Goal: Transaction & Acquisition: Purchase product/service

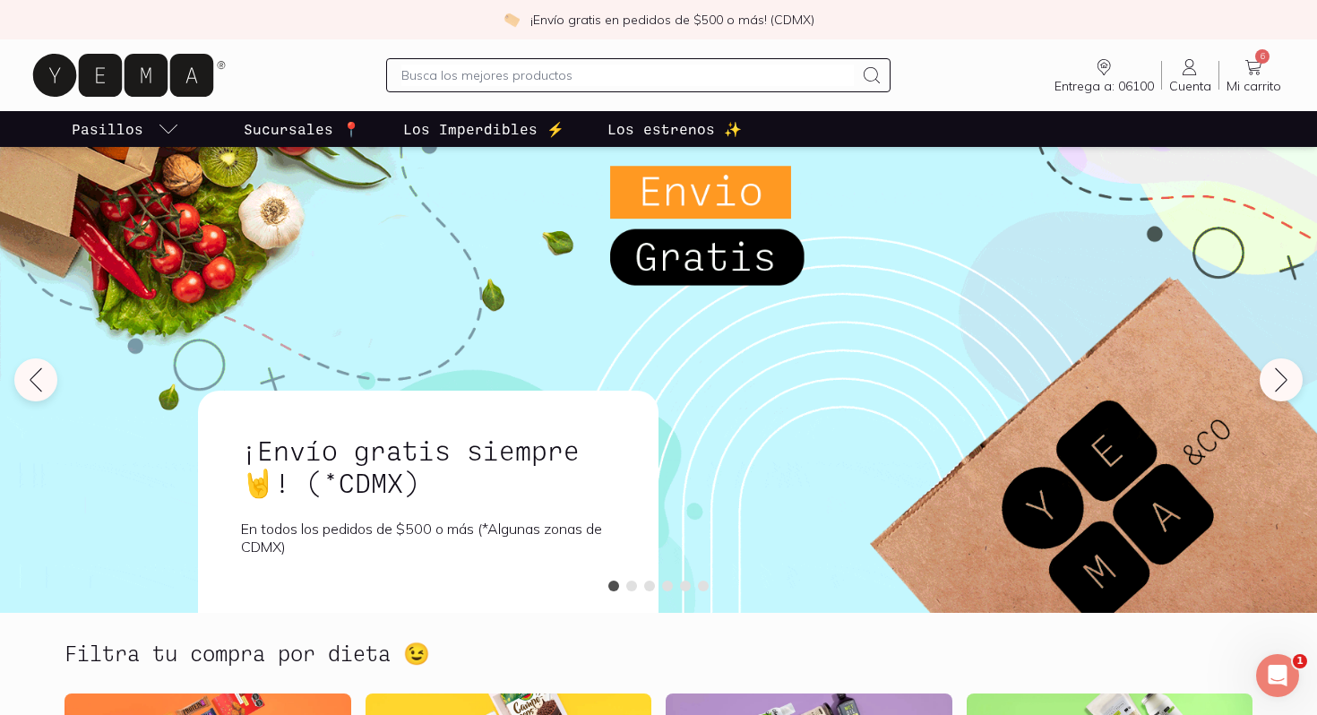
click at [1261, 76] on icon at bounding box center [1252, 66] width 21 height 21
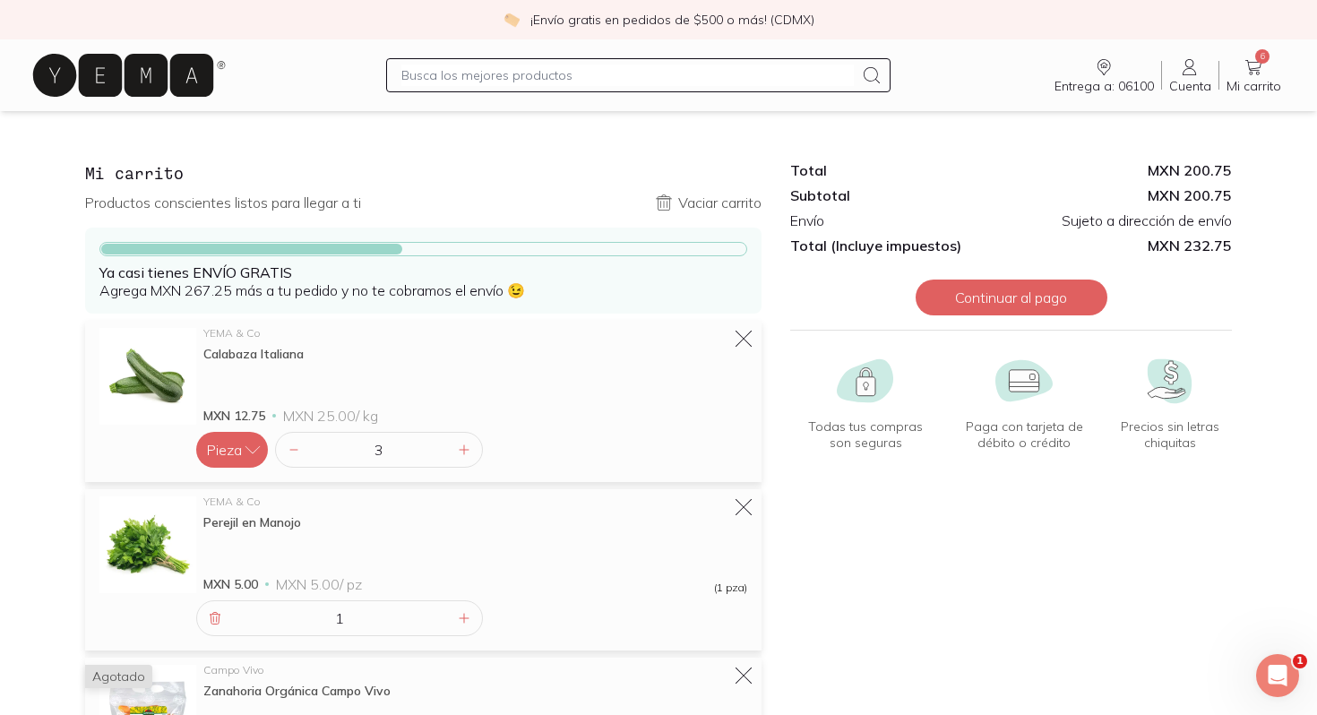
click at [1183, 76] on icon at bounding box center [1189, 66] width 21 height 21
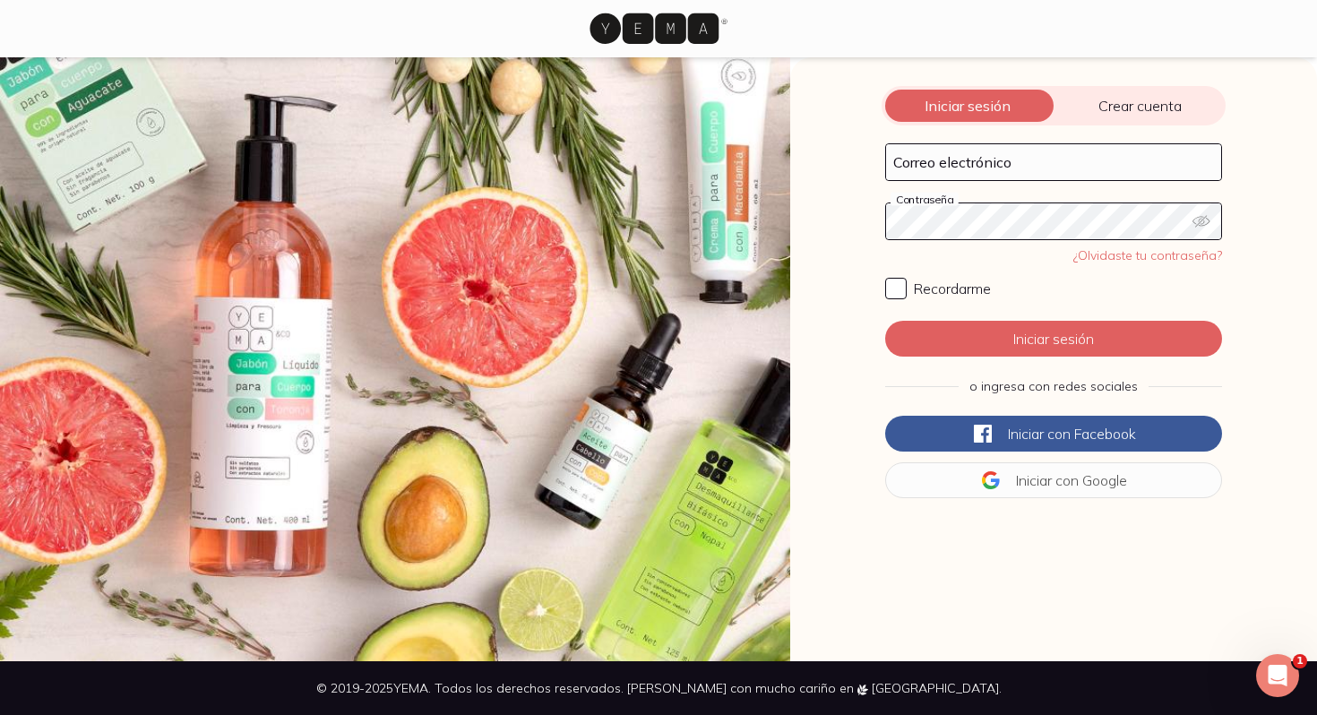
click at [942, 180] on div "Correo electrónico" at bounding box center [1053, 162] width 337 height 38
click at [943, 159] on input "Correo electrónico" at bounding box center [1053, 162] width 335 height 36
type input "[EMAIL_ADDRESS][DOMAIN_NAME]"
click button "Iniciar sesión" at bounding box center [1053, 339] width 337 height 36
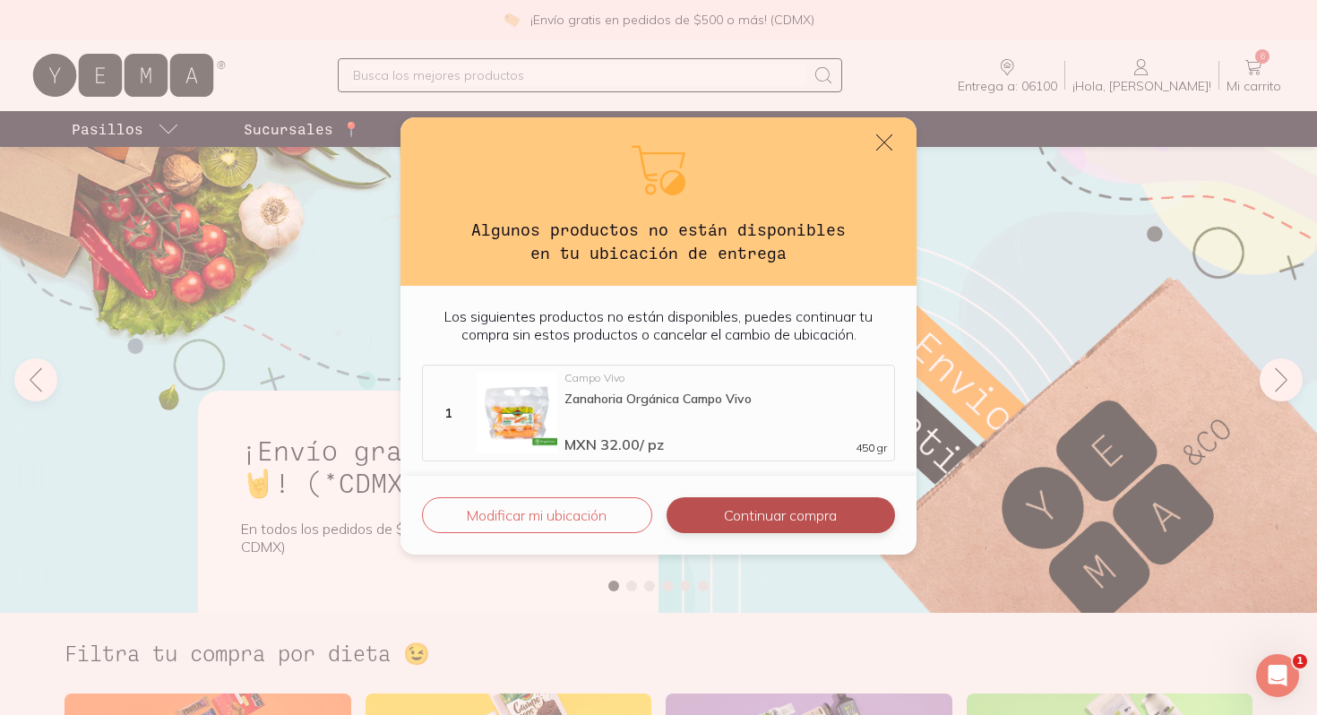
click at [696, 525] on button "Continuar compra" at bounding box center [780, 515] width 228 height 36
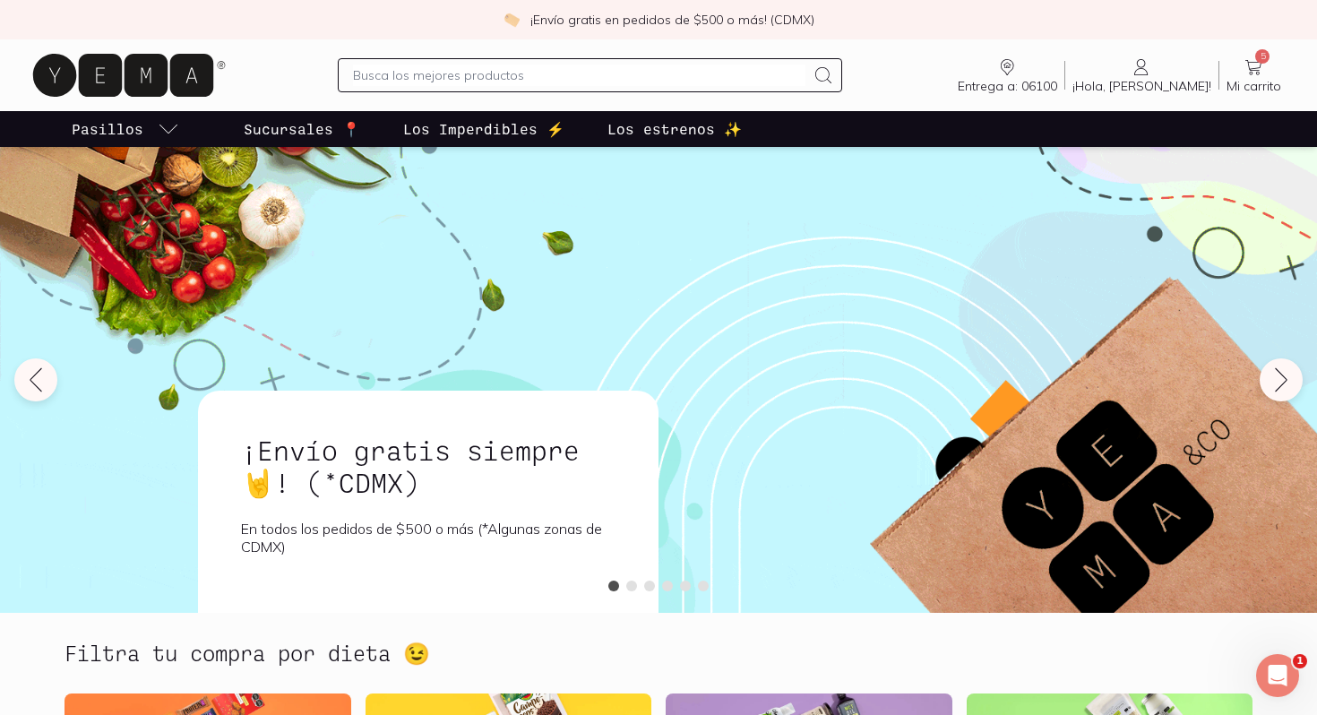
click at [1264, 66] on icon at bounding box center [1252, 66] width 21 height 21
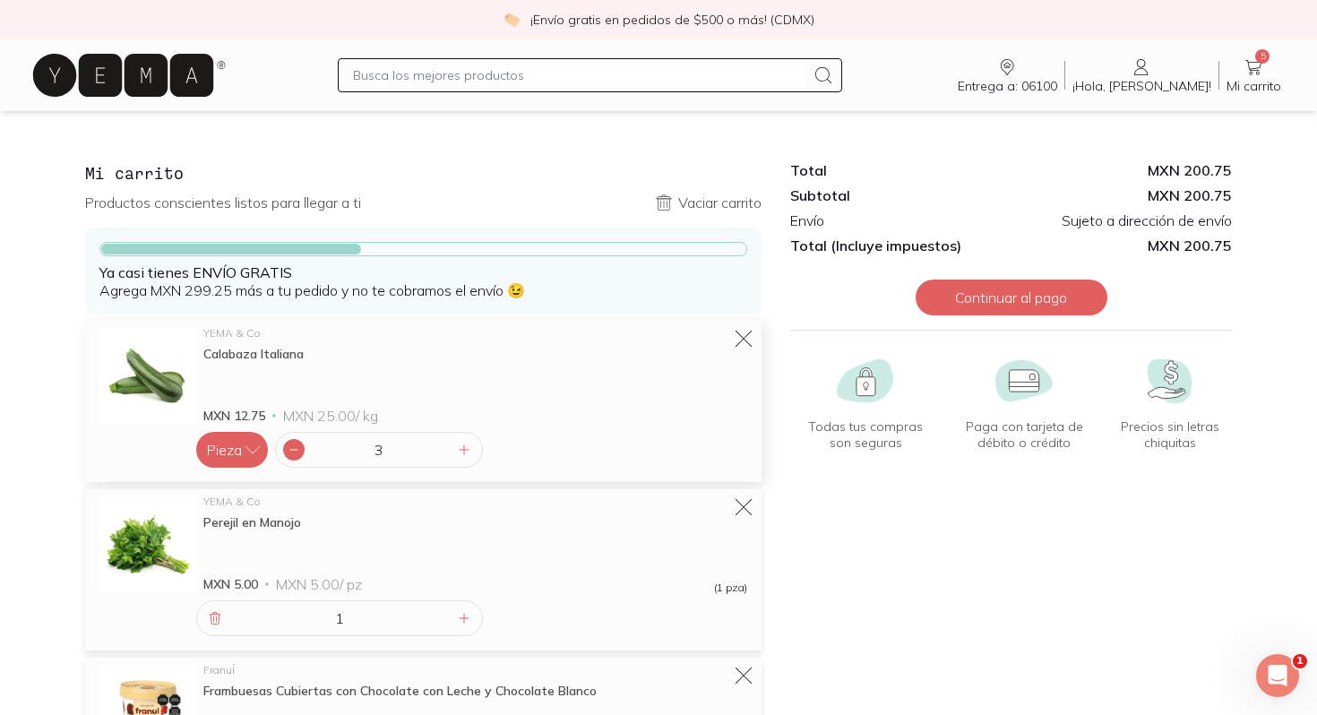
click at [291, 455] on icon at bounding box center [294, 449] width 14 height 14
type input "2"
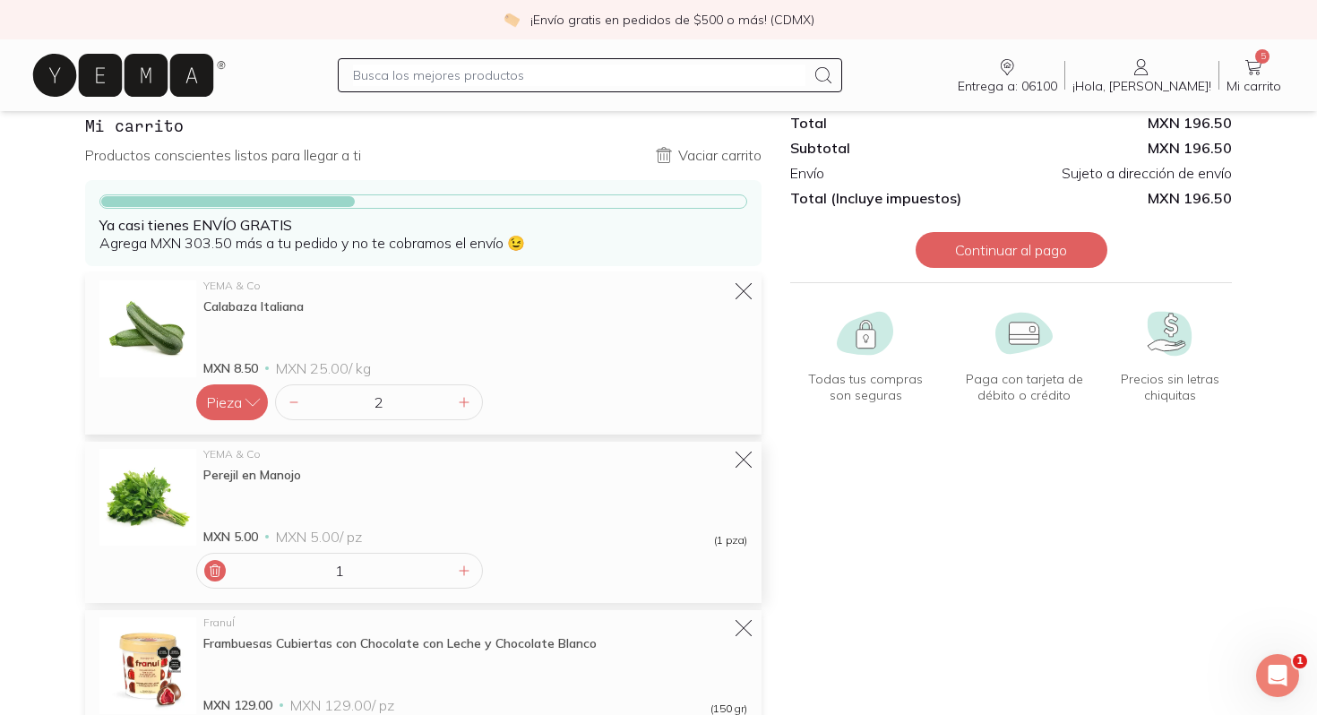
click at [219, 569] on icon at bounding box center [215, 571] width 10 height 12
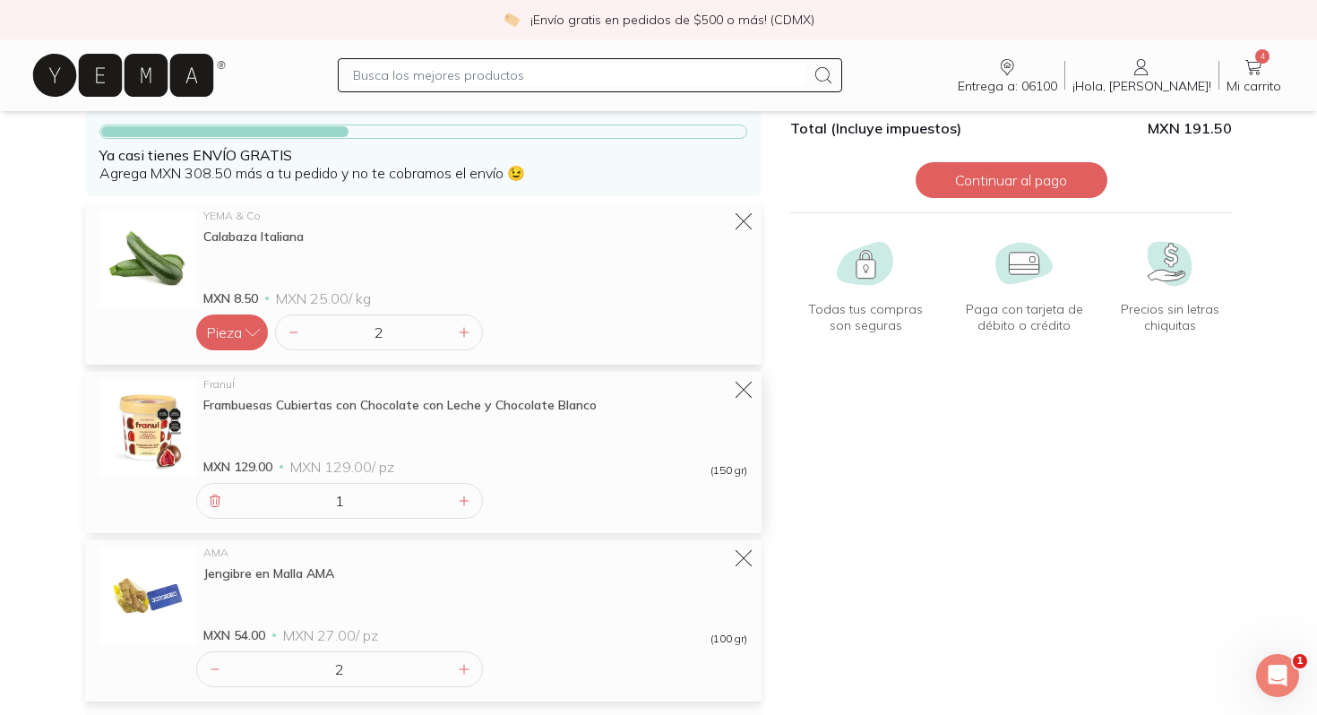
scroll to position [0, 0]
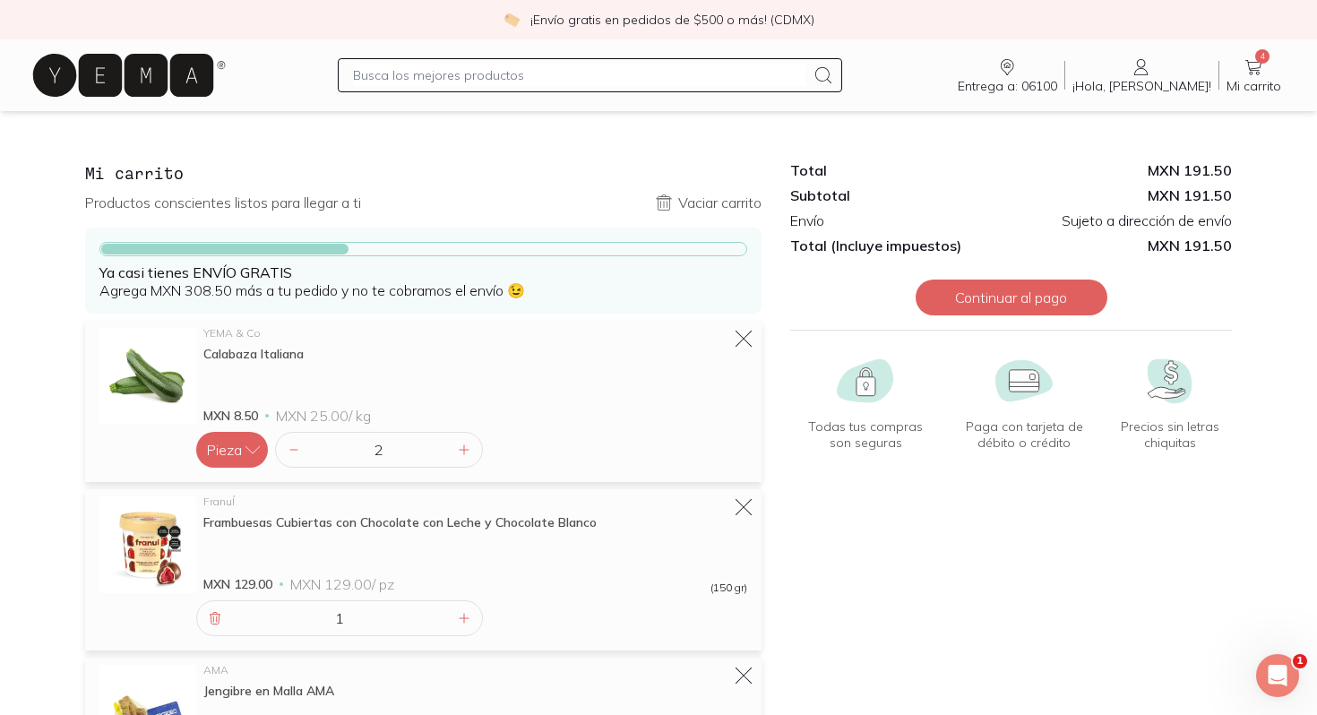
click at [180, 78] on icon at bounding box center [123, 75] width 180 height 43
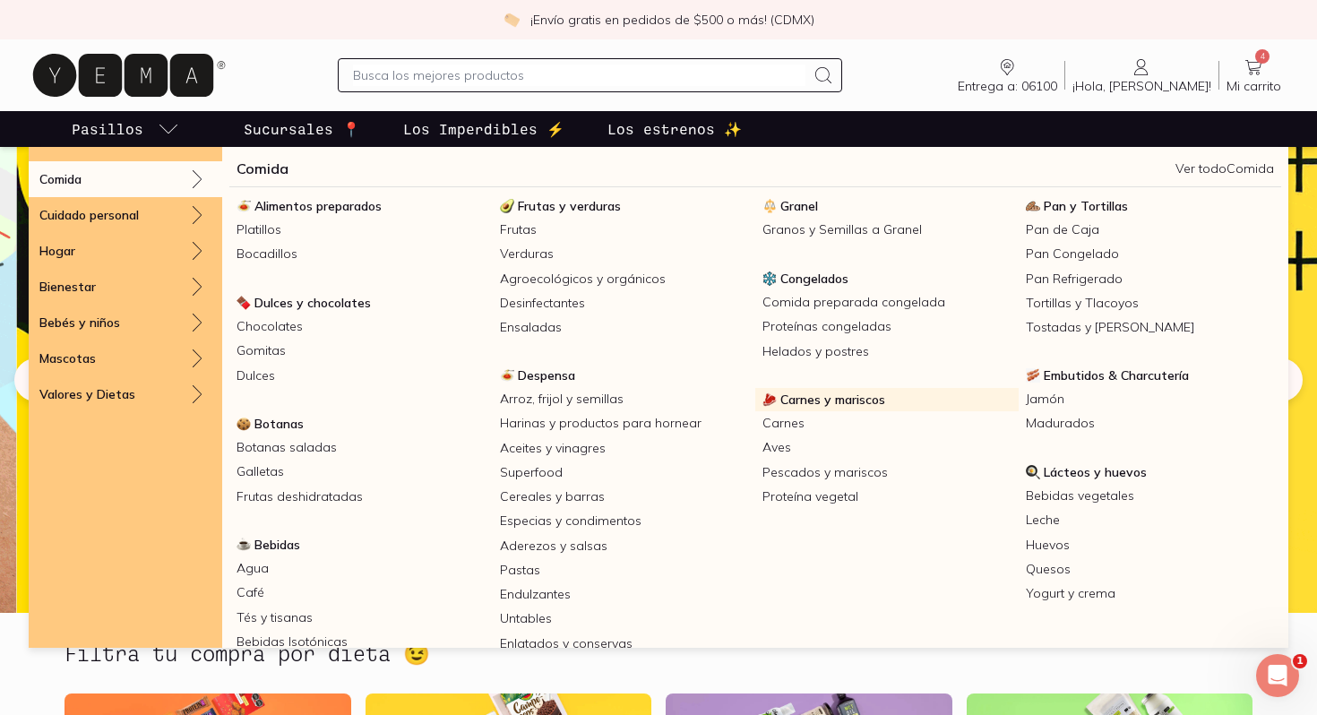
click at [818, 393] on span "Carnes y mariscos" at bounding box center [832, 399] width 105 height 16
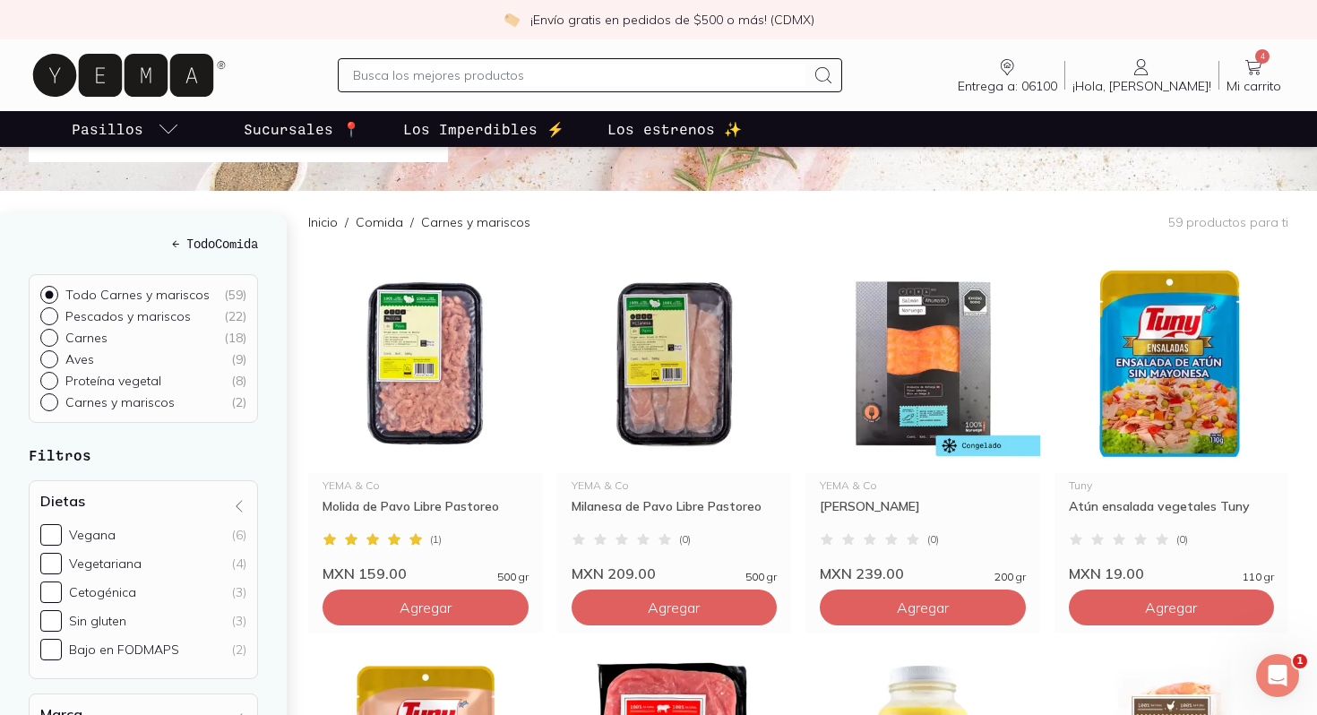
scroll to position [103, 0]
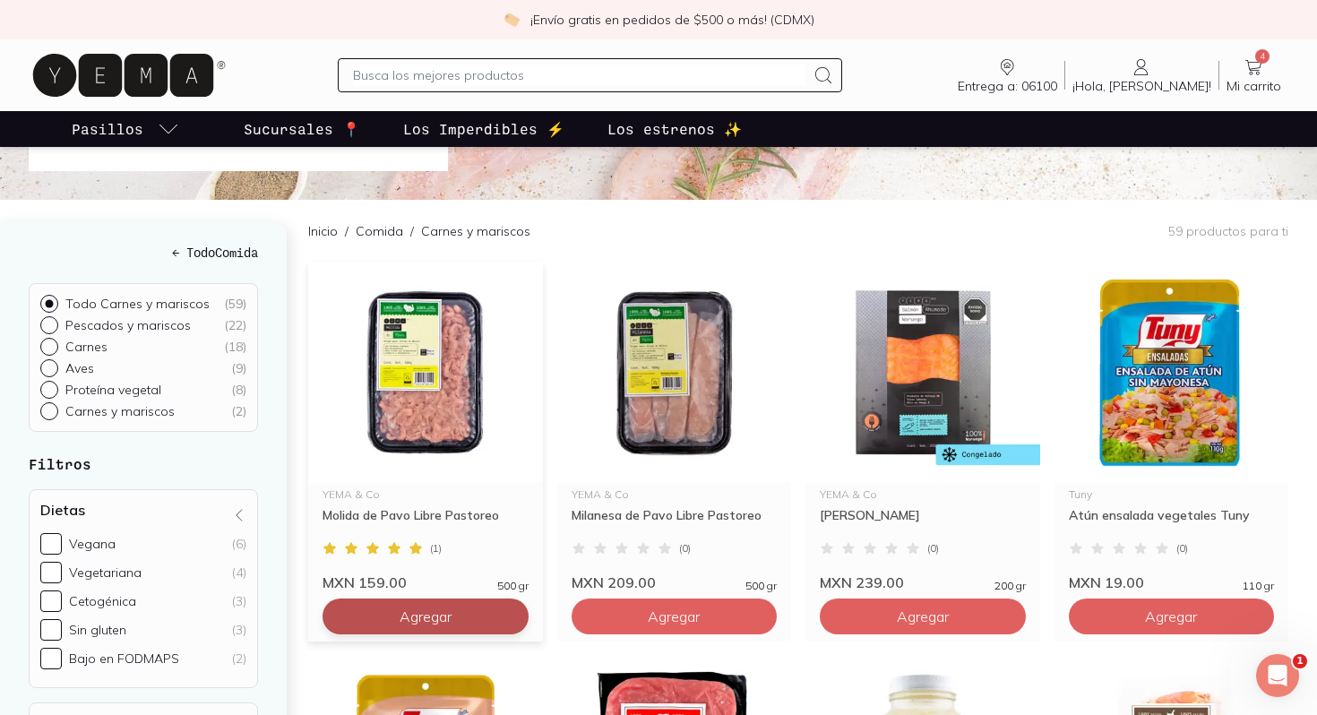
click at [426, 607] on span "Agregar" at bounding box center [425, 616] width 52 height 18
click at [571, 79] on input "text" at bounding box center [578, 74] width 451 height 21
type input "harina [PERSON_NAME]"
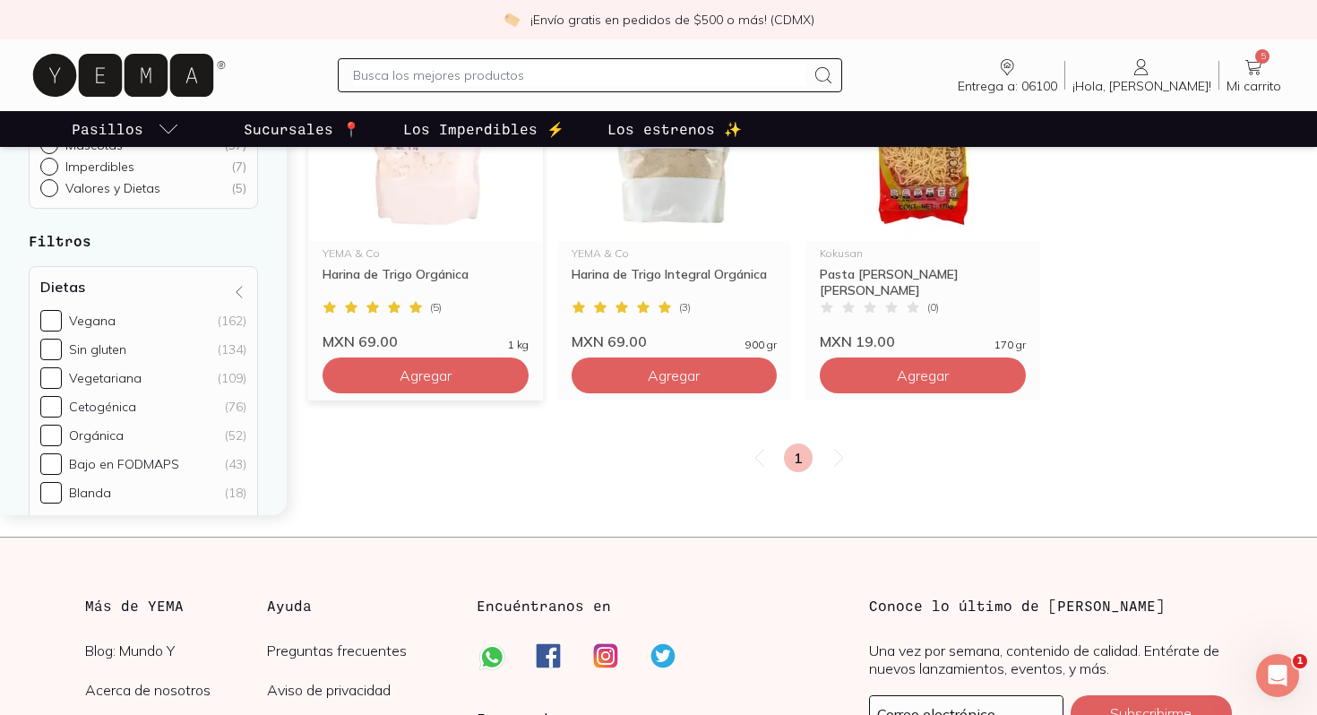
scroll to position [327, 0]
click at [348, 386] on button "Agregar" at bounding box center [425, 374] width 206 height 36
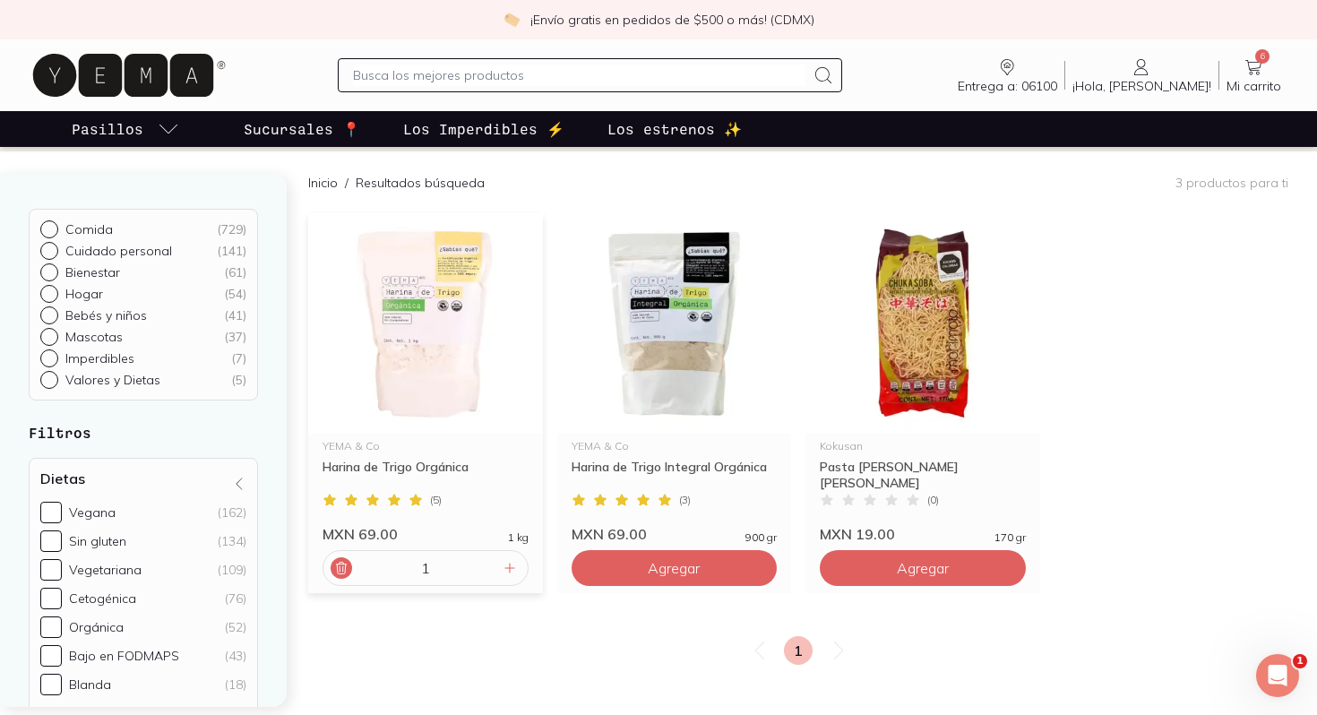
scroll to position [0, 0]
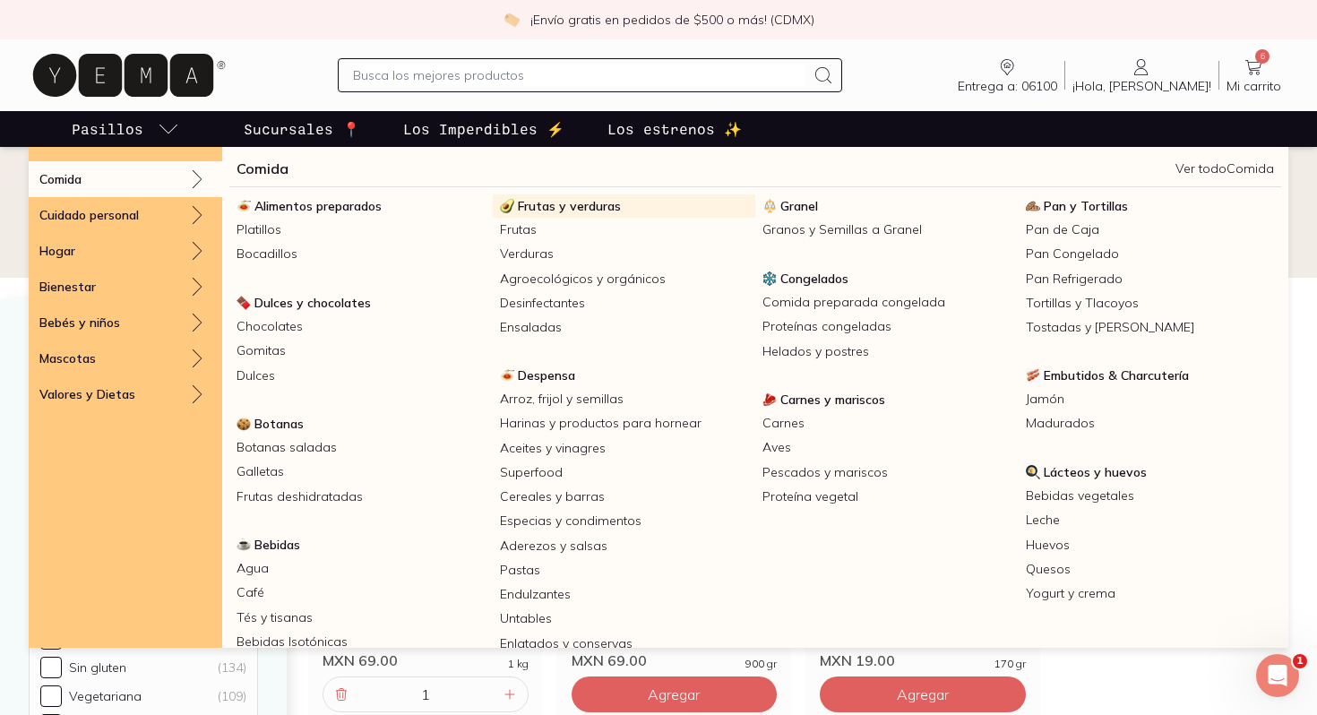
click at [544, 208] on span "Frutas y verduras" at bounding box center [569, 206] width 103 height 16
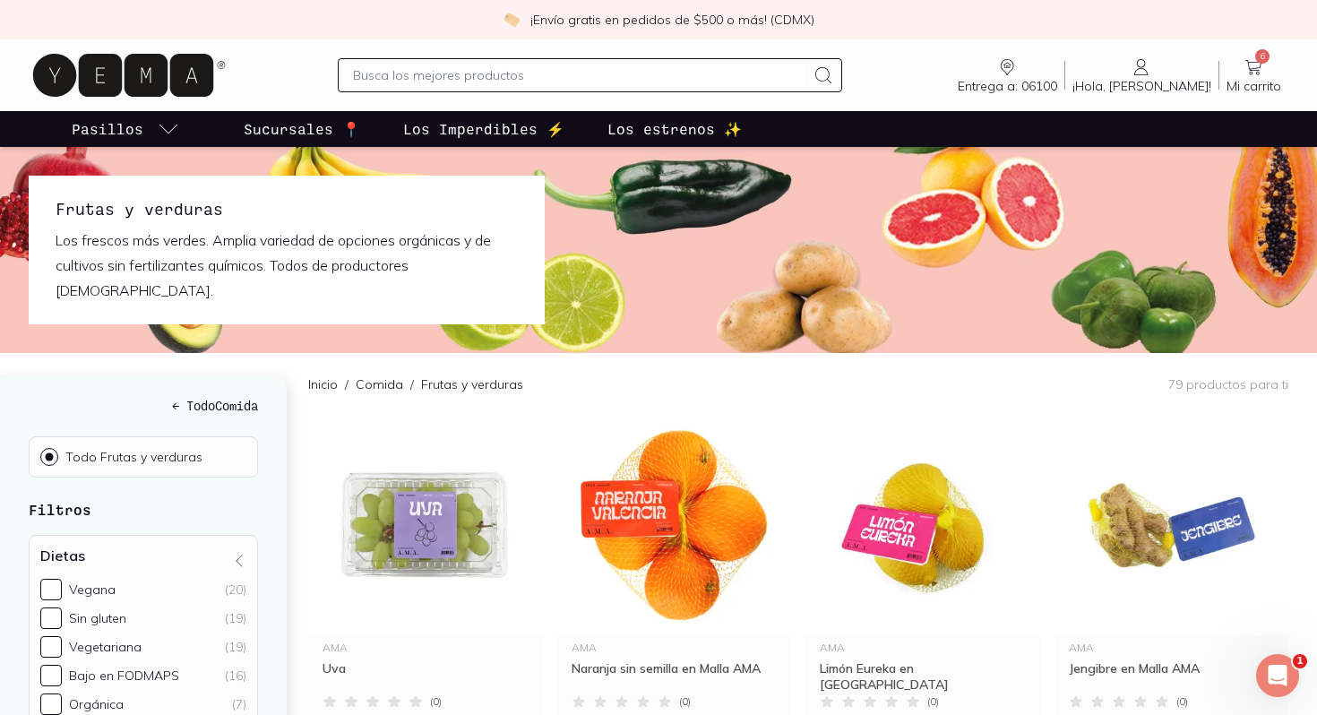
click at [465, 67] on input "text" at bounding box center [578, 74] width 451 height 21
type input "cenoura"
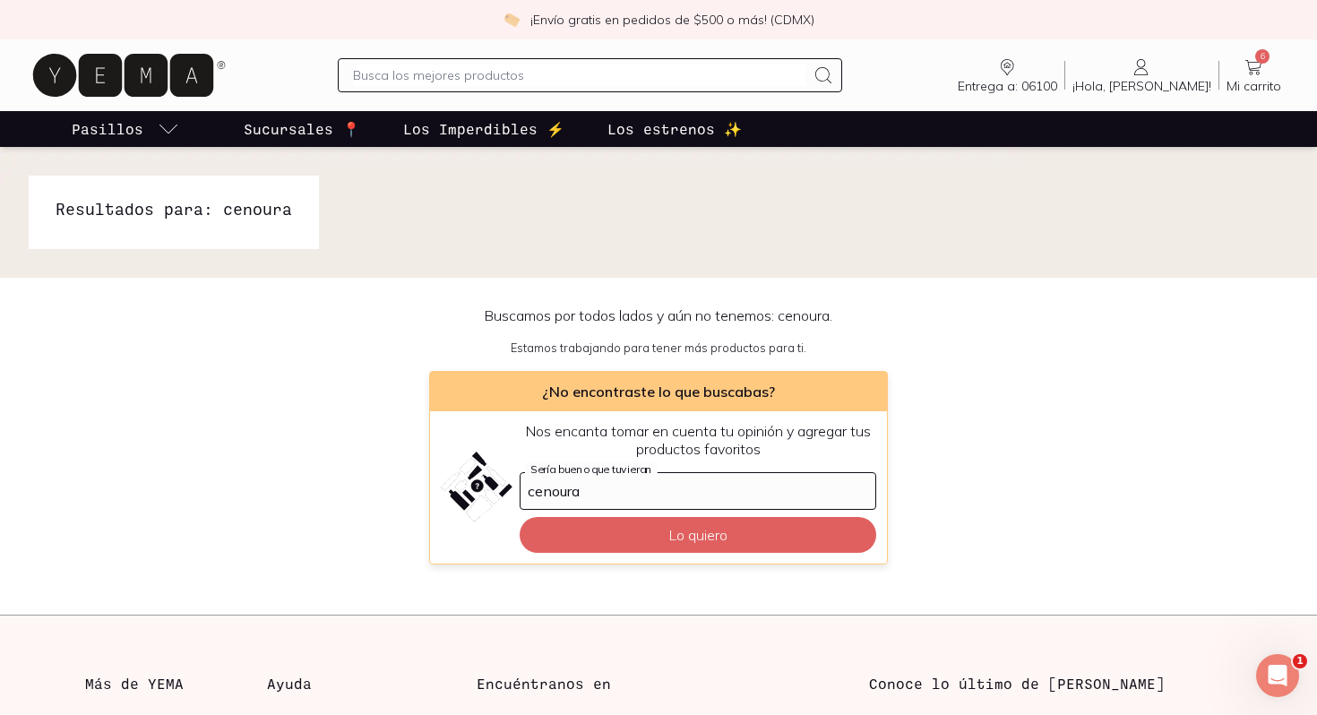
click at [454, 87] on div at bounding box center [589, 75] width 503 height 34
click at [448, 70] on input "text" at bounding box center [578, 74] width 451 height 21
type input "zanahoria"
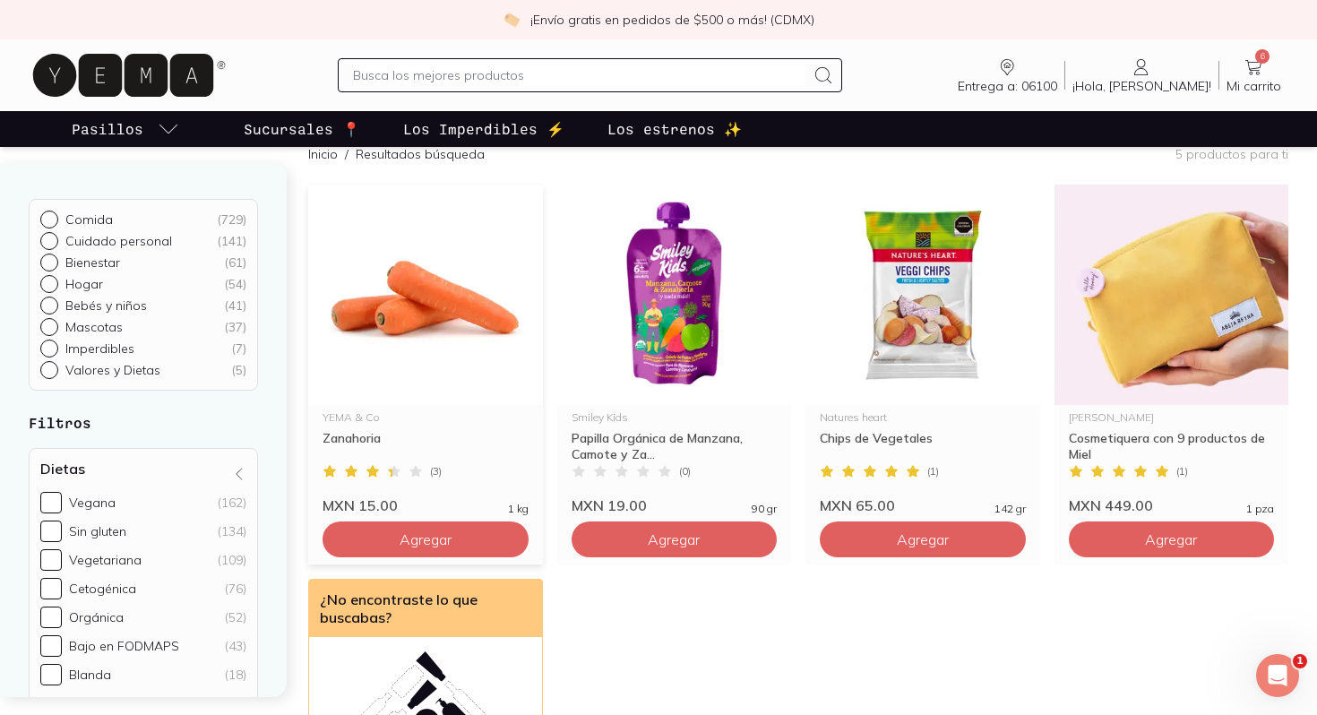
scroll to position [157, 0]
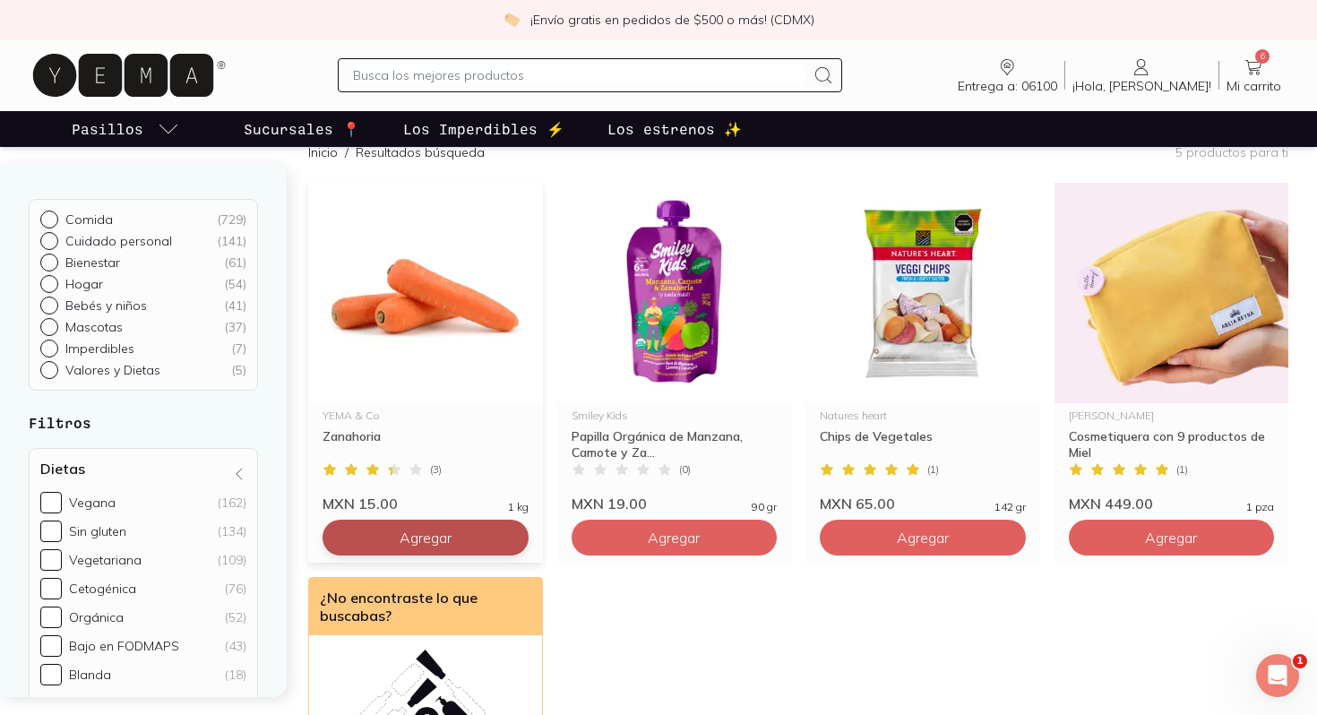
click at [402, 530] on span "Agregar" at bounding box center [425, 537] width 52 height 18
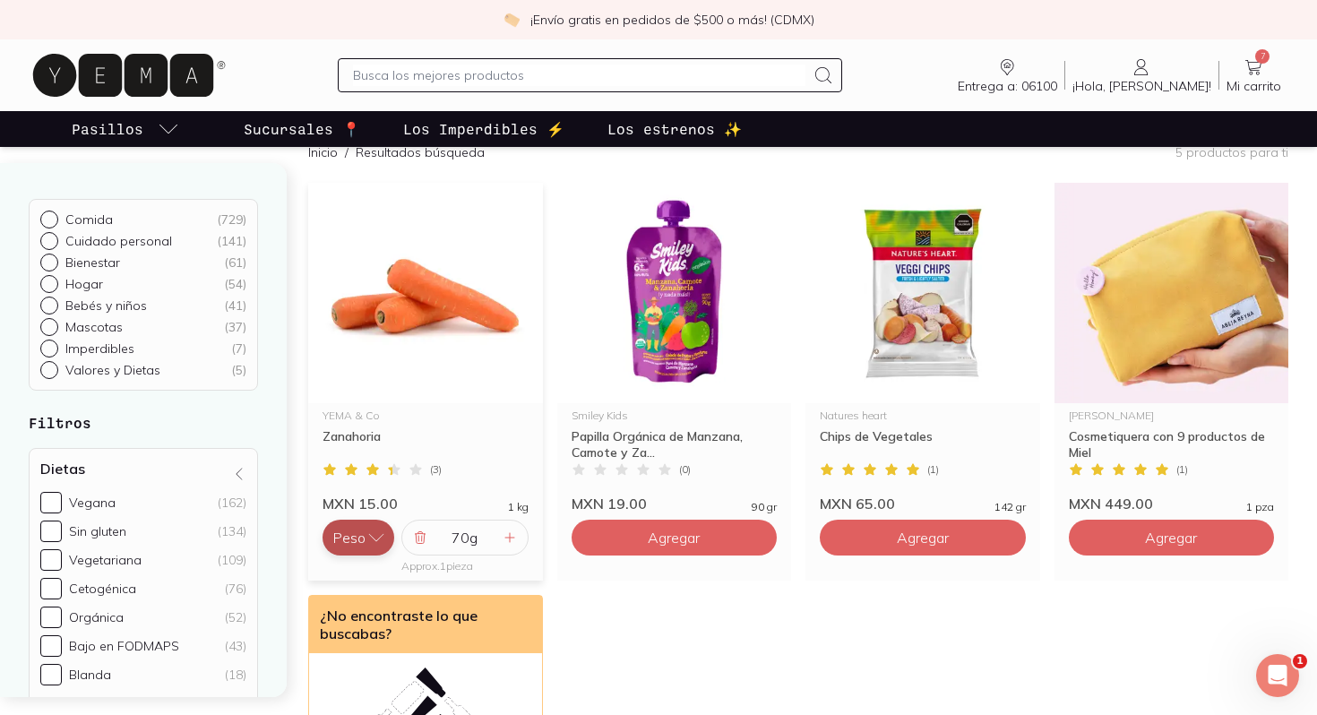
click at [365, 534] on button "Peso" at bounding box center [358, 537] width 72 height 36
click at [366, 502] on button "Pieza" at bounding box center [358, 502] width 72 height 36
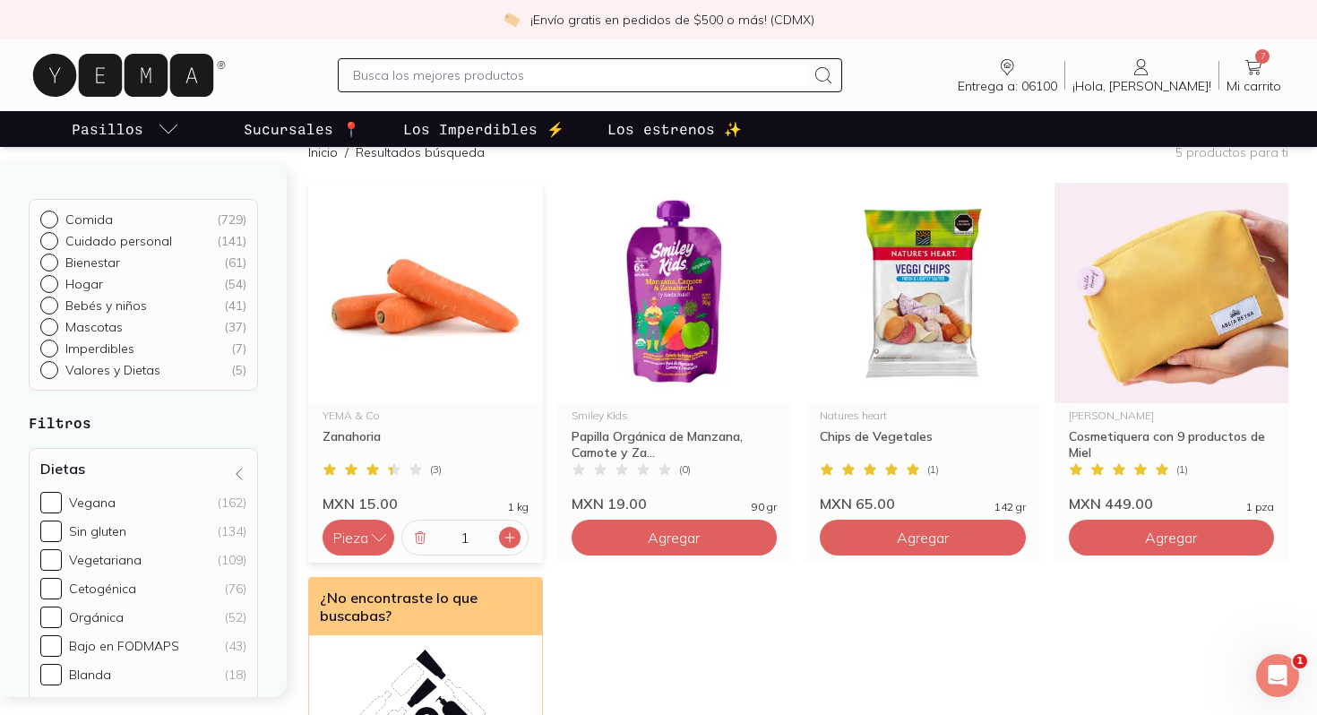
click at [499, 535] on div at bounding box center [509, 537] width 21 height 21
type input "3"
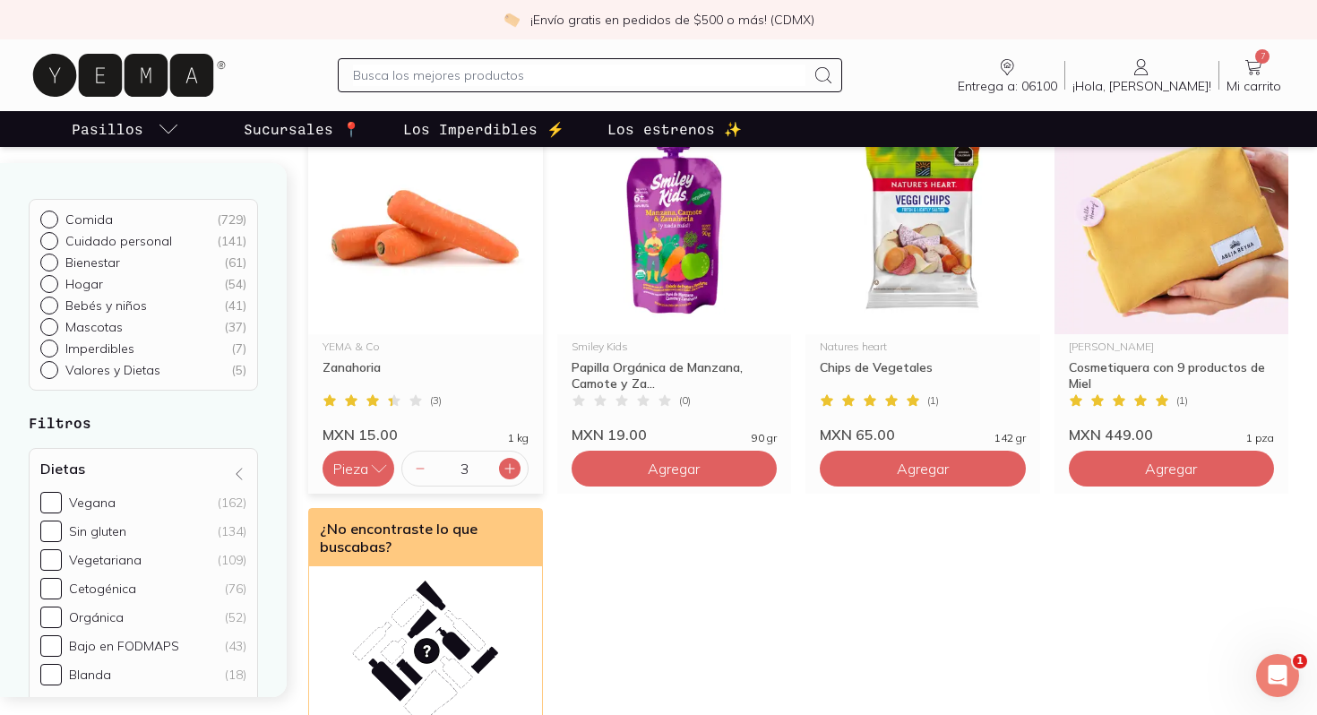
scroll to position [0, 0]
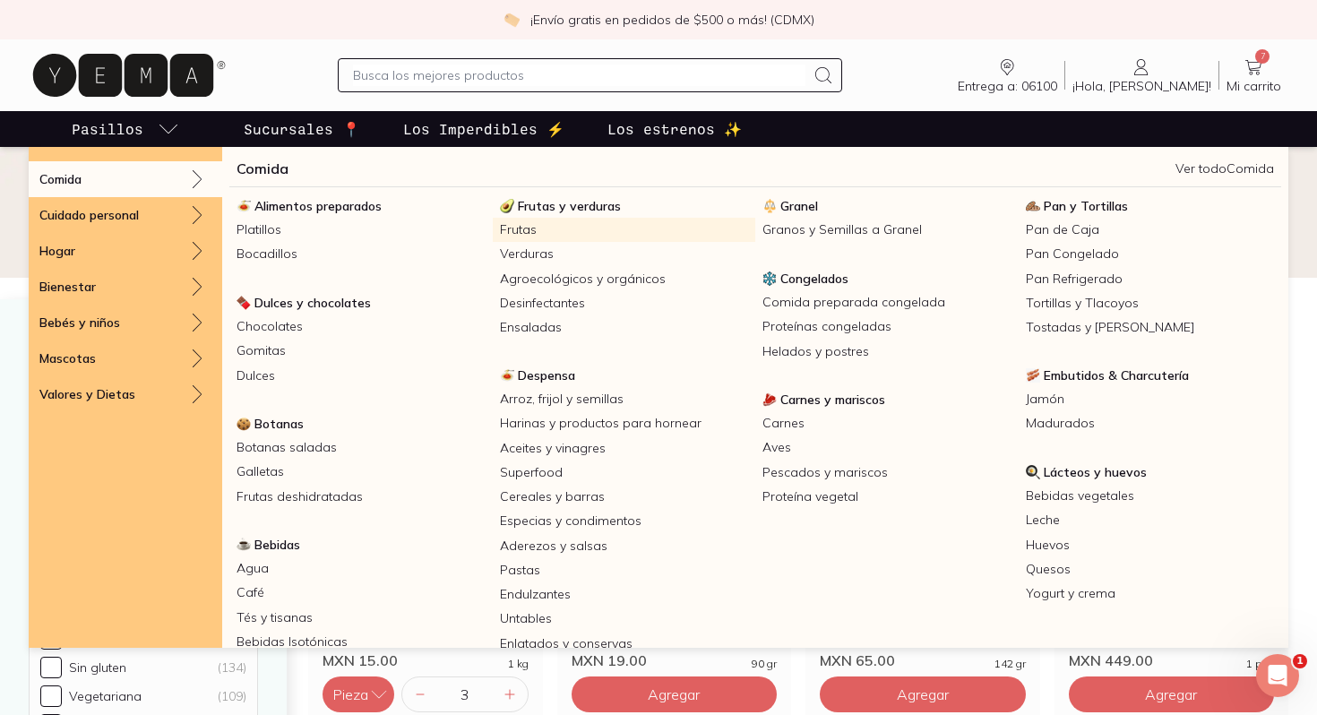
click at [561, 229] on link "Frutas" at bounding box center [624, 230] width 263 height 24
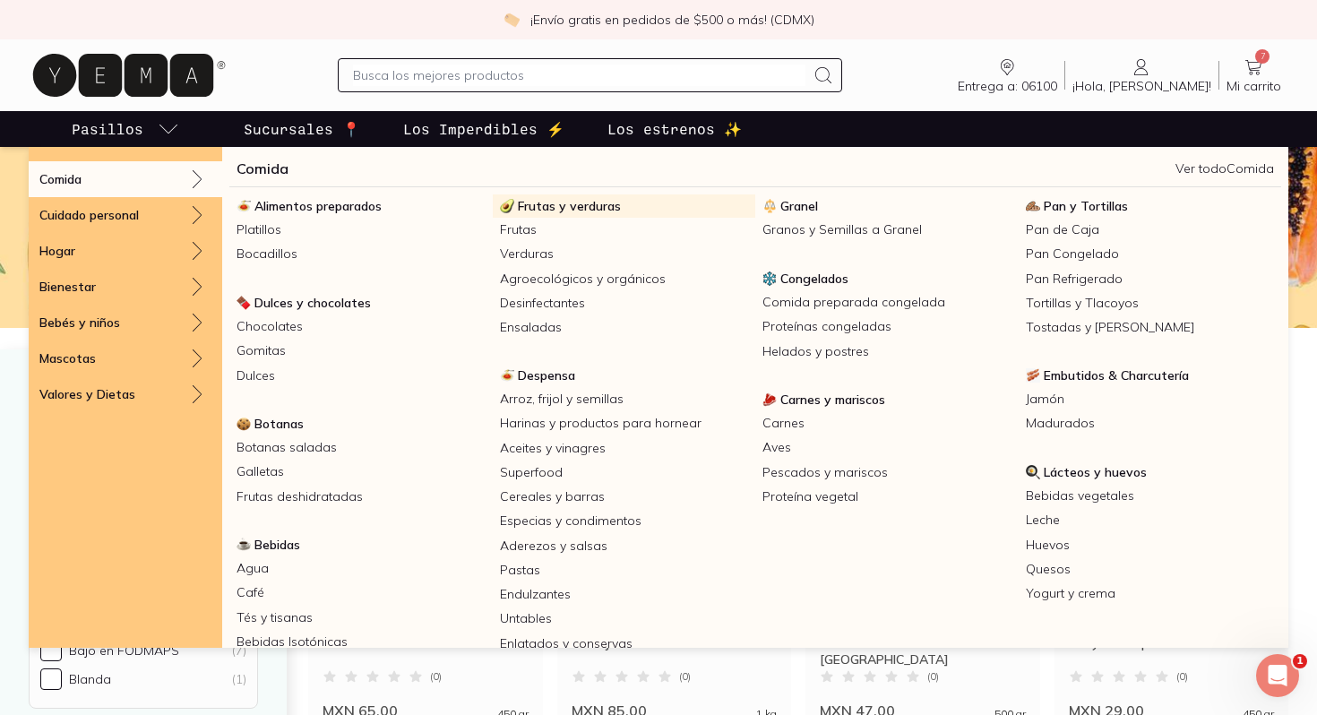
click at [595, 203] on span "Frutas y verduras" at bounding box center [569, 206] width 103 height 16
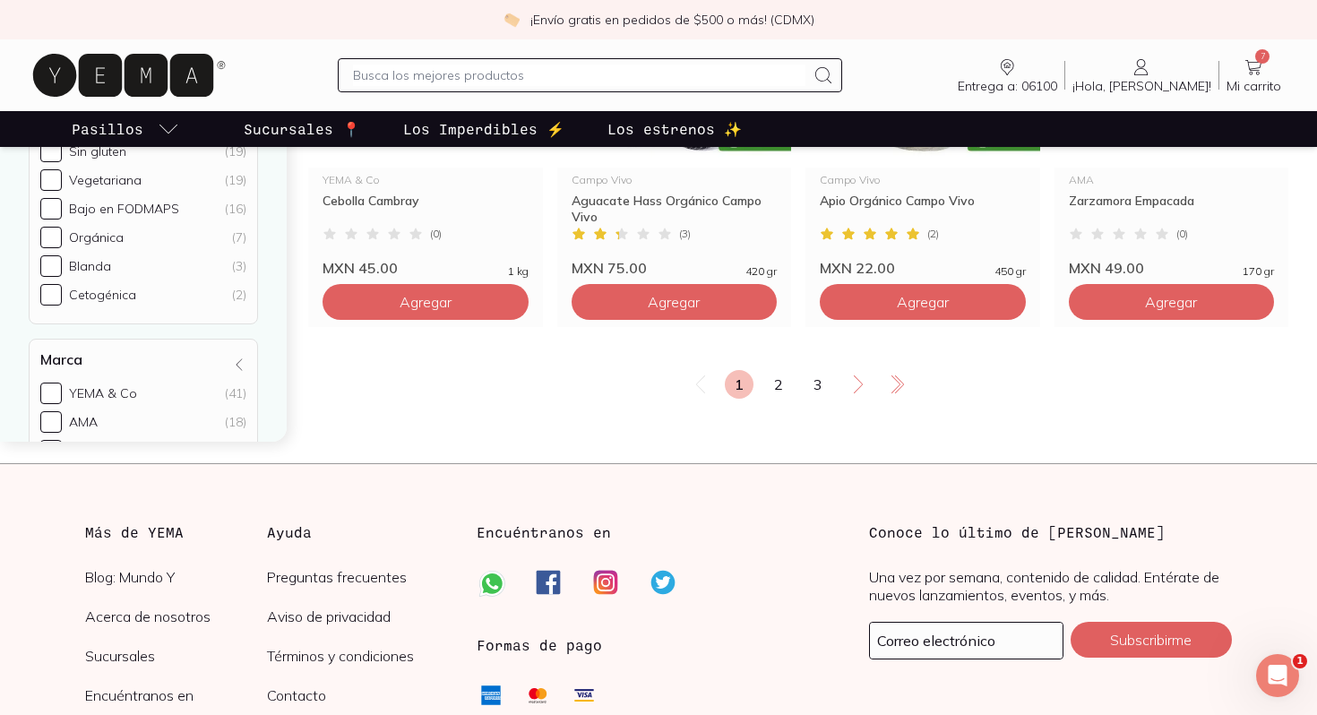
scroll to position [3240, 0]
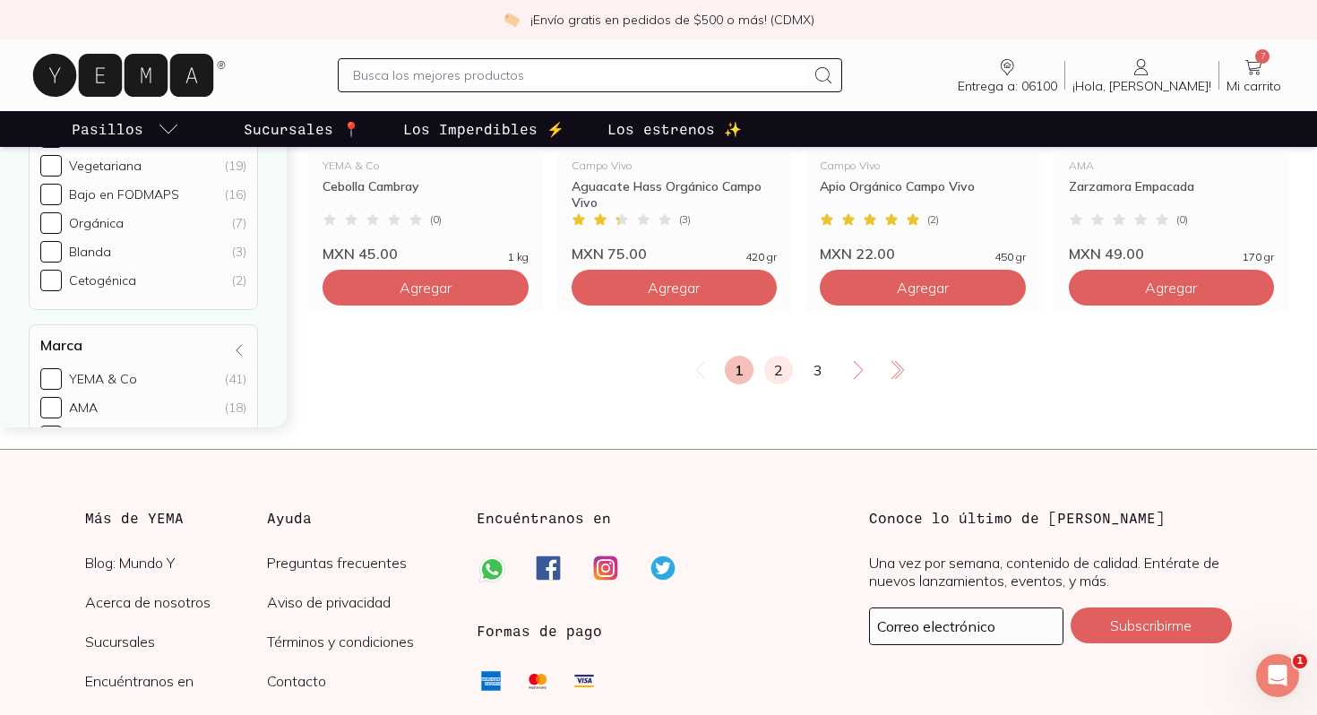
click at [779, 356] on link "2" at bounding box center [778, 370] width 29 height 29
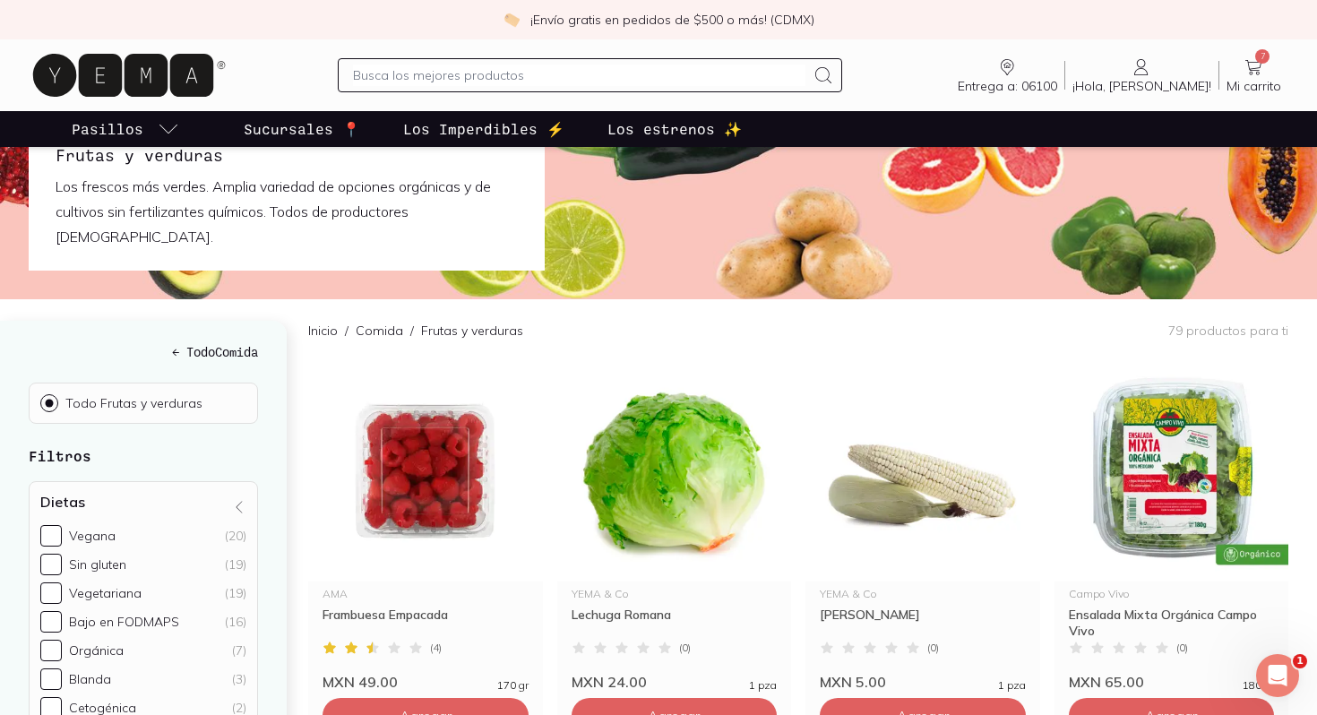
scroll to position [24, 0]
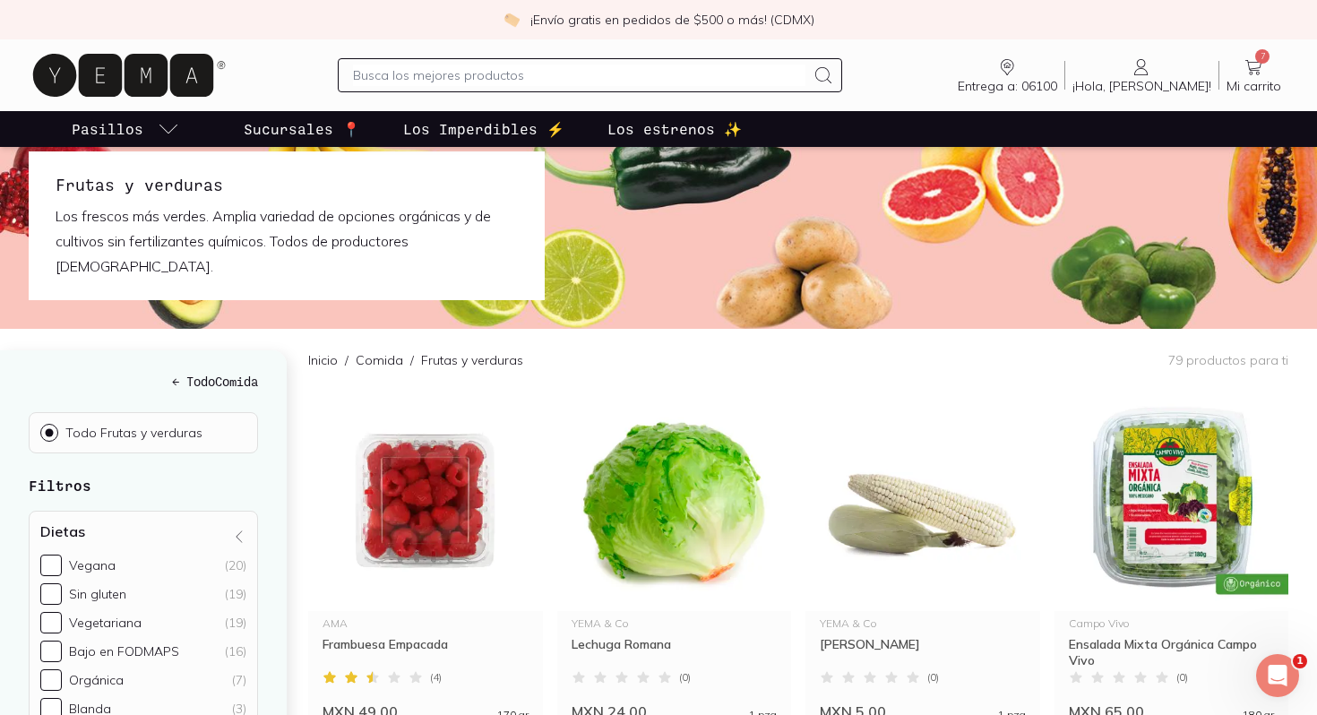
click at [133, 86] on icon at bounding box center [123, 75] width 180 height 43
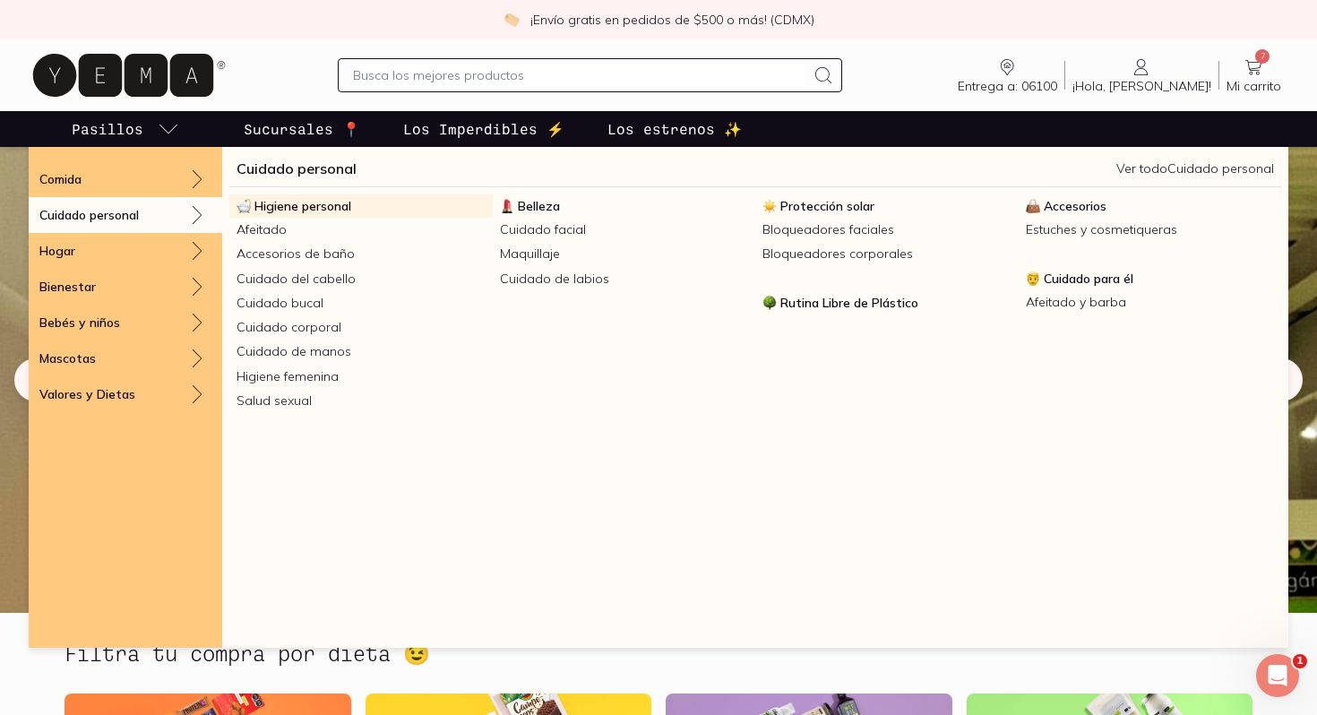
click at [334, 205] on span "Higiene personal" at bounding box center [302, 206] width 97 height 16
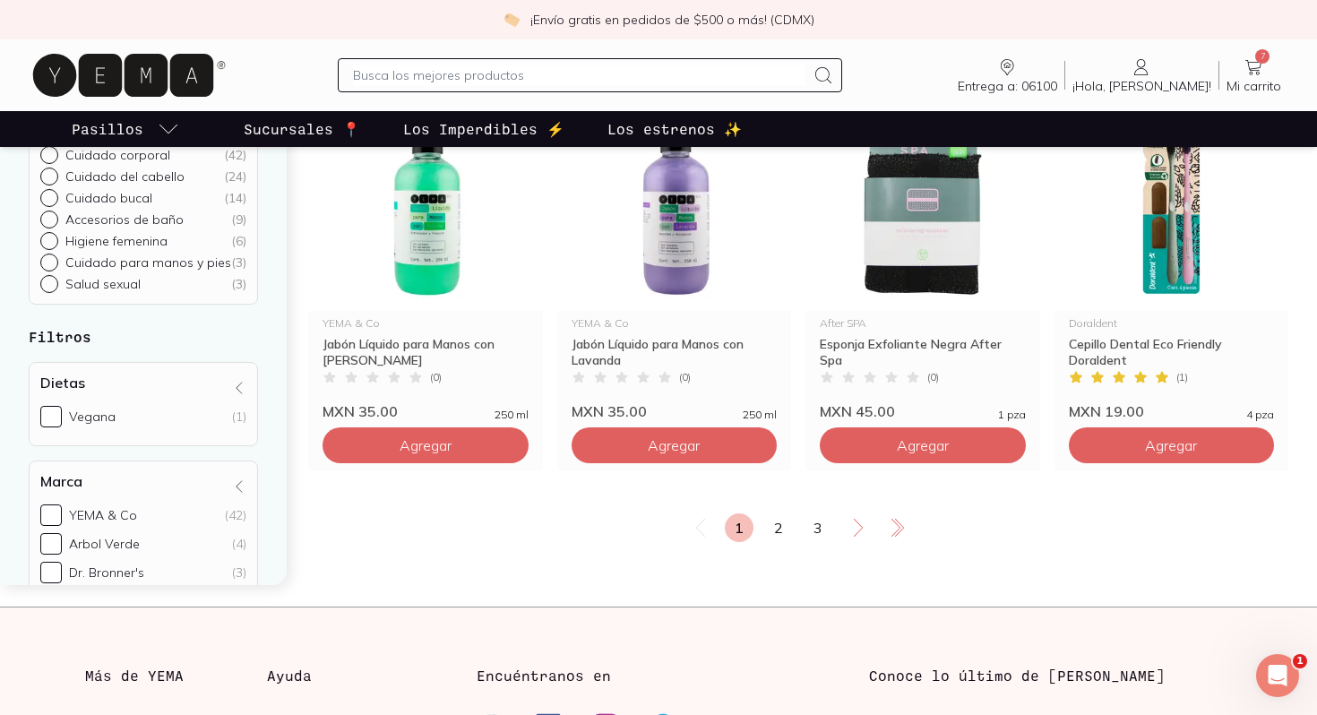
scroll to position [3076, 0]
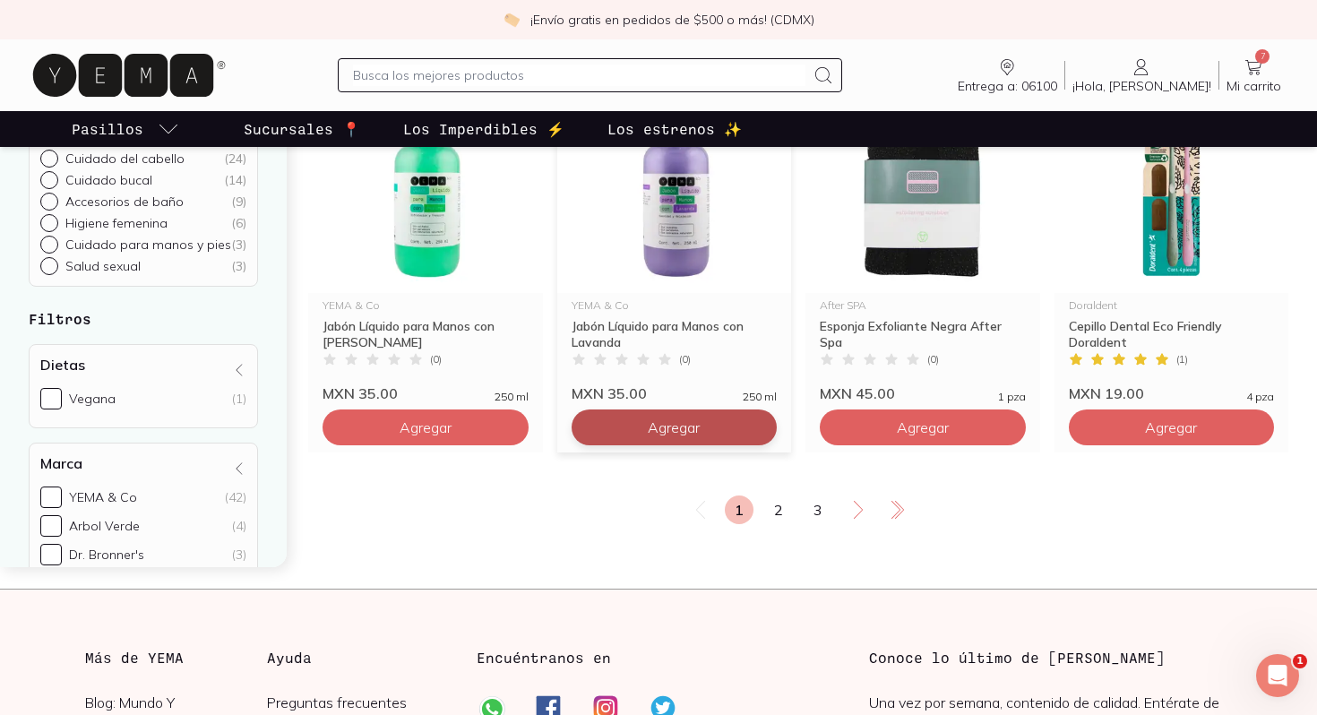
click at [653, 420] on span "Agregar" at bounding box center [674, 427] width 52 height 18
click at [546, 62] on div at bounding box center [589, 75] width 503 height 34
click at [546, 72] on input "text" at bounding box center [578, 74] width 451 height 21
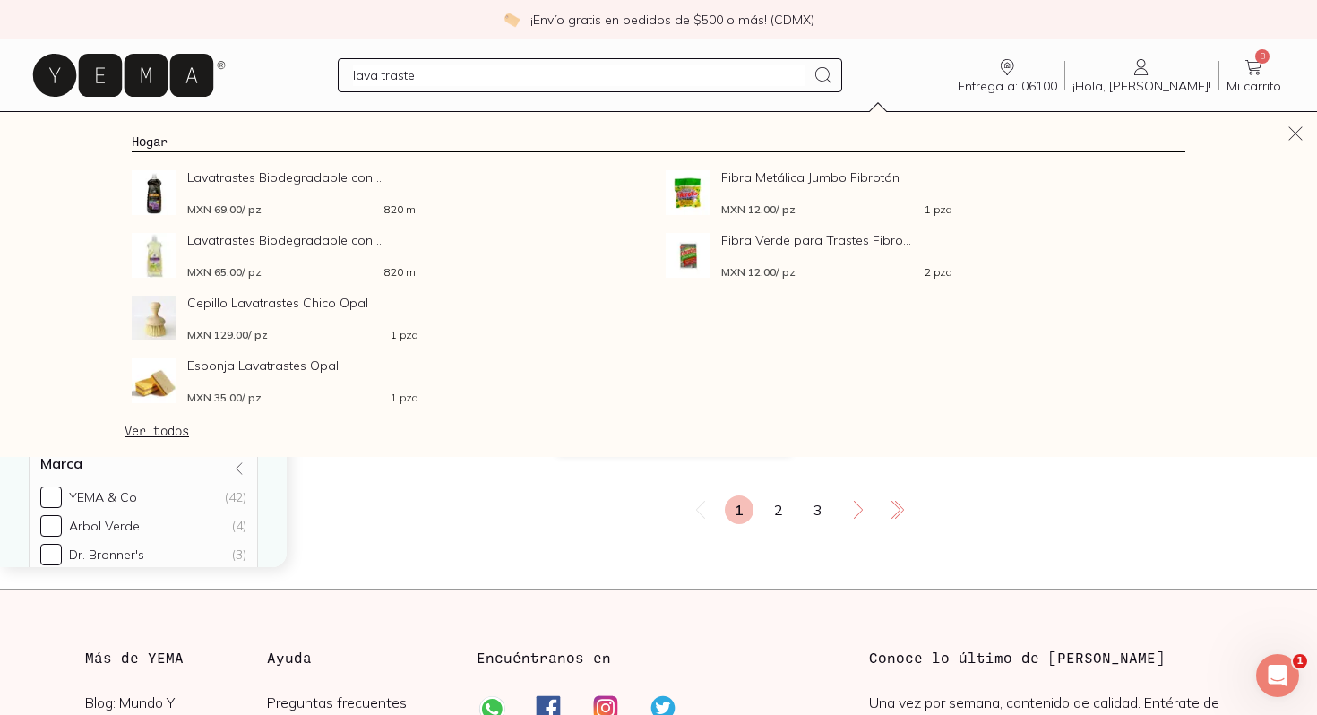
type input "lava trastes"
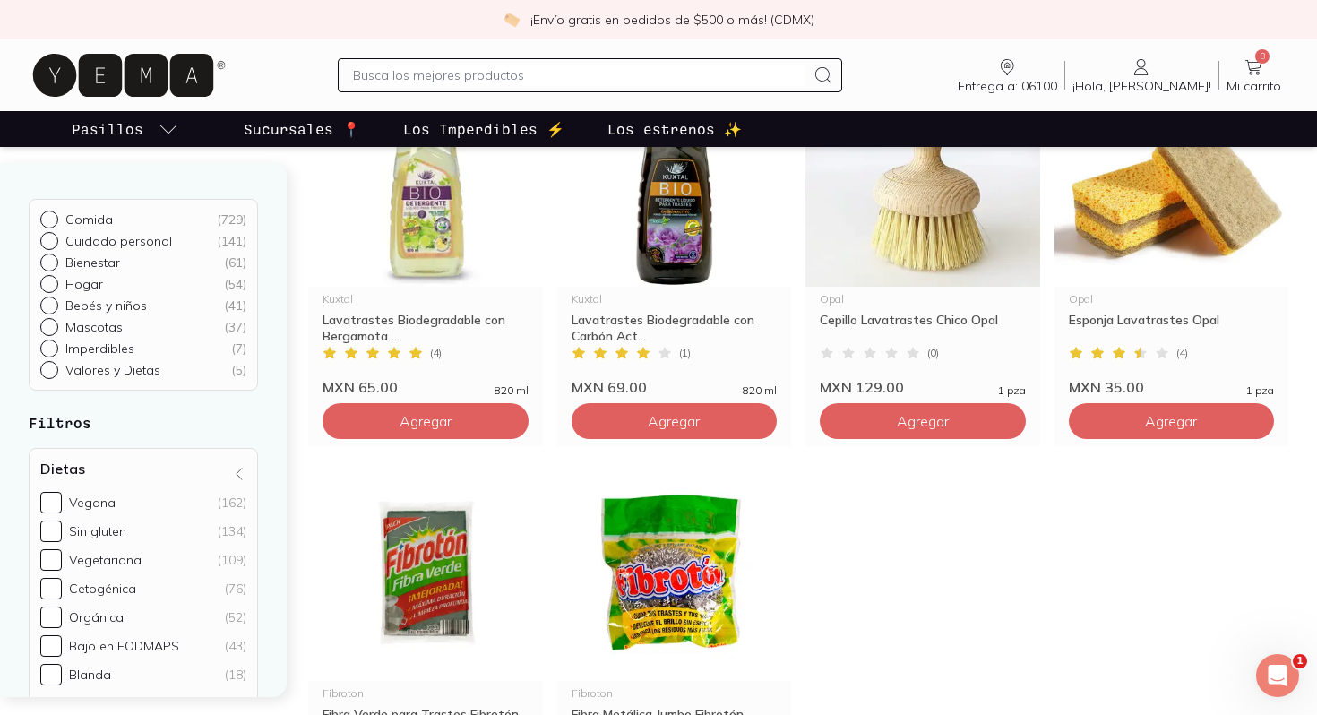
scroll to position [264, 0]
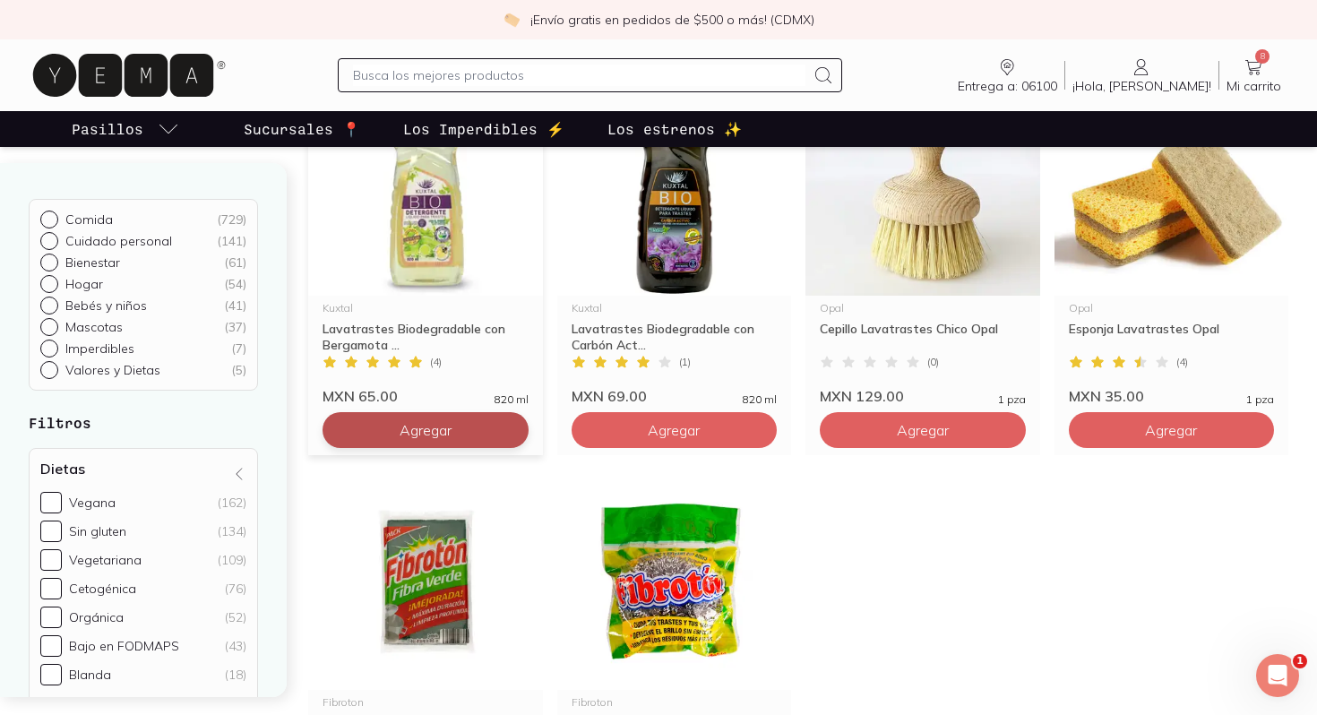
click at [485, 436] on button "Agregar" at bounding box center [425, 430] width 206 height 36
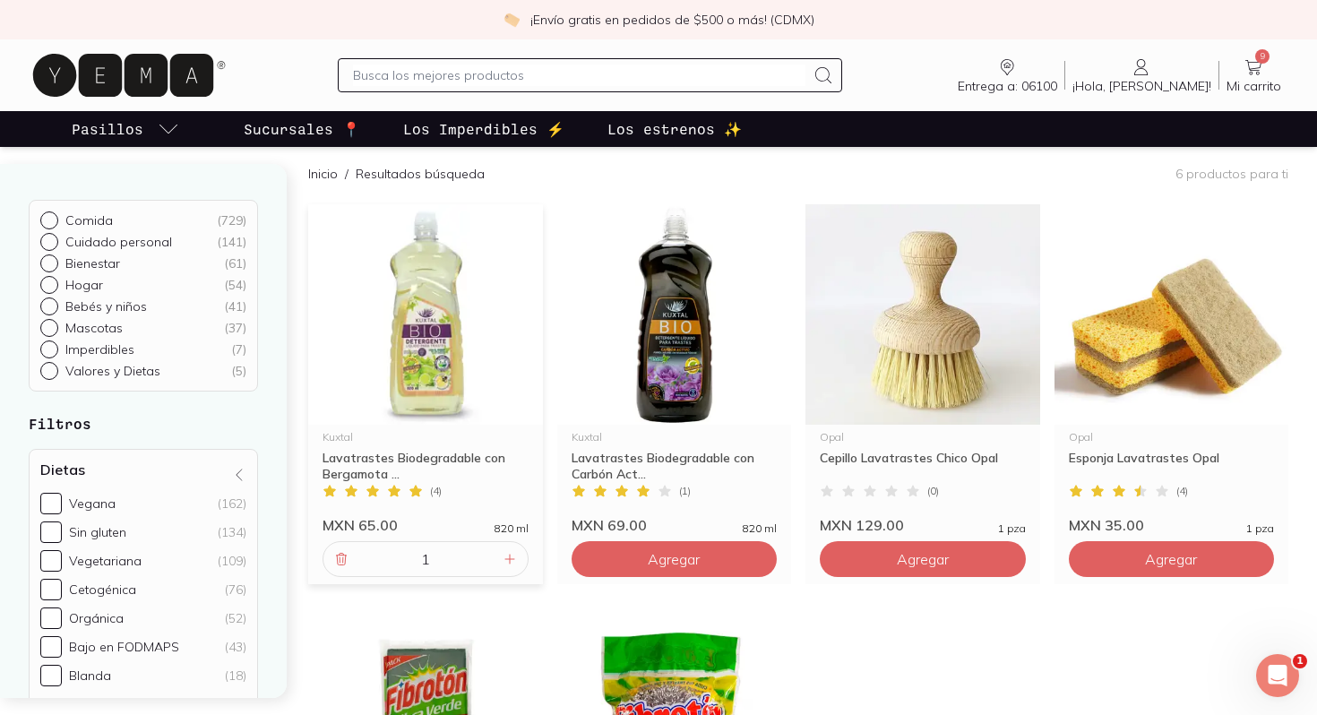
scroll to position [0, 0]
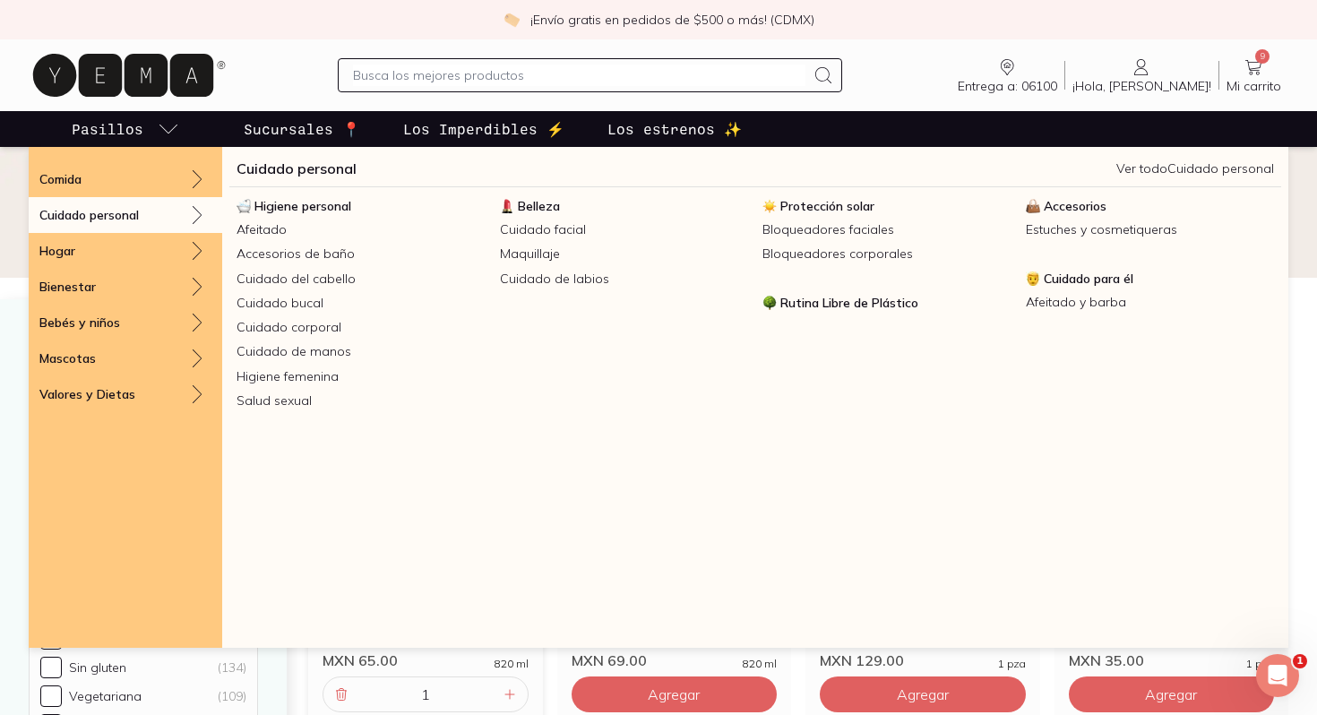
click at [114, 218] on p "Cuidado personal" at bounding box center [88, 215] width 99 height 16
click at [284, 209] on span "Higiene personal" at bounding box center [302, 206] width 97 height 16
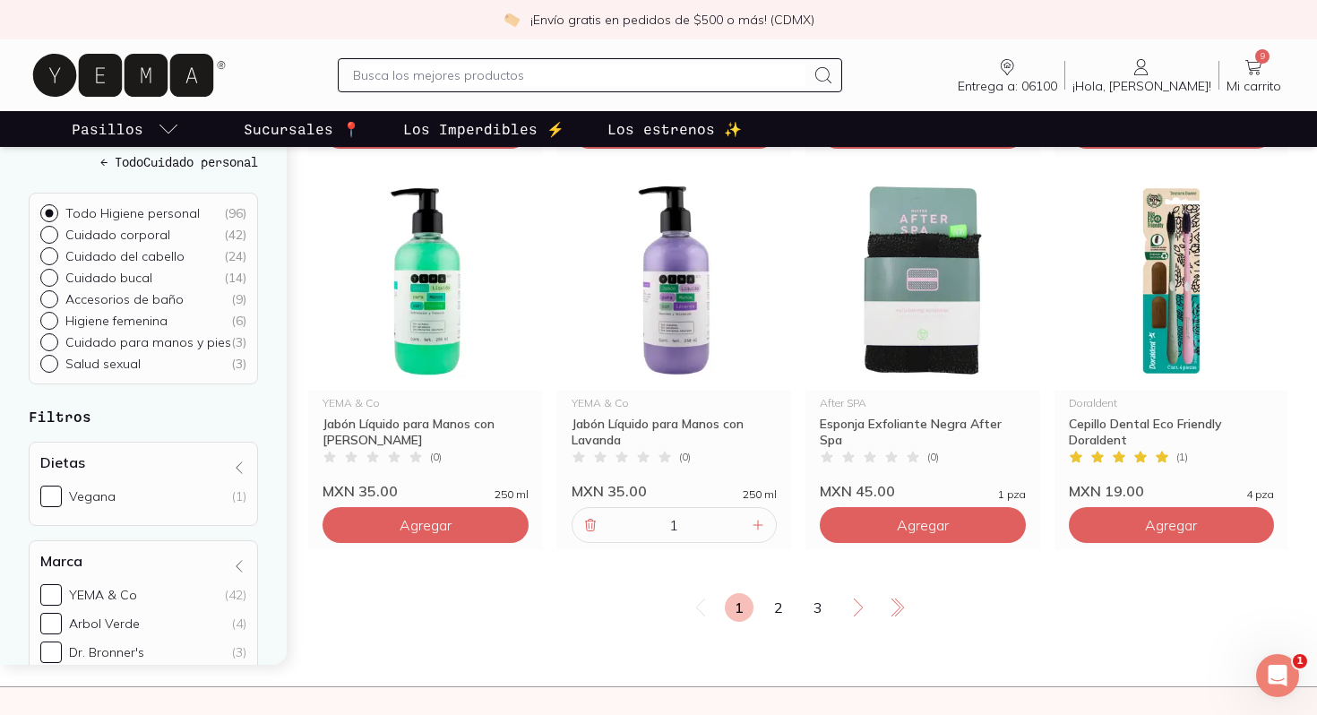
scroll to position [3012, 0]
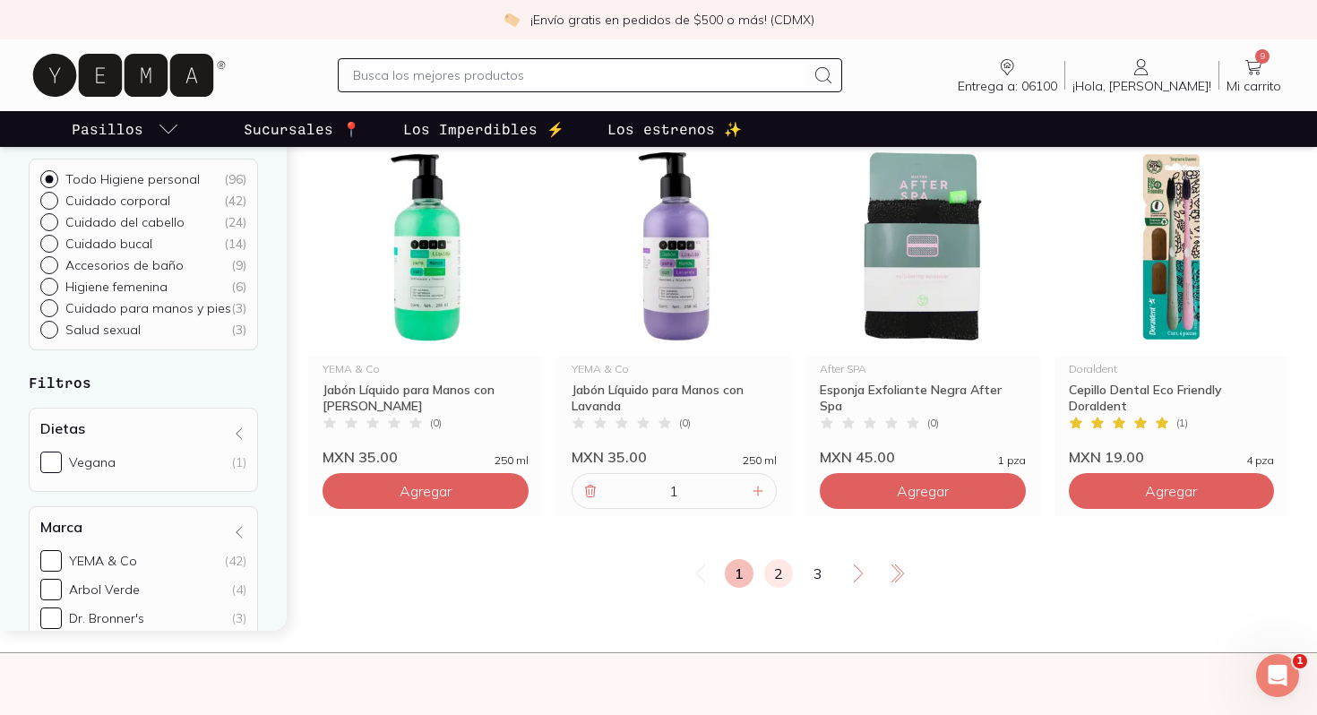
click at [770, 571] on link "2" at bounding box center [778, 573] width 29 height 29
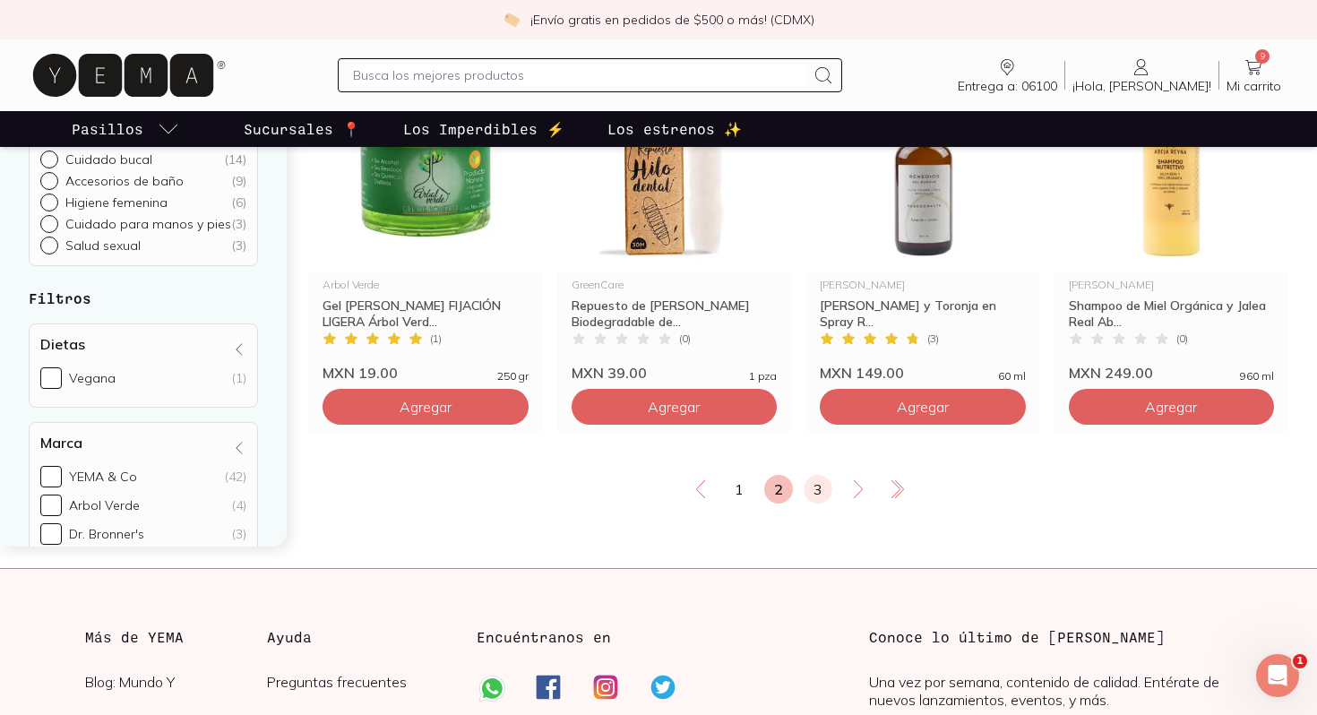
scroll to position [3097, 0]
click at [823, 476] on div "1 2 3" at bounding box center [798, 488] width 980 height 29
click at [813, 497] on link "3" at bounding box center [817, 488] width 29 height 29
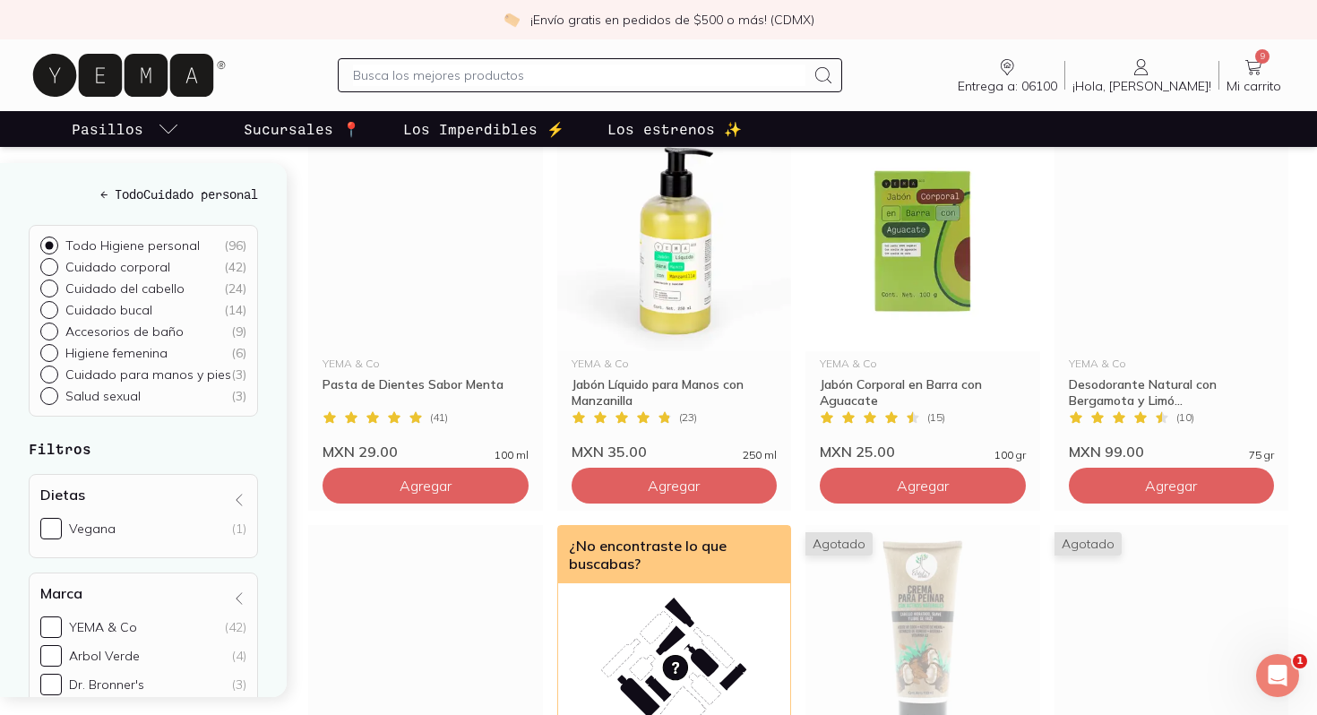
scroll to position [2625, 0]
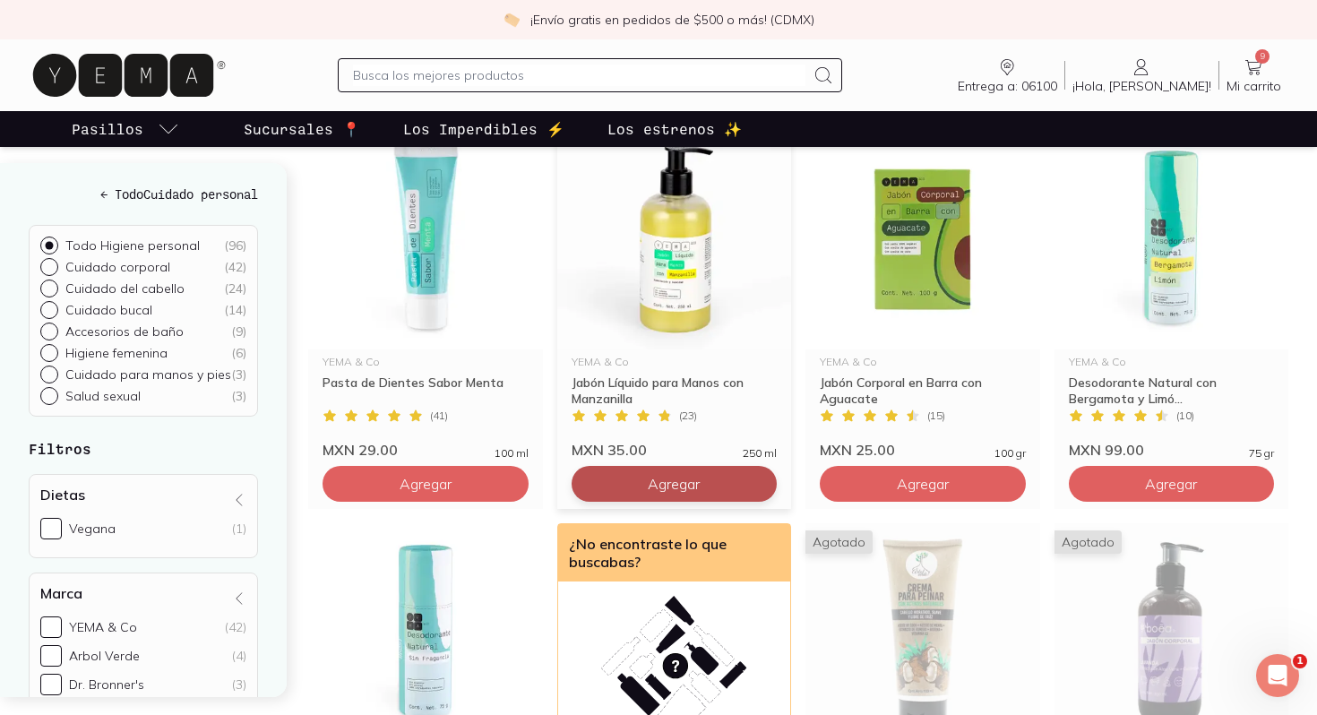
click at [715, 492] on button "Agregar" at bounding box center [674, 484] width 206 height 36
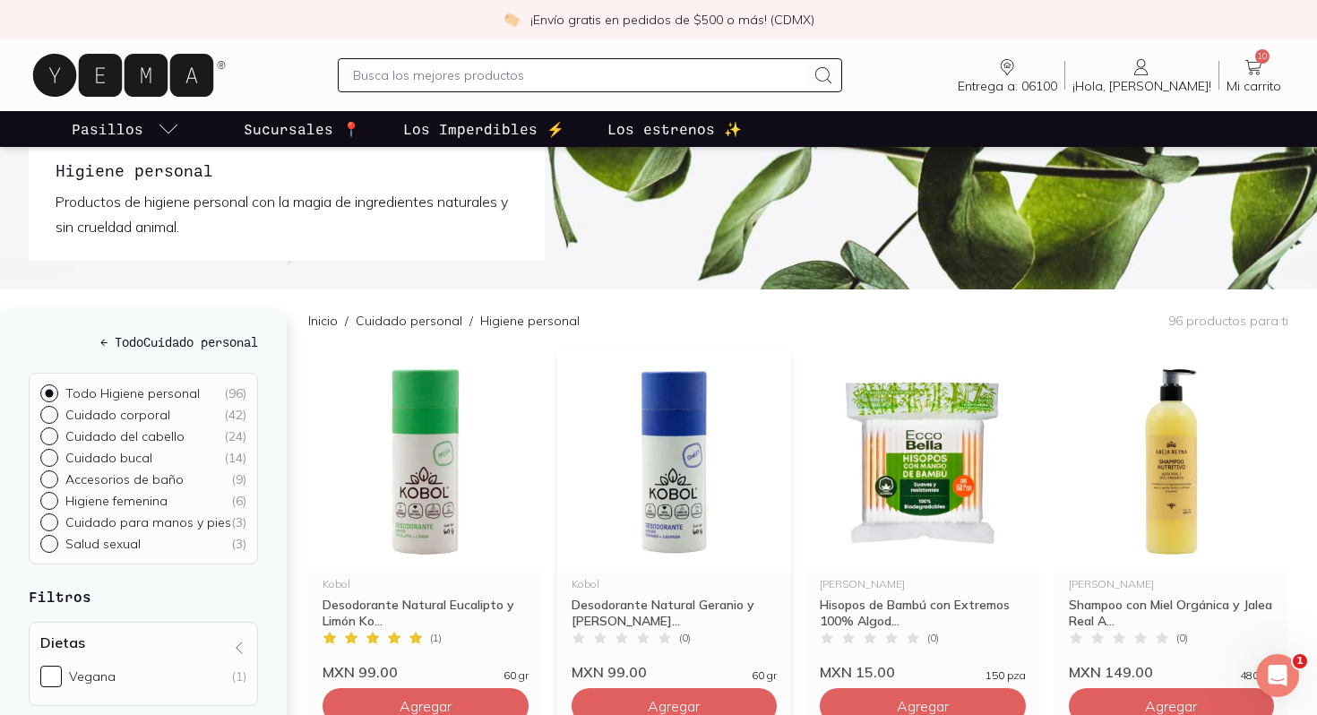
scroll to position [0, 0]
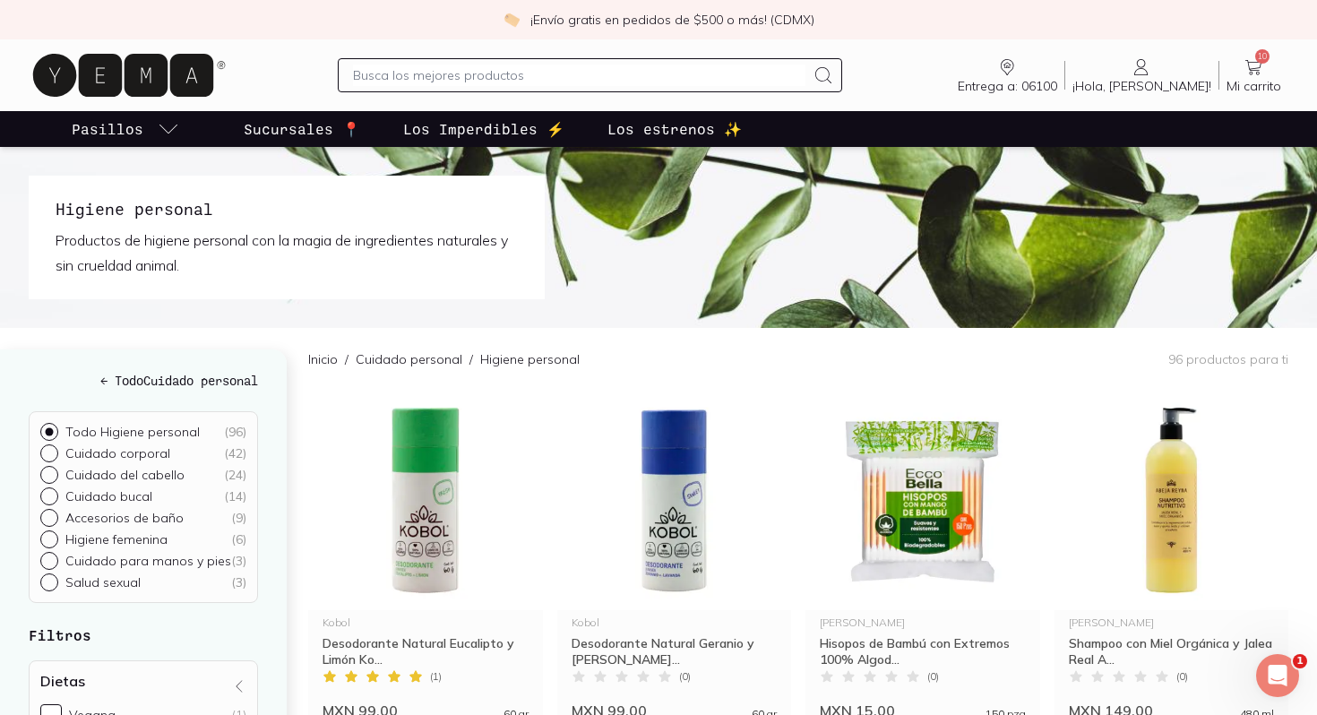
click at [170, 85] on icon at bounding box center [123, 75] width 180 height 43
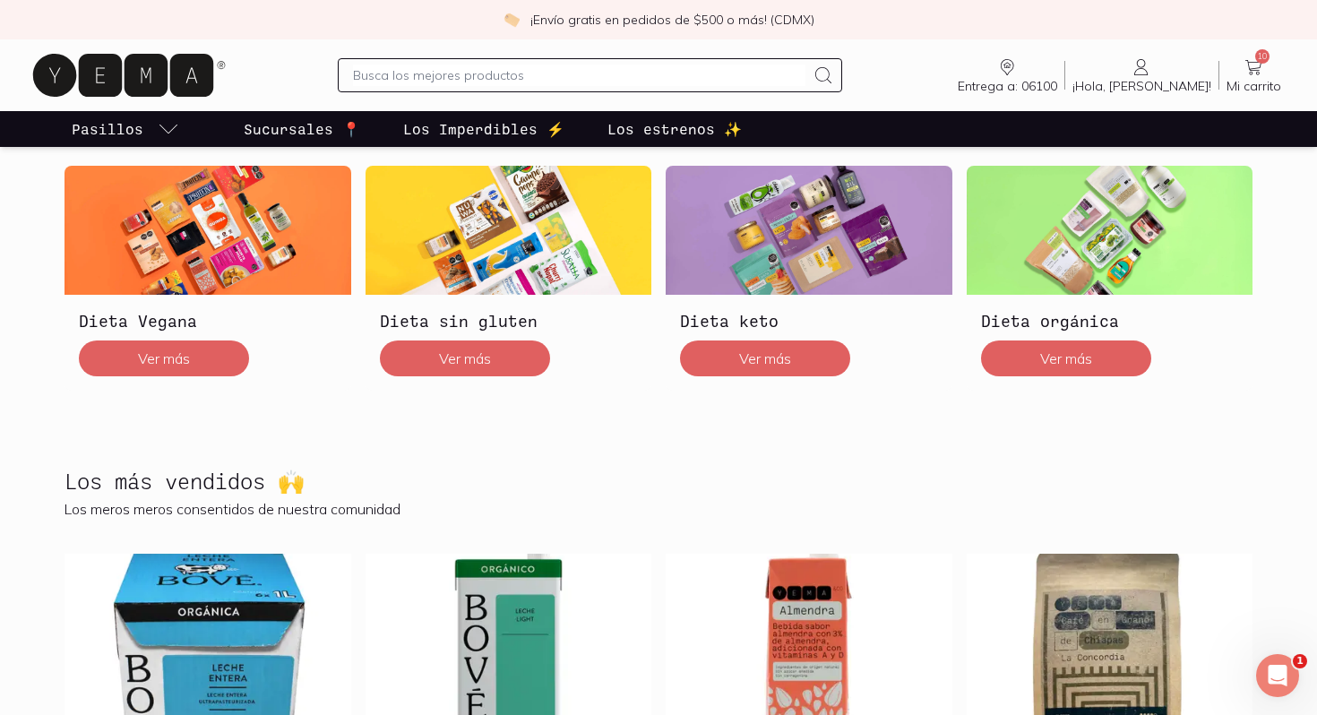
scroll to position [511, 0]
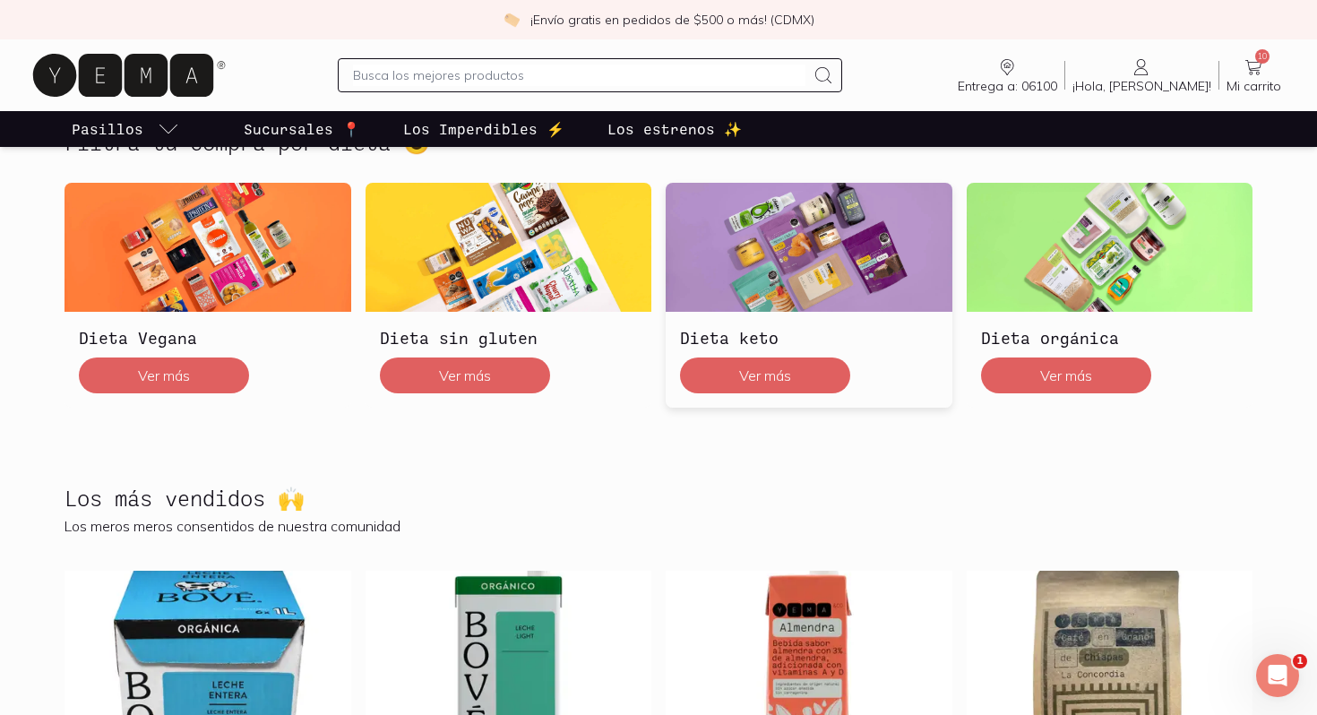
click at [874, 211] on img at bounding box center [808, 247] width 287 height 129
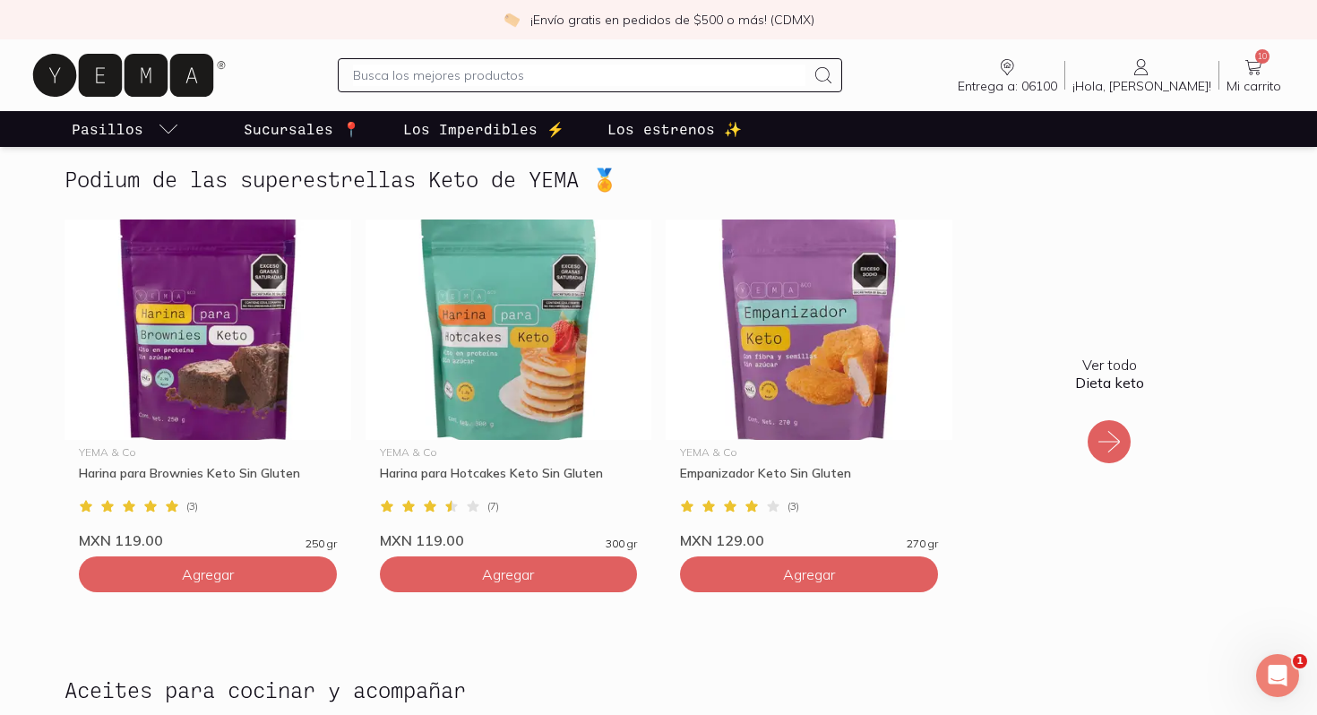
scroll to position [1033, 0]
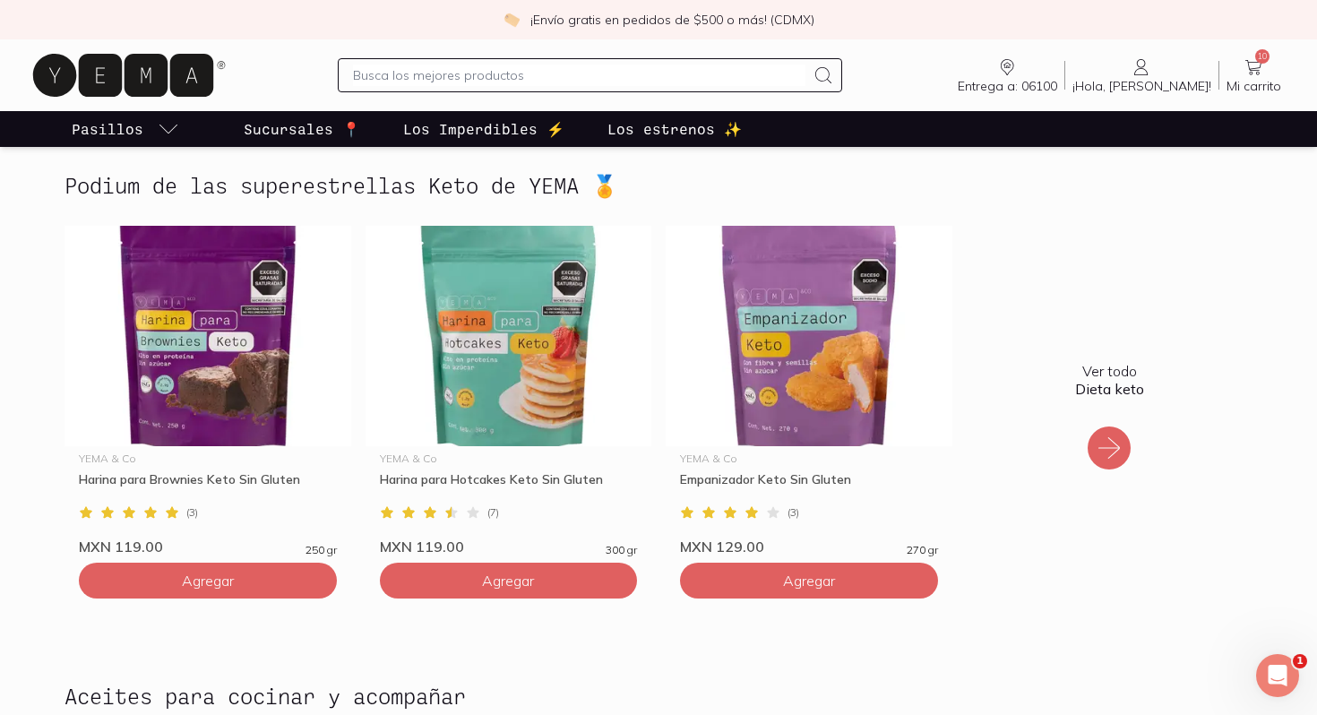
click at [1120, 448] on icon at bounding box center [1108, 447] width 29 height 29
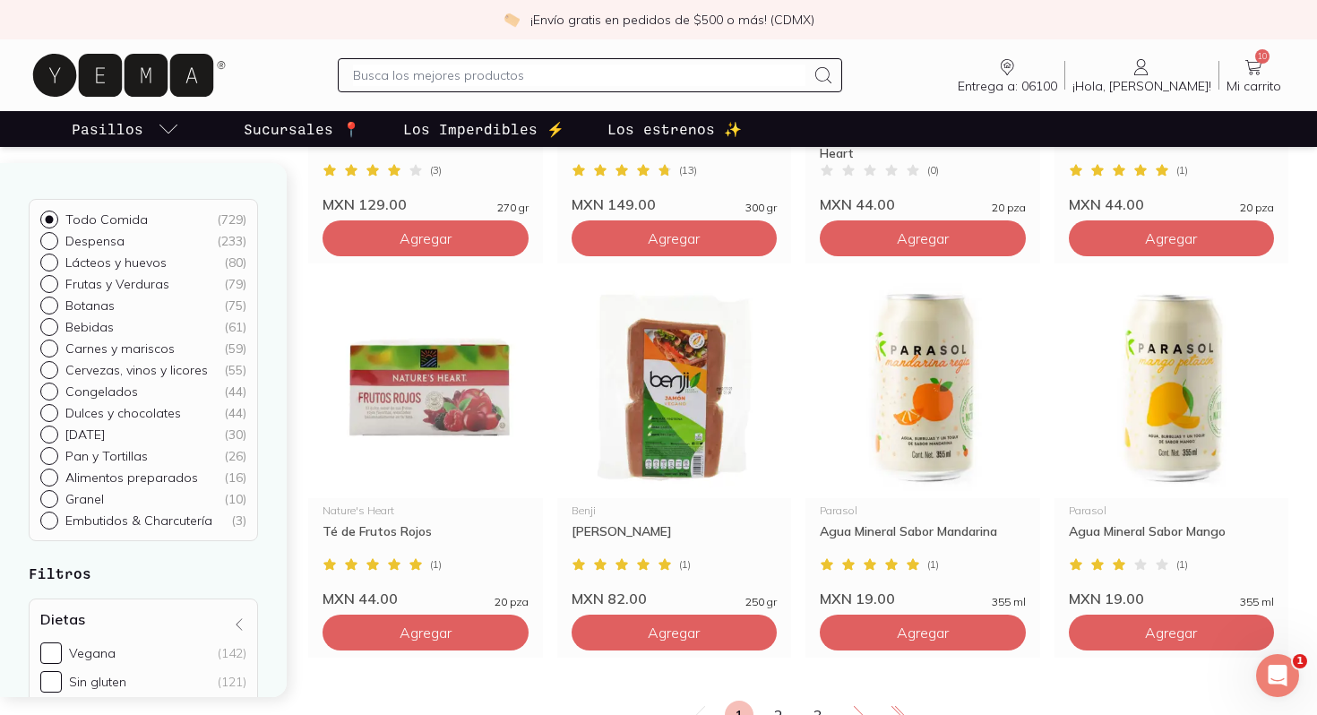
scroll to position [2930, 0]
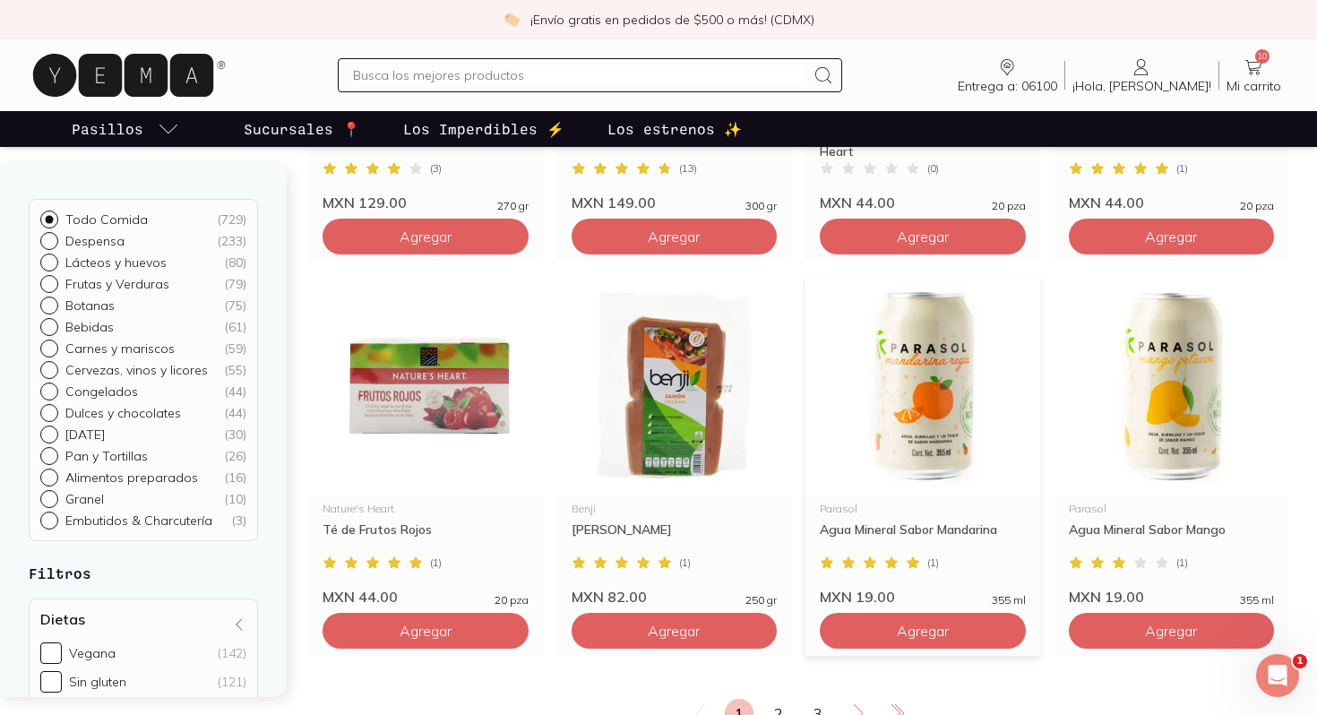
click at [918, 402] on img at bounding box center [922, 386] width 235 height 220
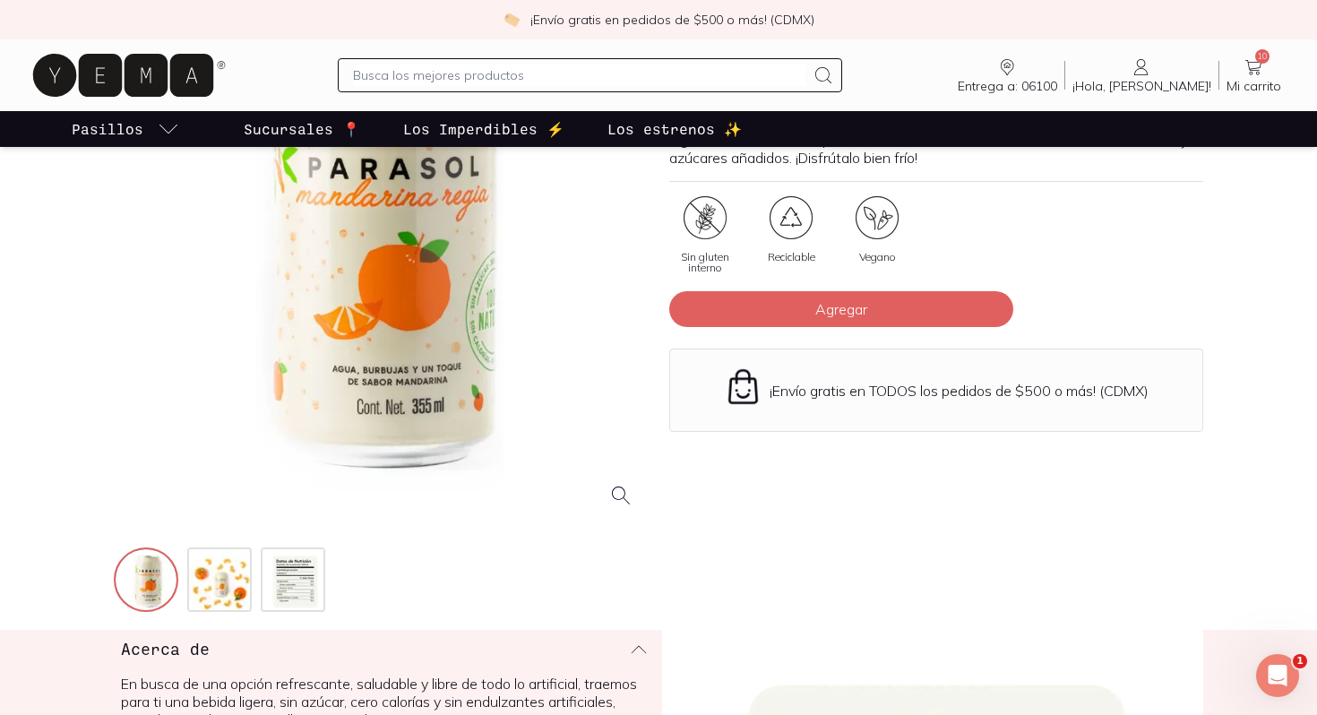
scroll to position [228, 0]
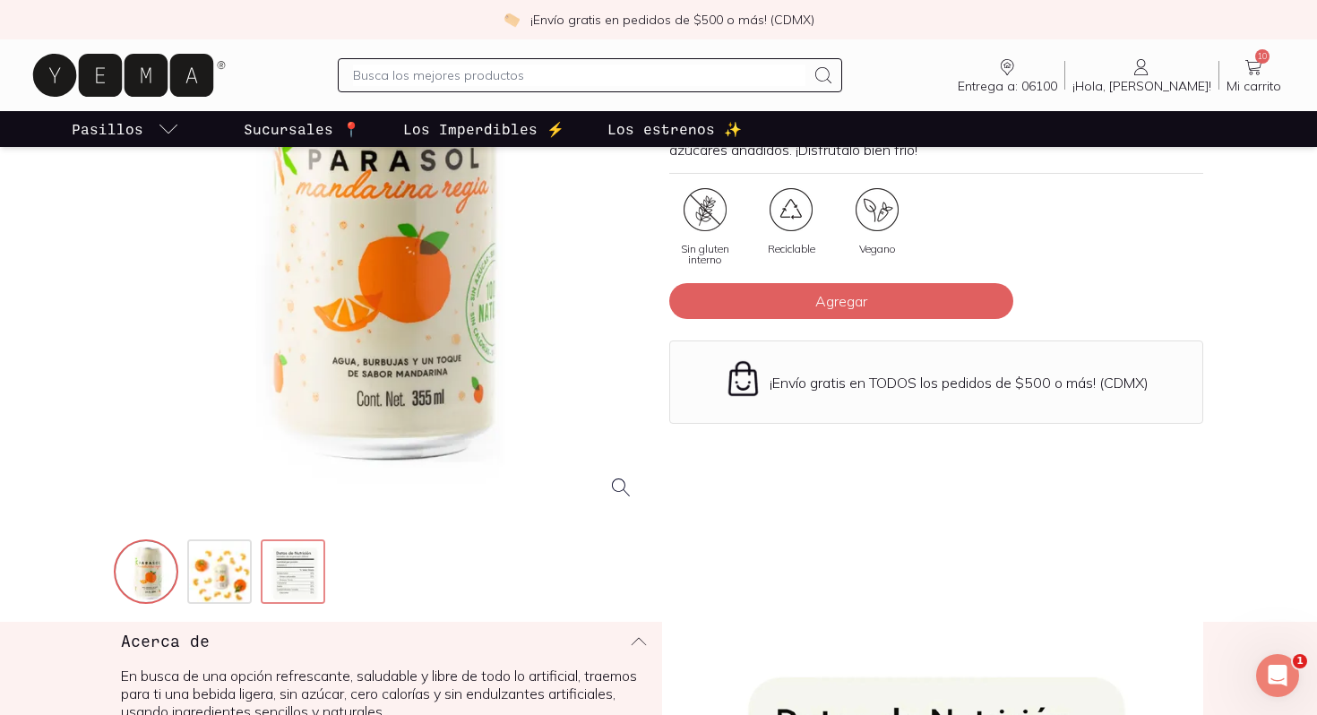
click at [267, 577] on img at bounding box center [294, 573] width 64 height 64
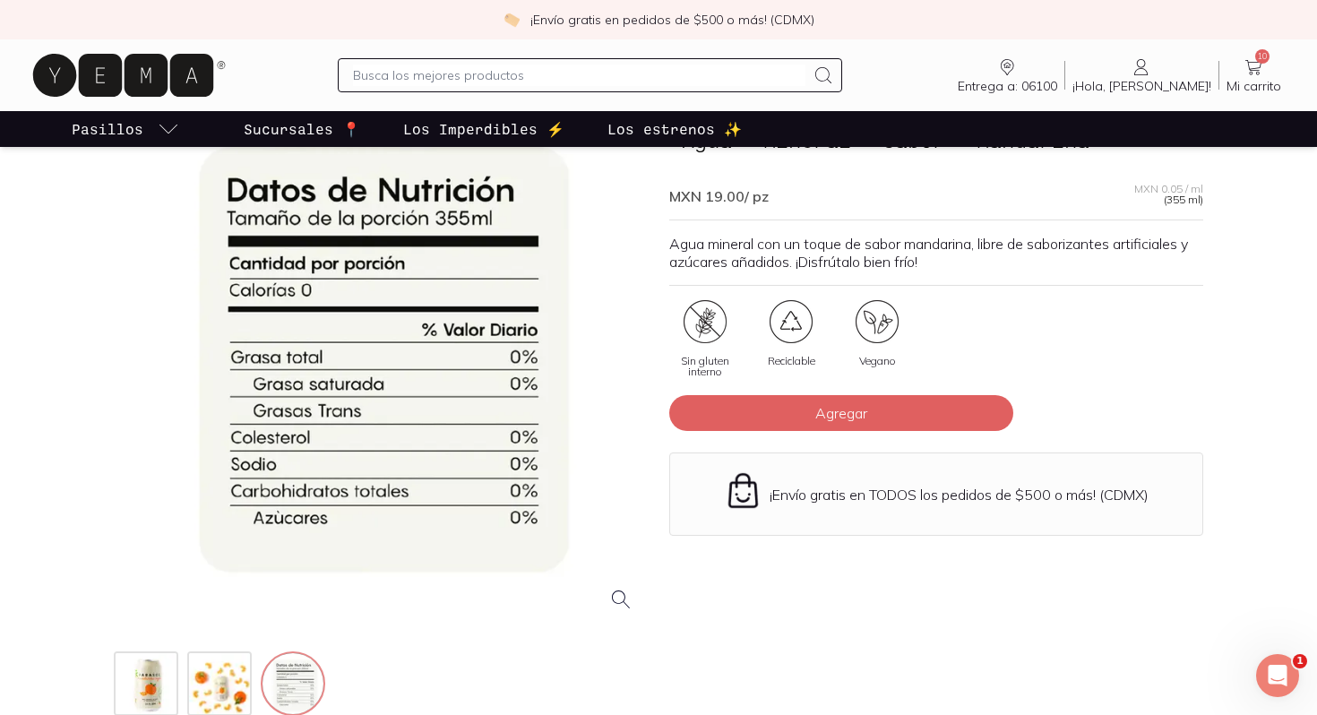
scroll to position [103, 0]
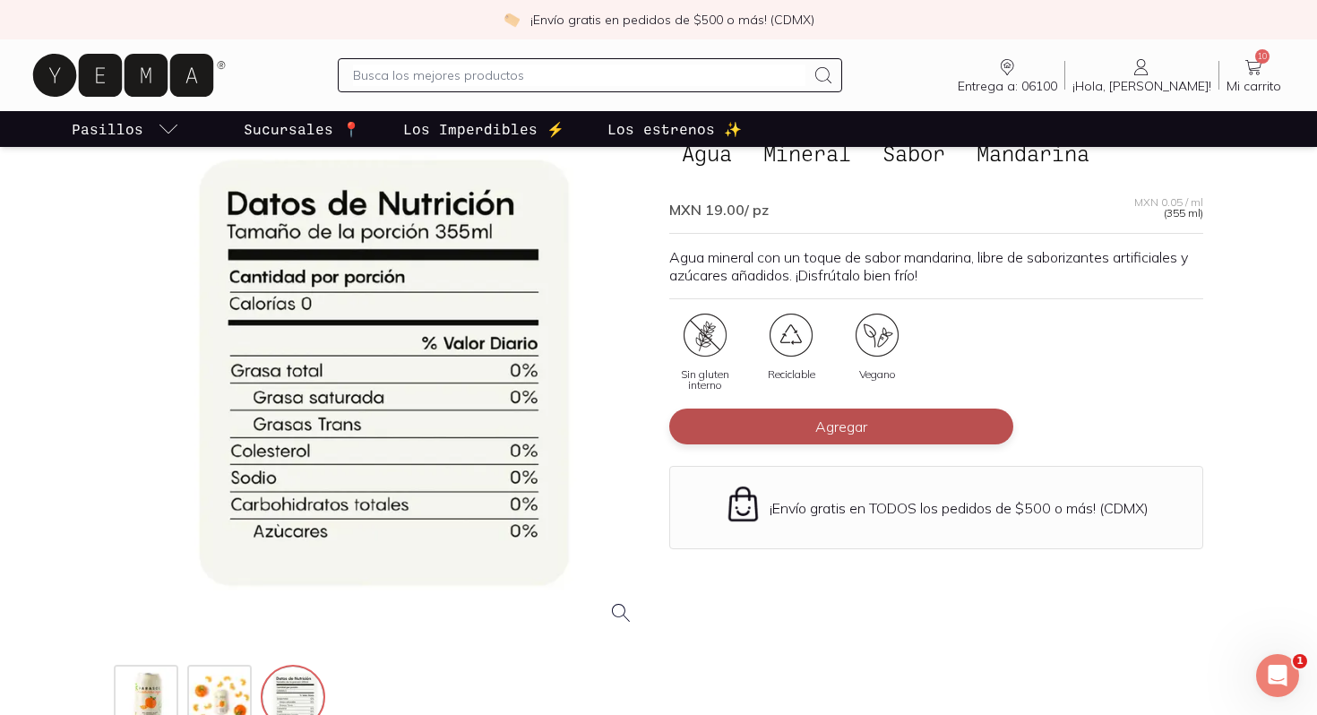
click at [757, 429] on button "Agregar" at bounding box center [841, 426] width 344 height 36
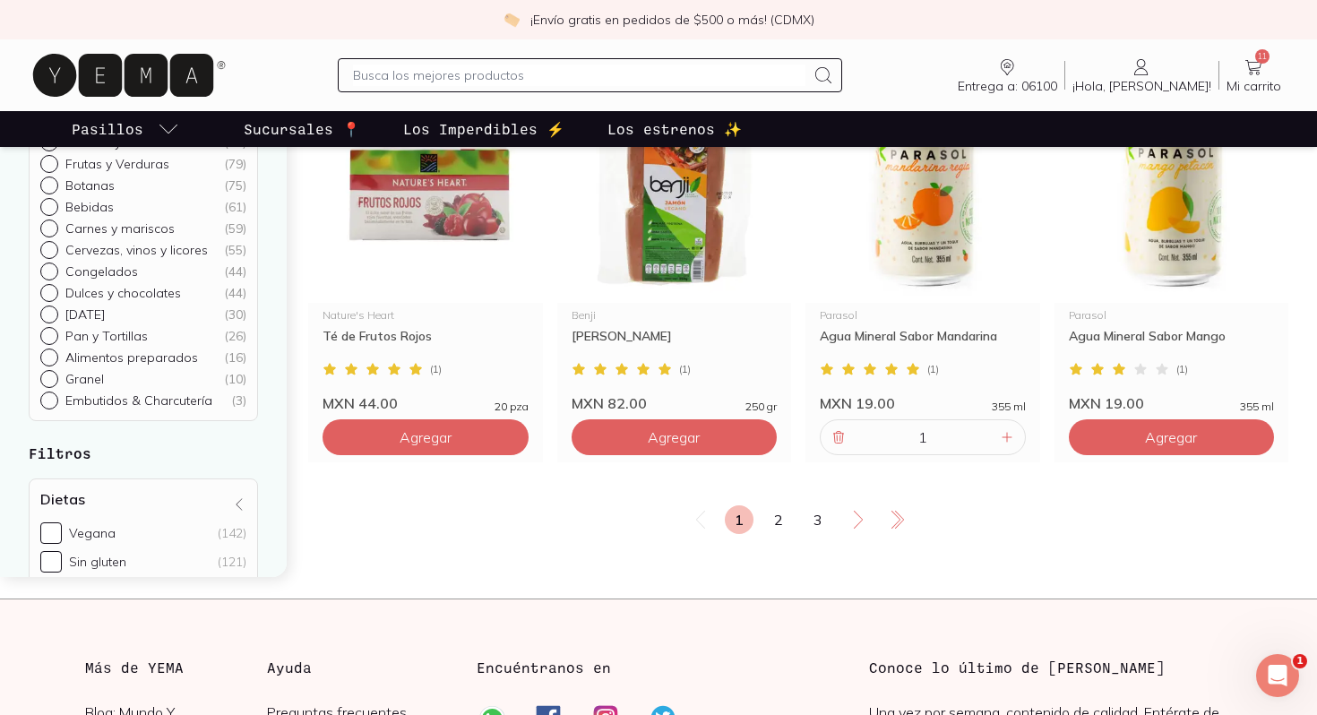
scroll to position [3129, 0]
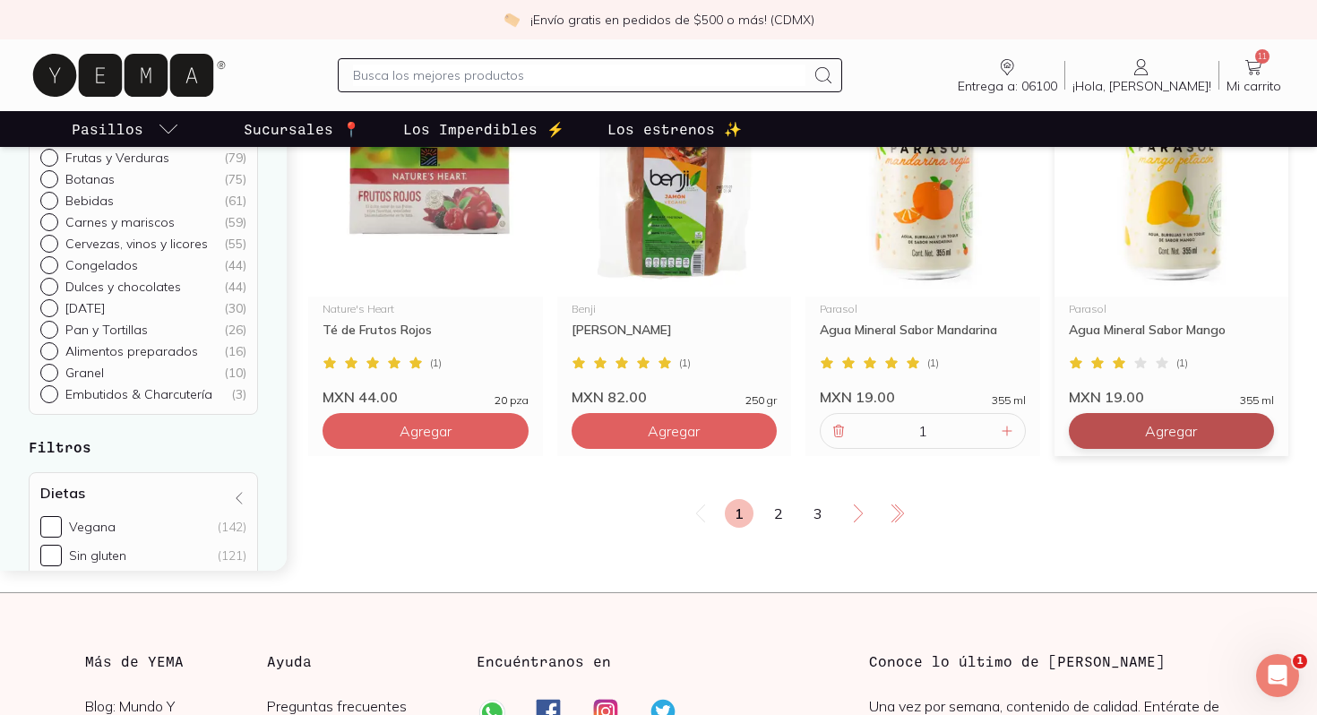
click at [1153, 433] on span "Agregar" at bounding box center [1171, 431] width 52 height 18
click at [785, 517] on link "2" at bounding box center [778, 513] width 29 height 29
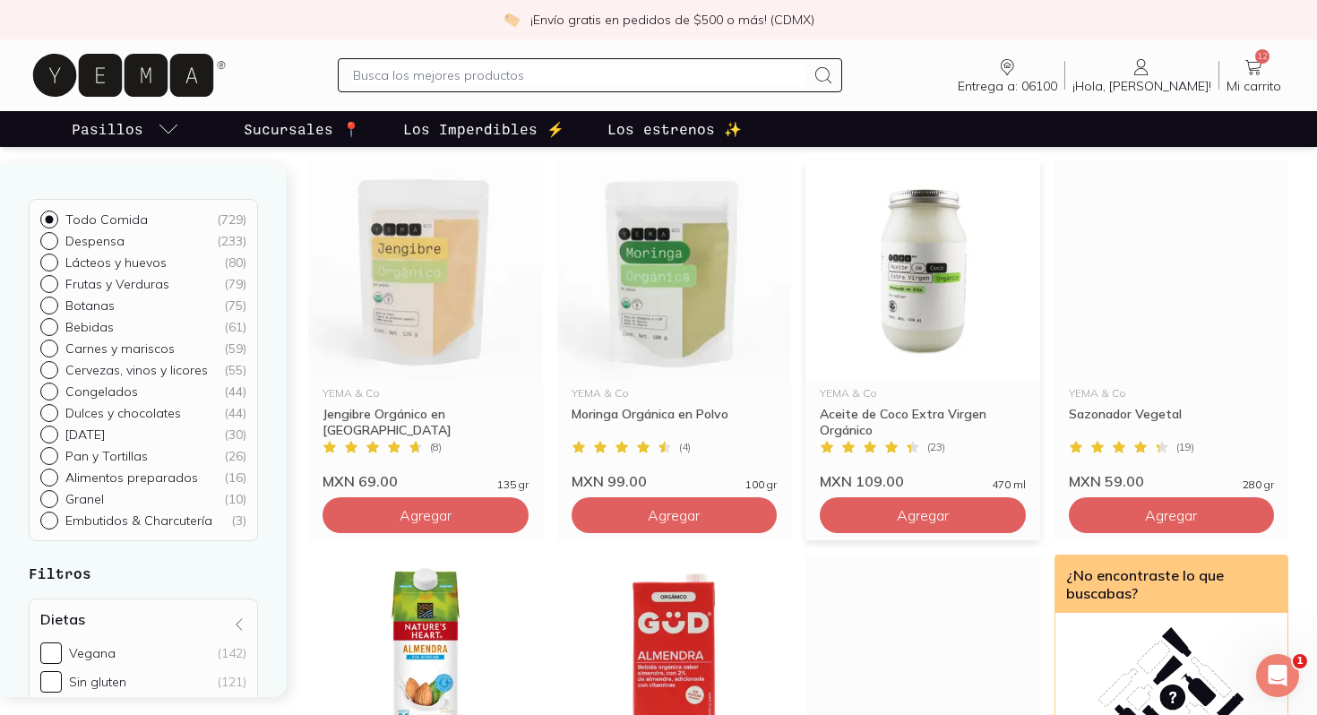
scroll to position [2676, 0]
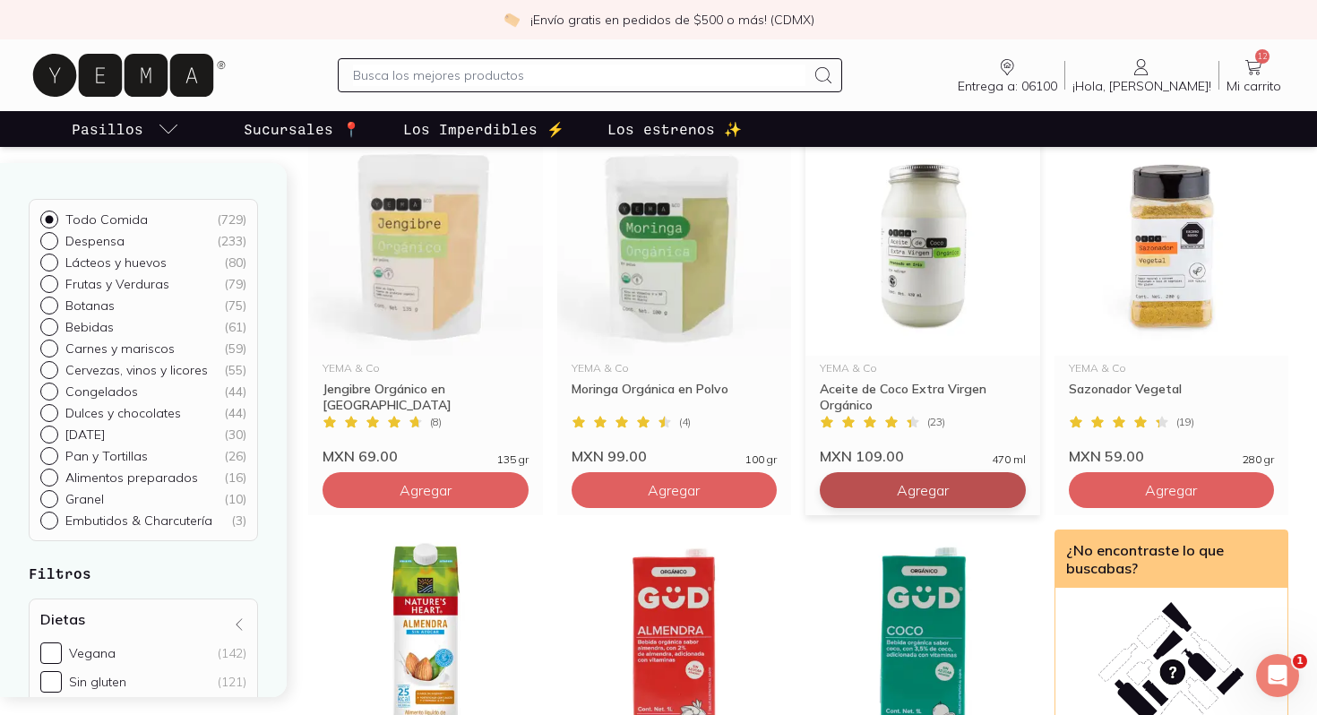
click at [911, 496] on span "Agregar" at bounding box center [923, 490] width 52 height 18
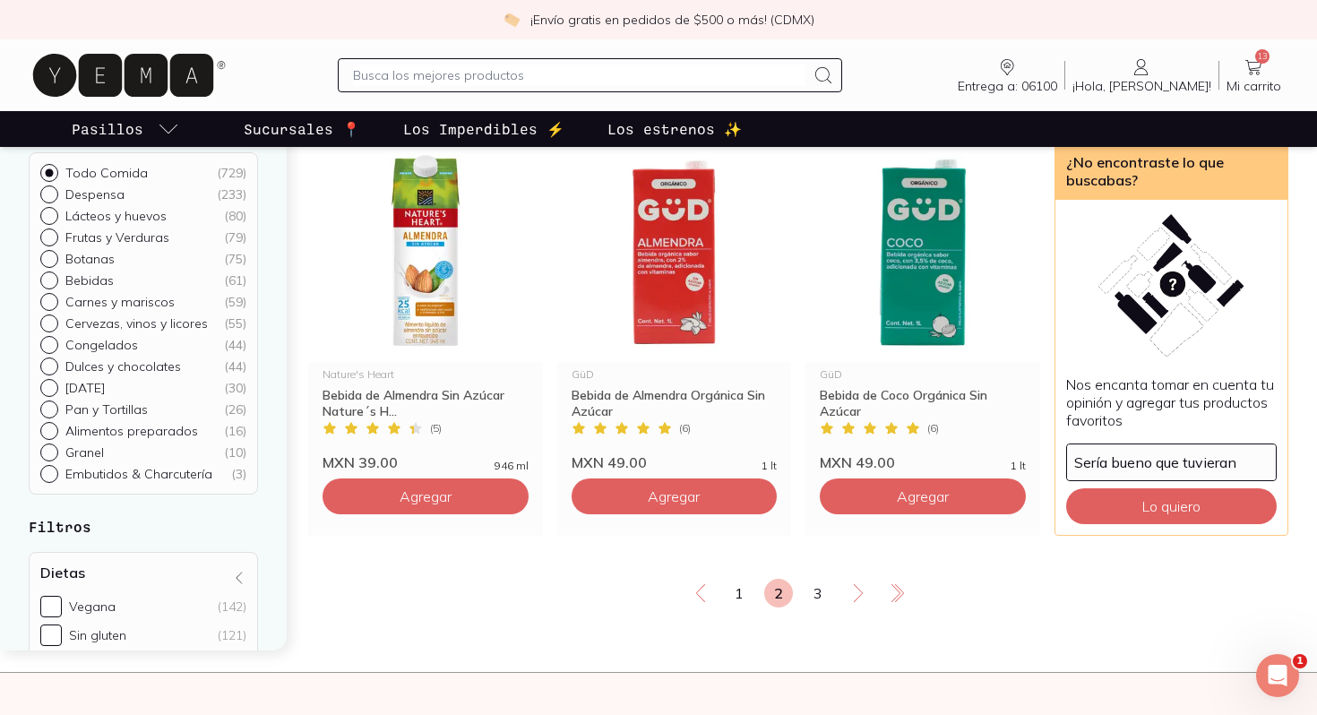
scroll to position [3133, 0]
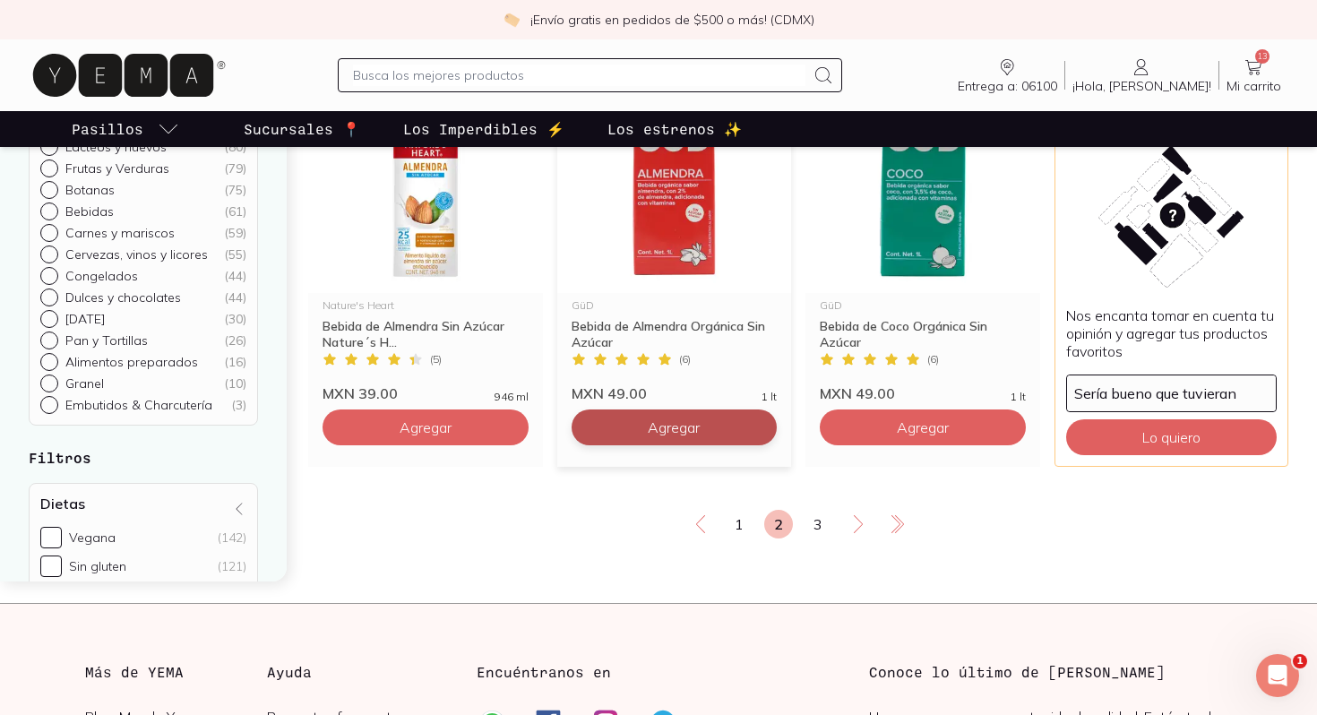
click at [677, 419] on span "Agregar" at bounding box center [674, 427] width 52 height 18
click at [819, 532] on link "3" at bounding box center [817, 524] width 29 height 29
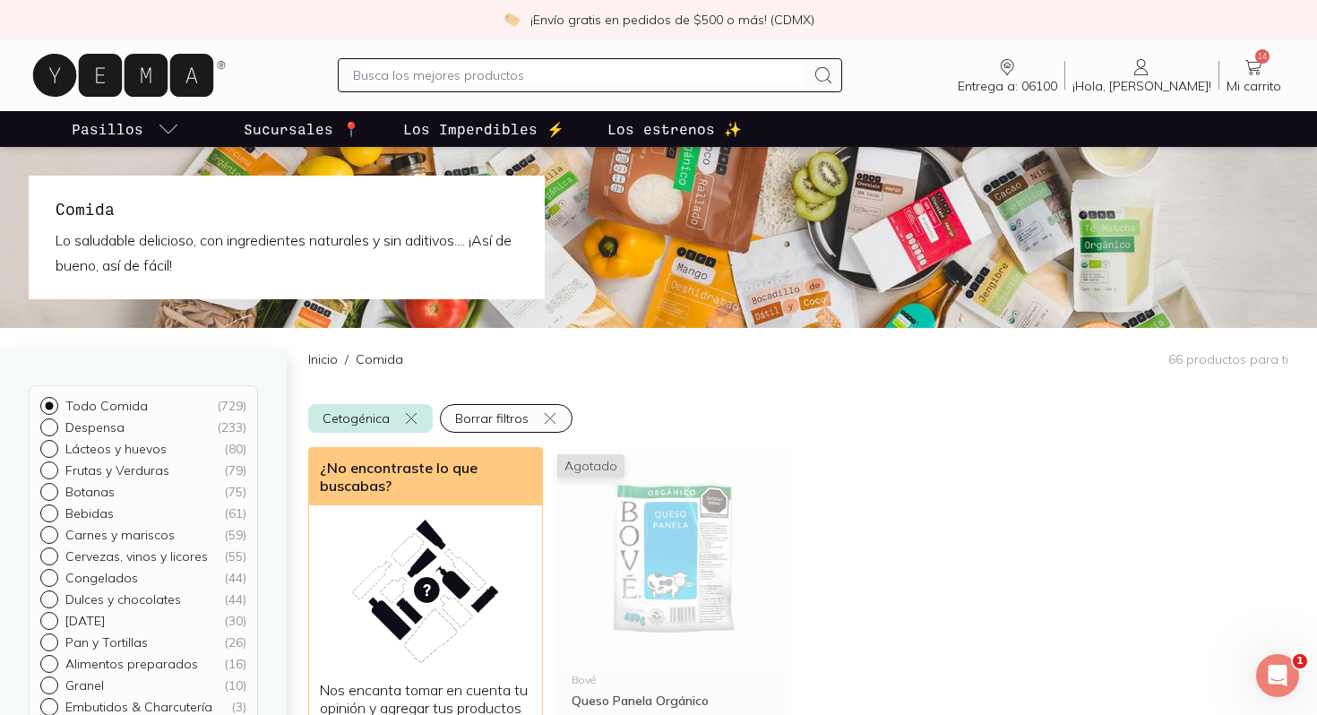
click at [1261, 83] on span "Mi carrito" at bounding box center [1253, 86] width 55 height 16
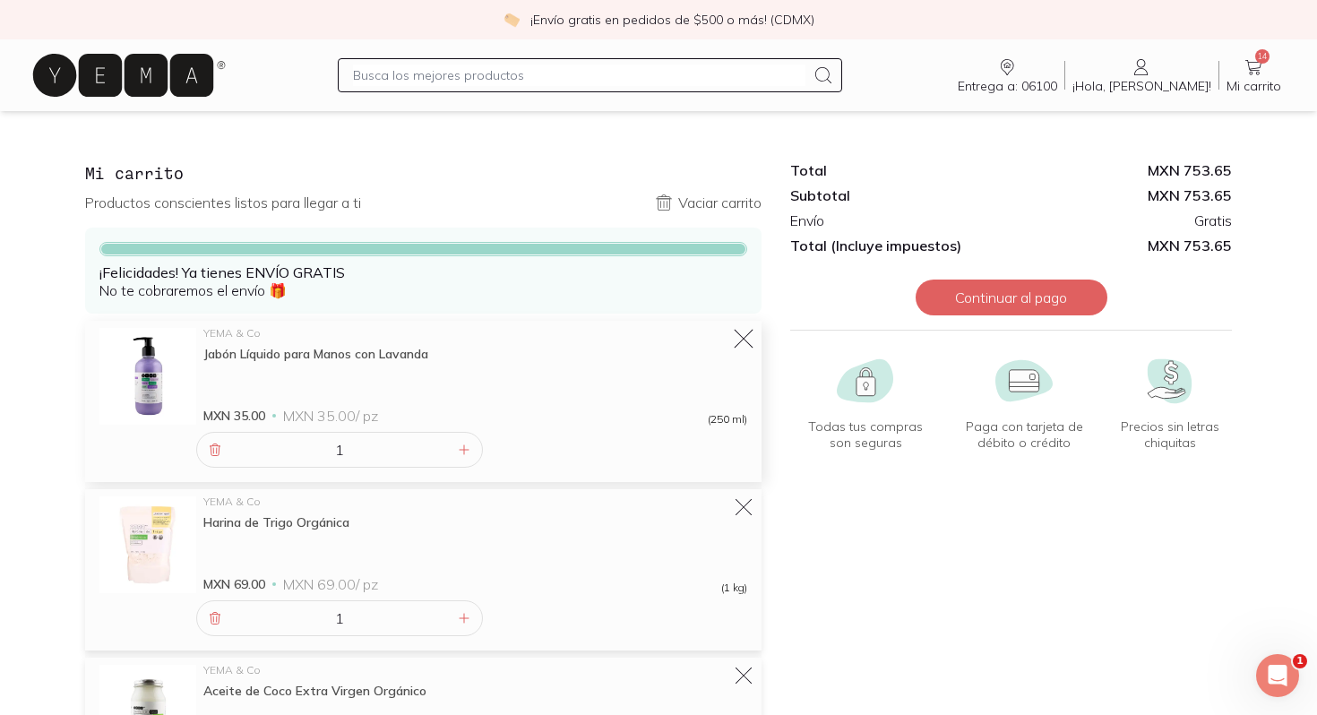
click at [739, 340] on icon at bounding box center [743, 339] width 25 height 25
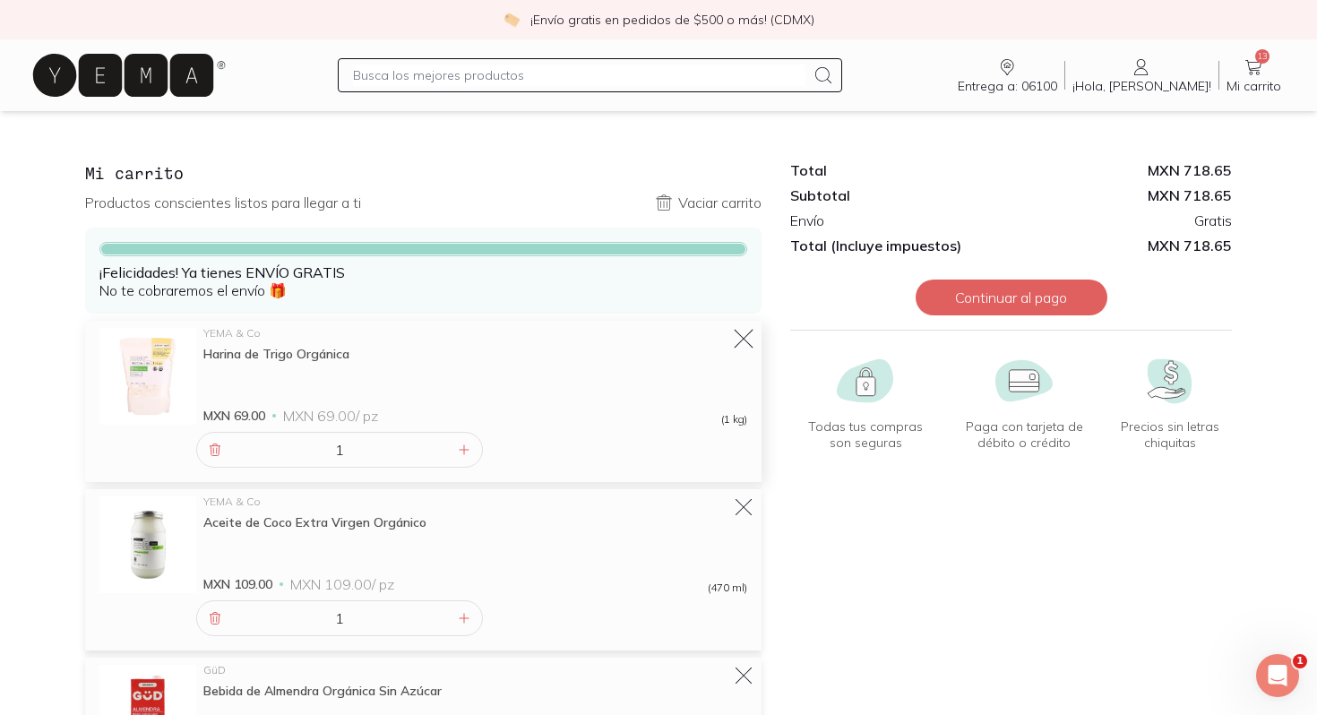
click at [744, 336] on icon at bounding box center [743, 339] width 25 height 25
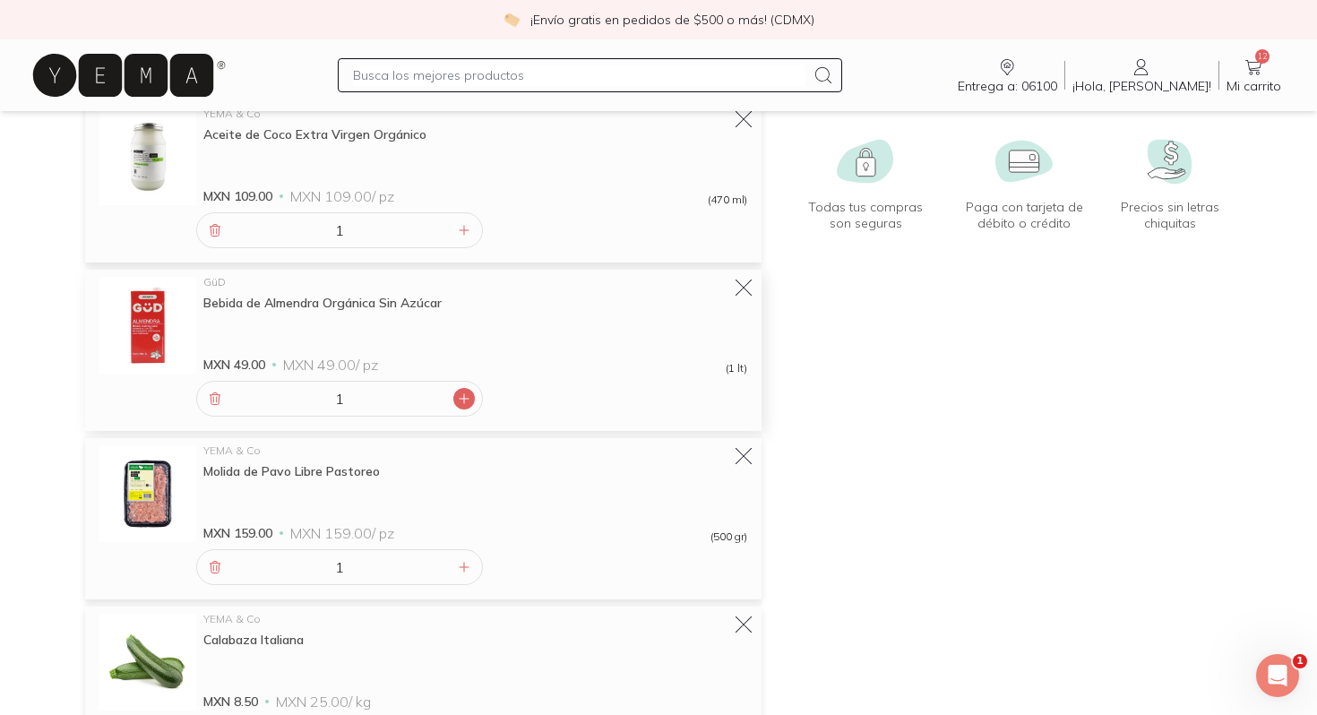
scroll to position [223, 0]
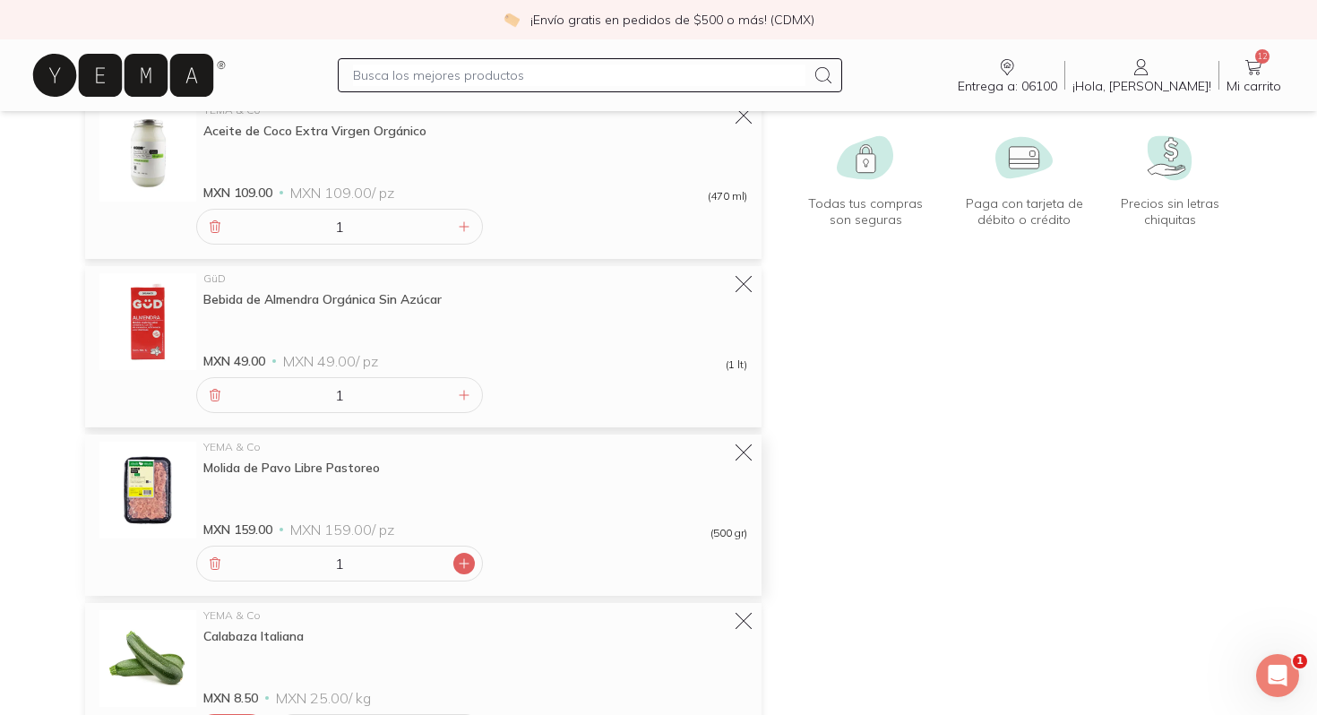
click at [467, 567] on icon at bounding box center [464, 563] width 14 height 14
type input "2"
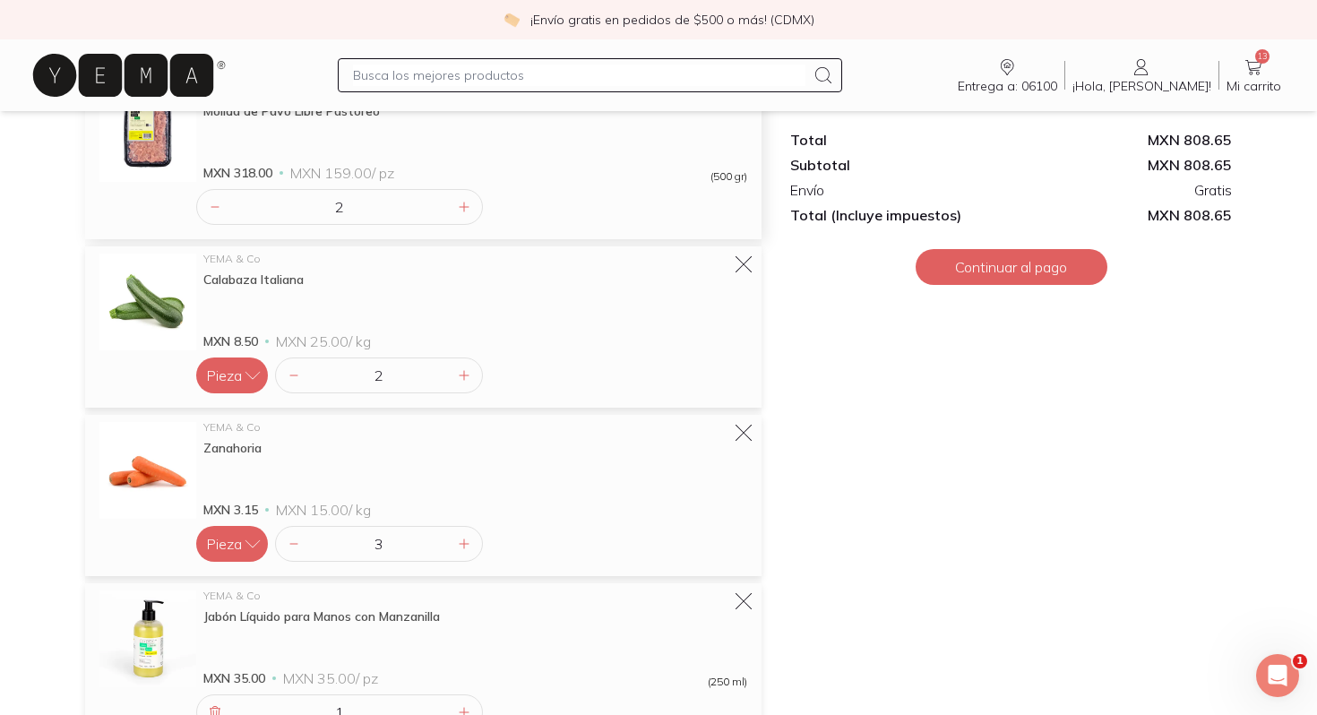
scroll to position [582, 0]
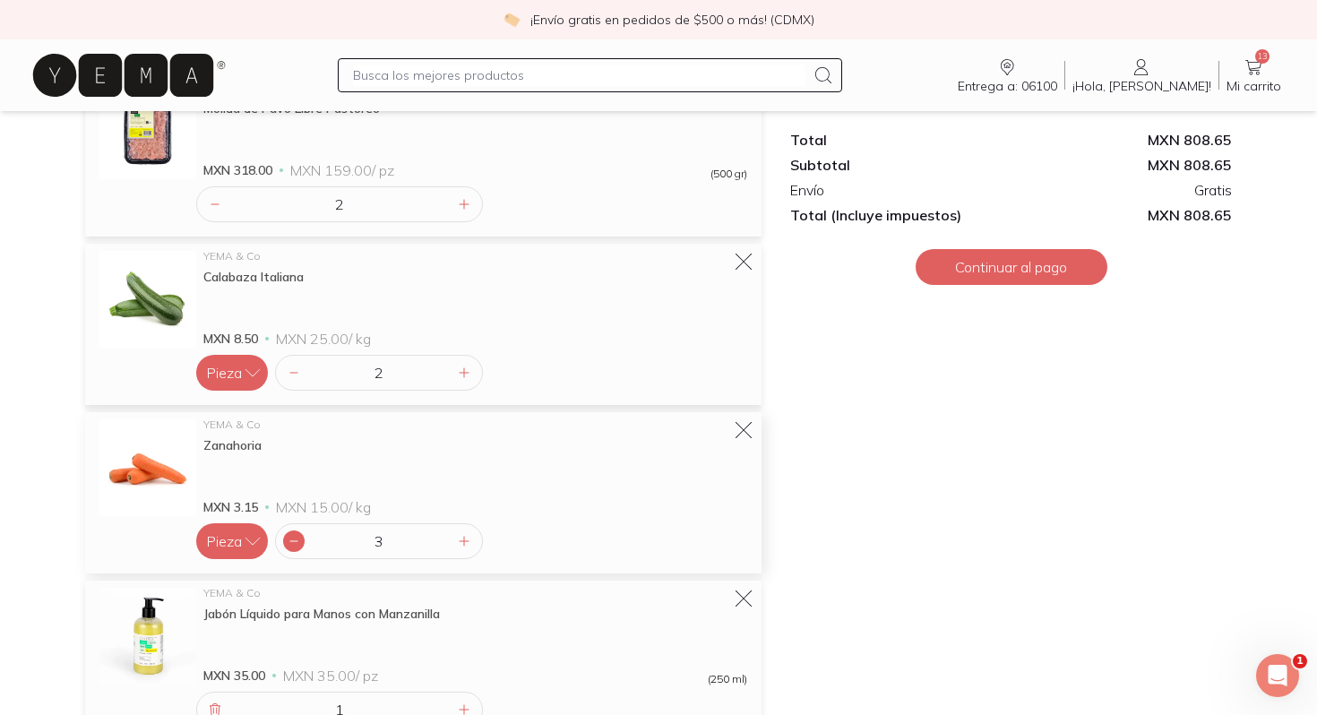
click at [289, 545] on icon at bounding box center [294, 541] width 14 height 14
type input "2"
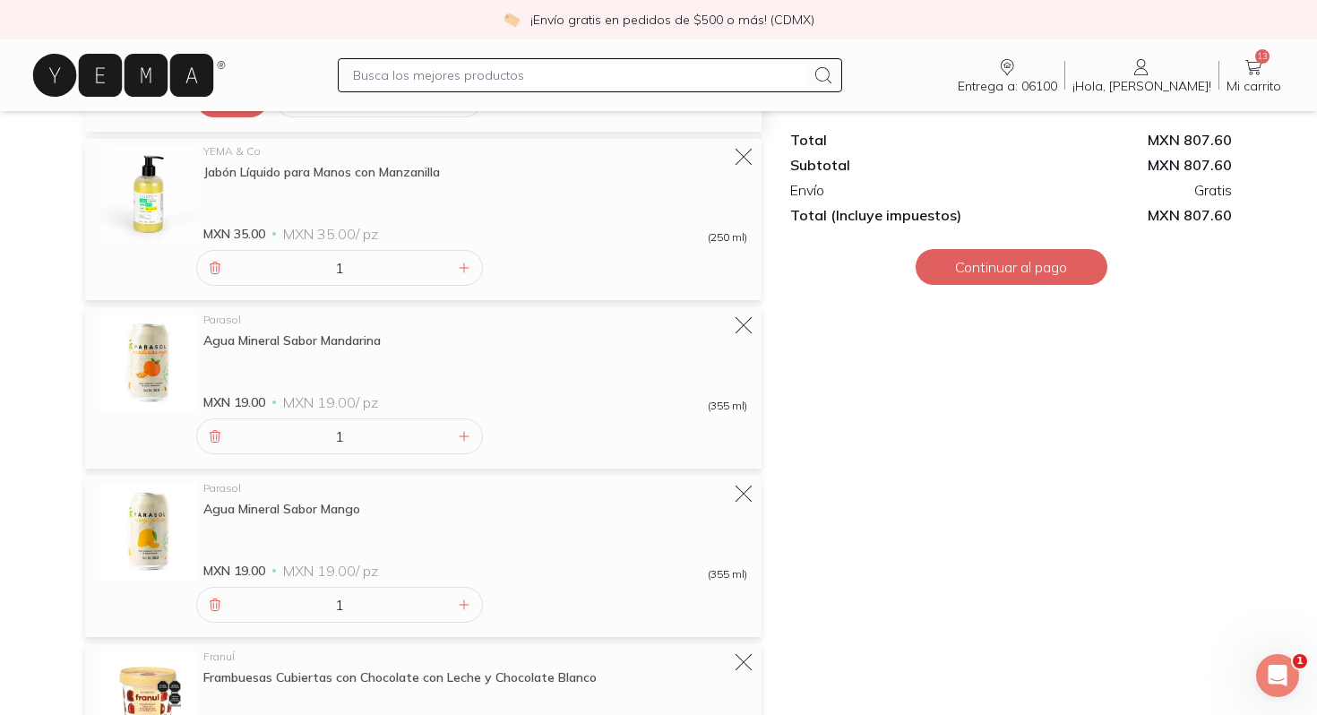
scroll to position [1027, 0]
click at [473, 435] on div at bounding box center [463, 432] width 21 height 21
type input "2"
click at [466, 605] on icon at bounding box center [464, 601] width 14 height 14
type input "2"
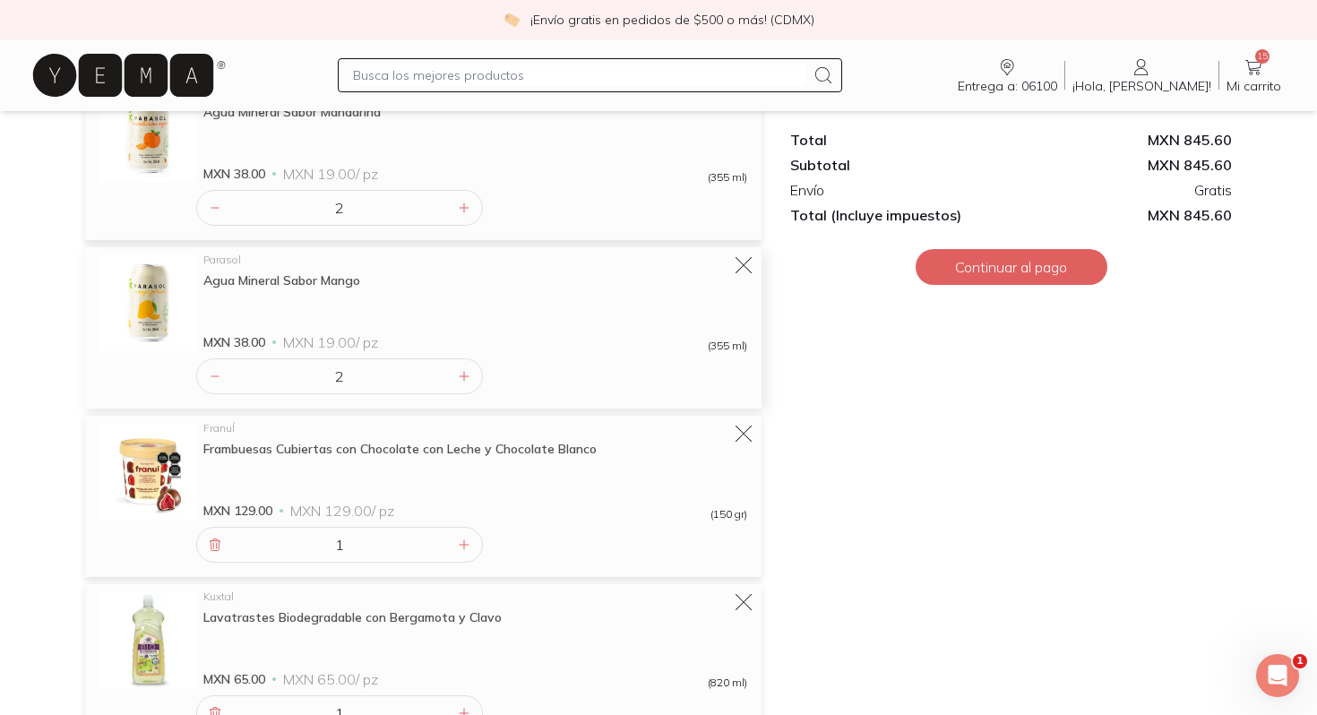
scroll to position [1253, 0]
click at [747, 440] on icon at bounding box center [743, 433] width 25 height 25
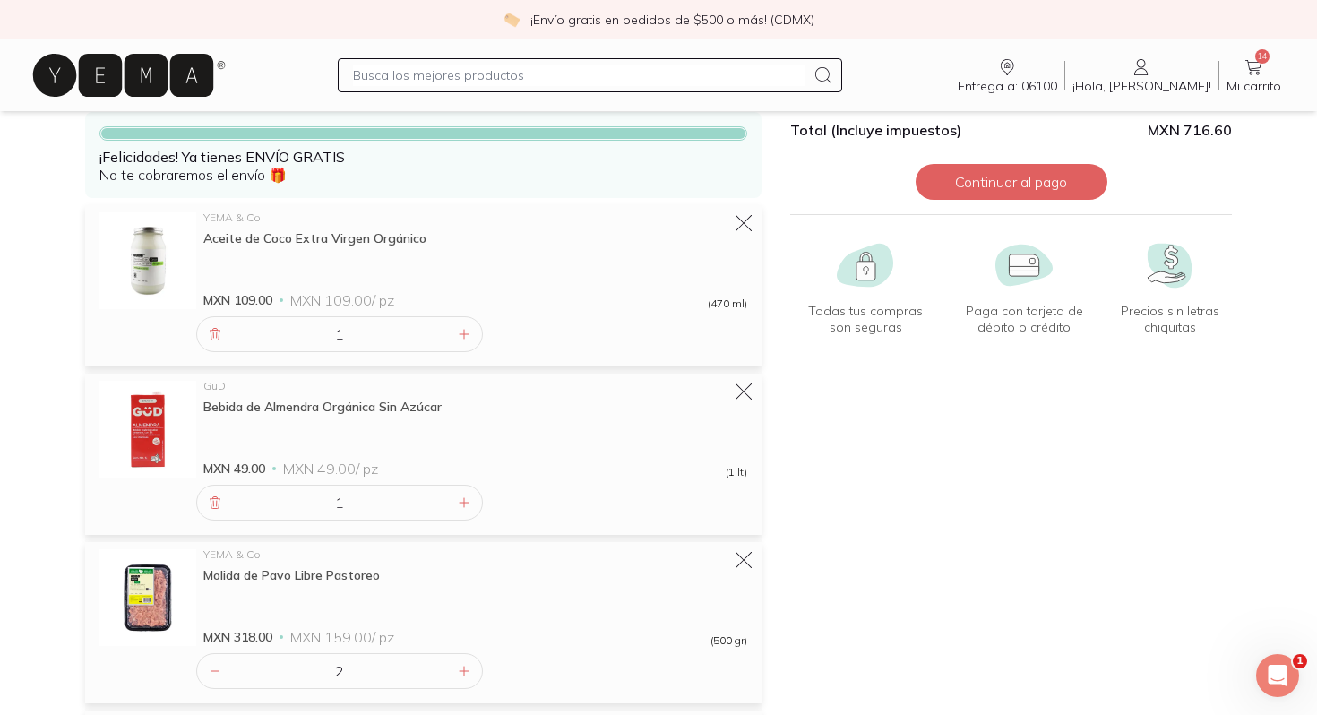
scroll to position [0, 0]
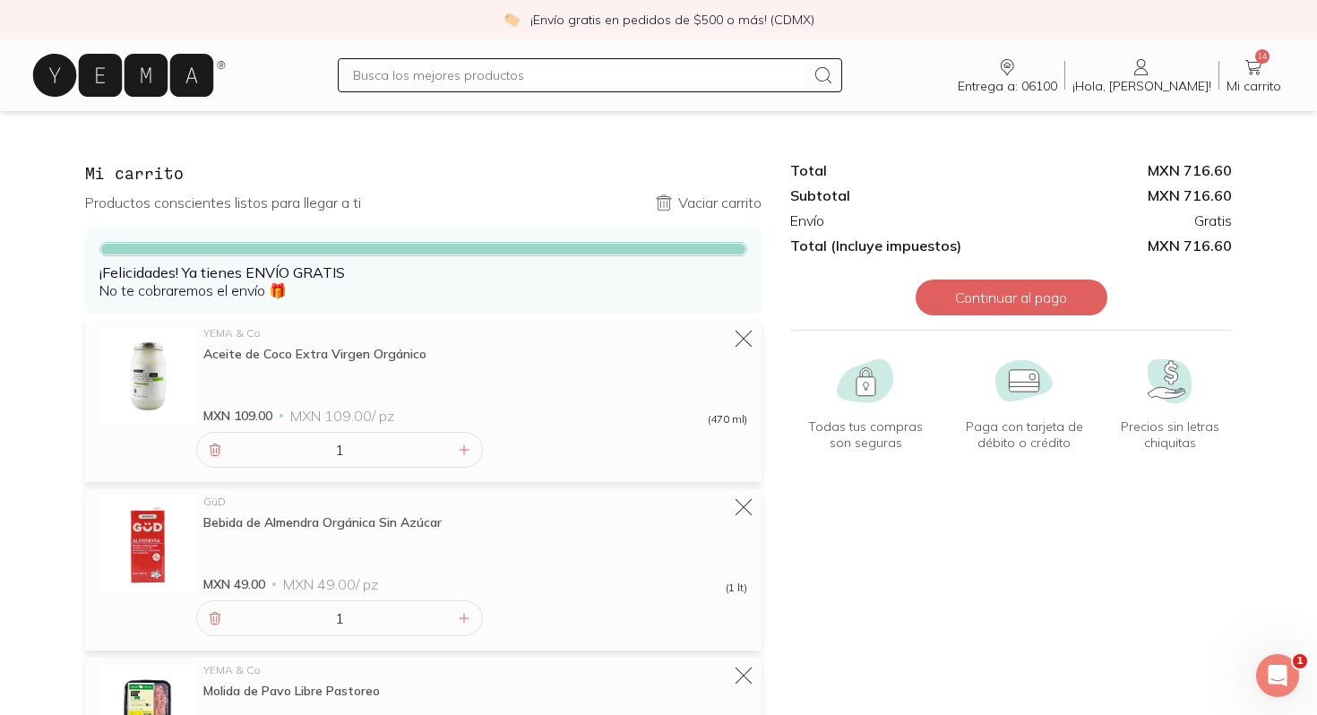
click at [149, 67] on icon at bounding box center [123, 75] width 180 height 43
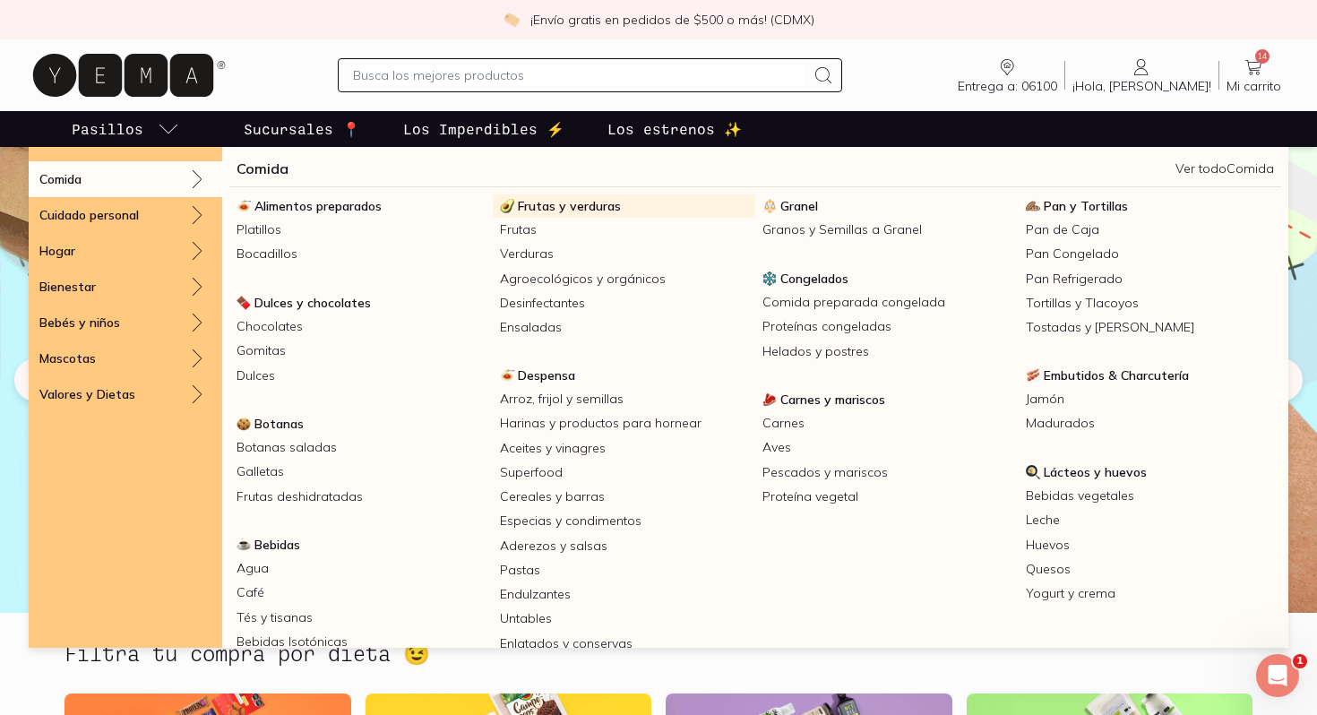
click at [570, 206] on span "Frutas y verduras" at bounding box center [569, 206] width 103 height 16
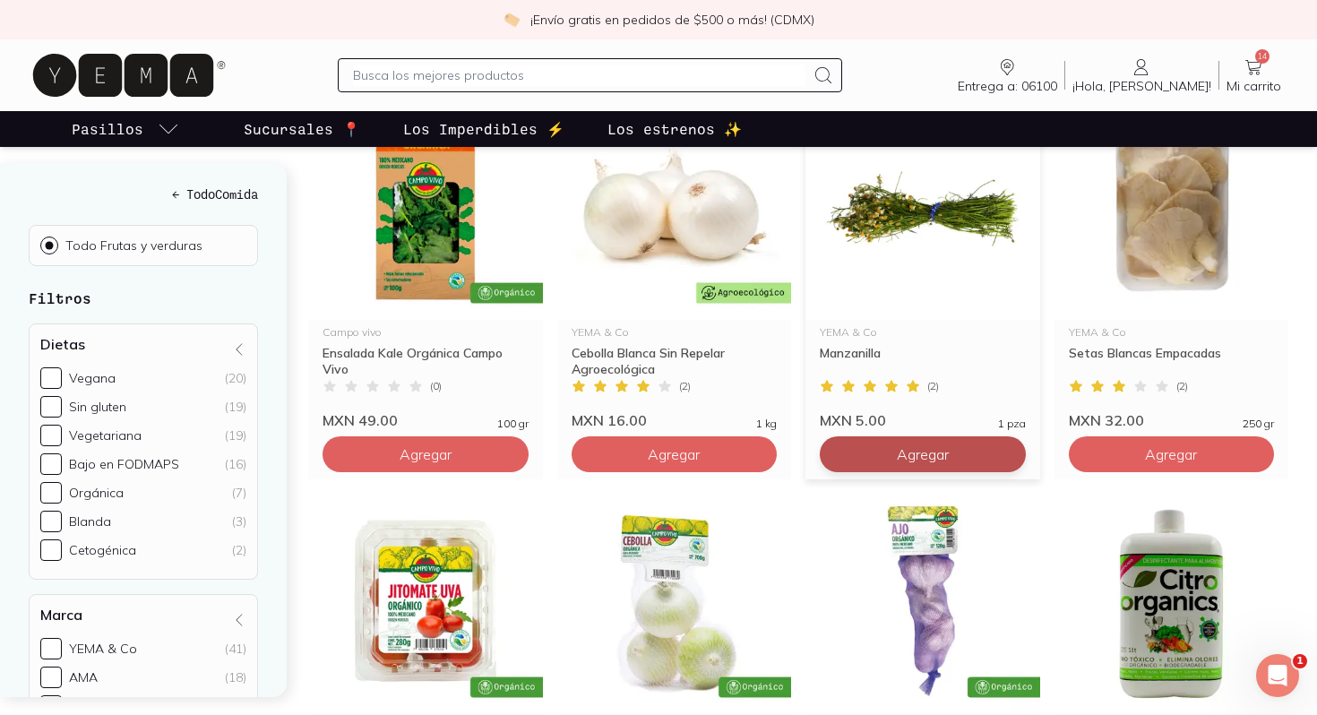
scroll to position [1894, 0]
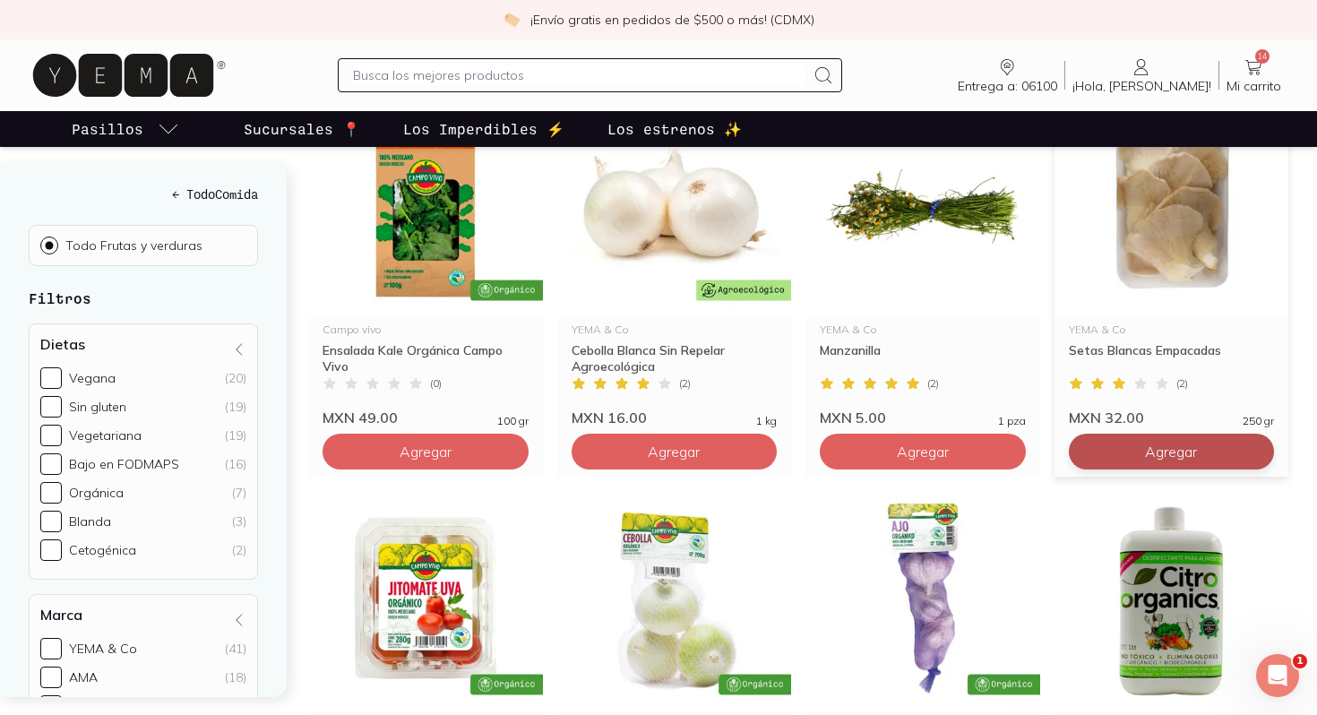
click at [1146, 442] on span "Agregar" at bounding box center [1171, 451] width 52 height 18
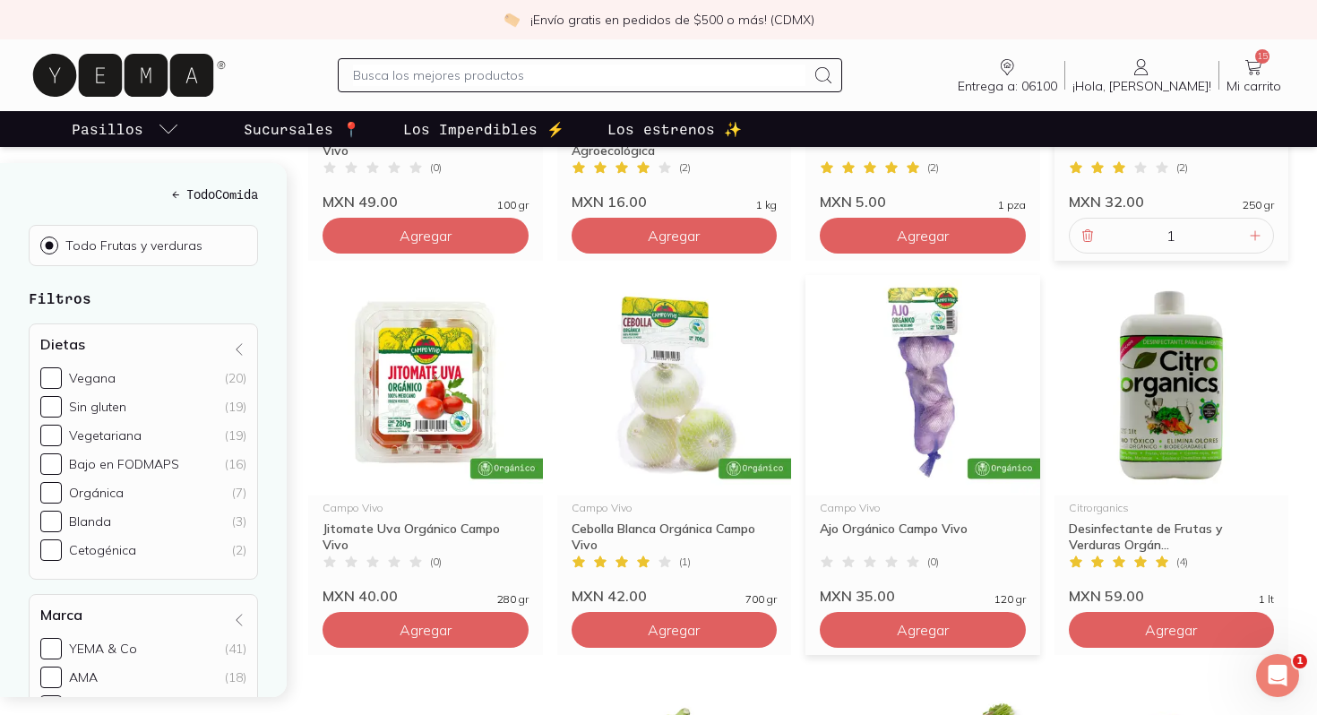
scroll to position [2131, 0]
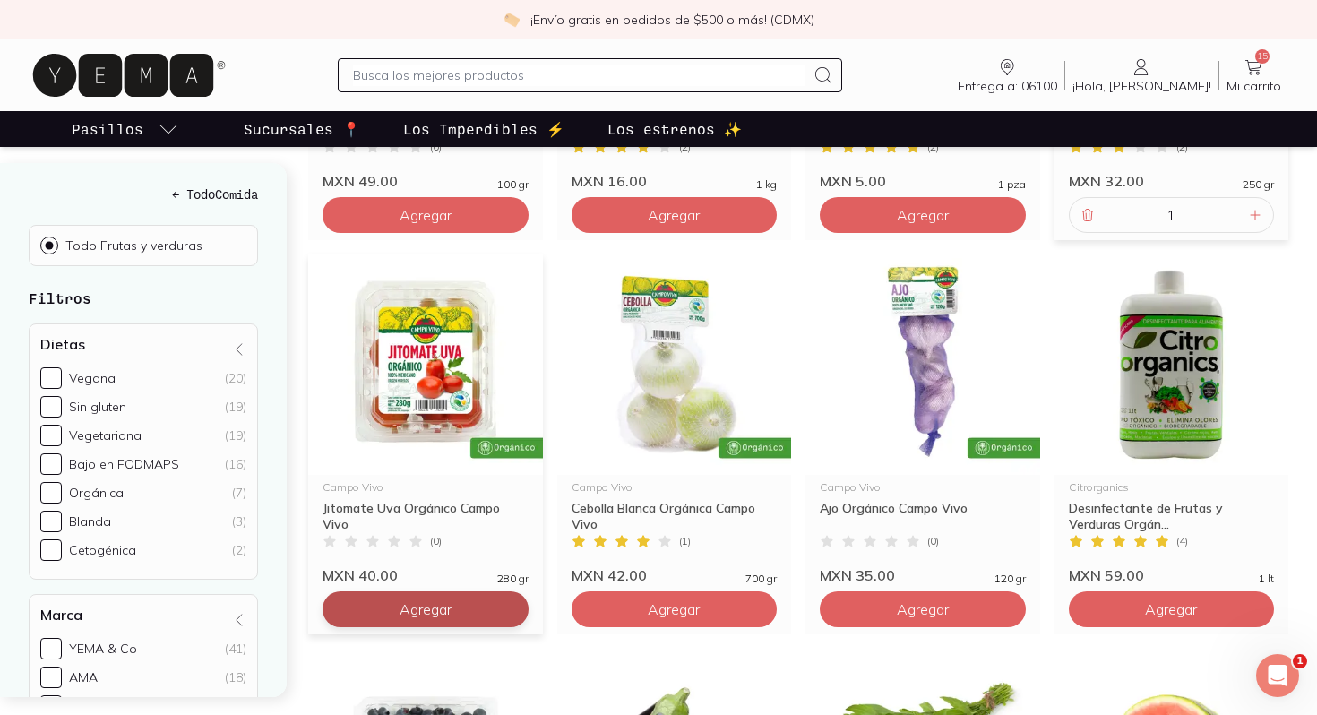
click at [487, 591] on button "Agregar" at bounding box center [425, 609] width 206 height 36
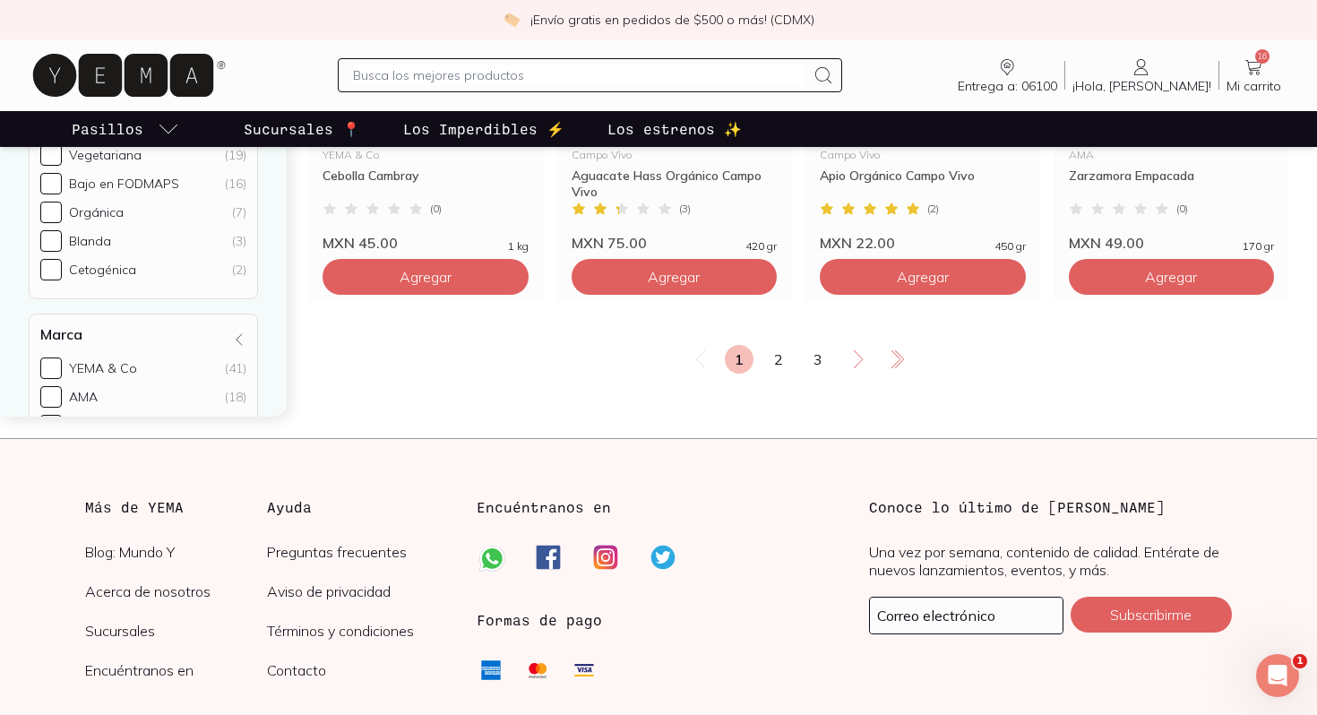
scroll to position [3258, 0]
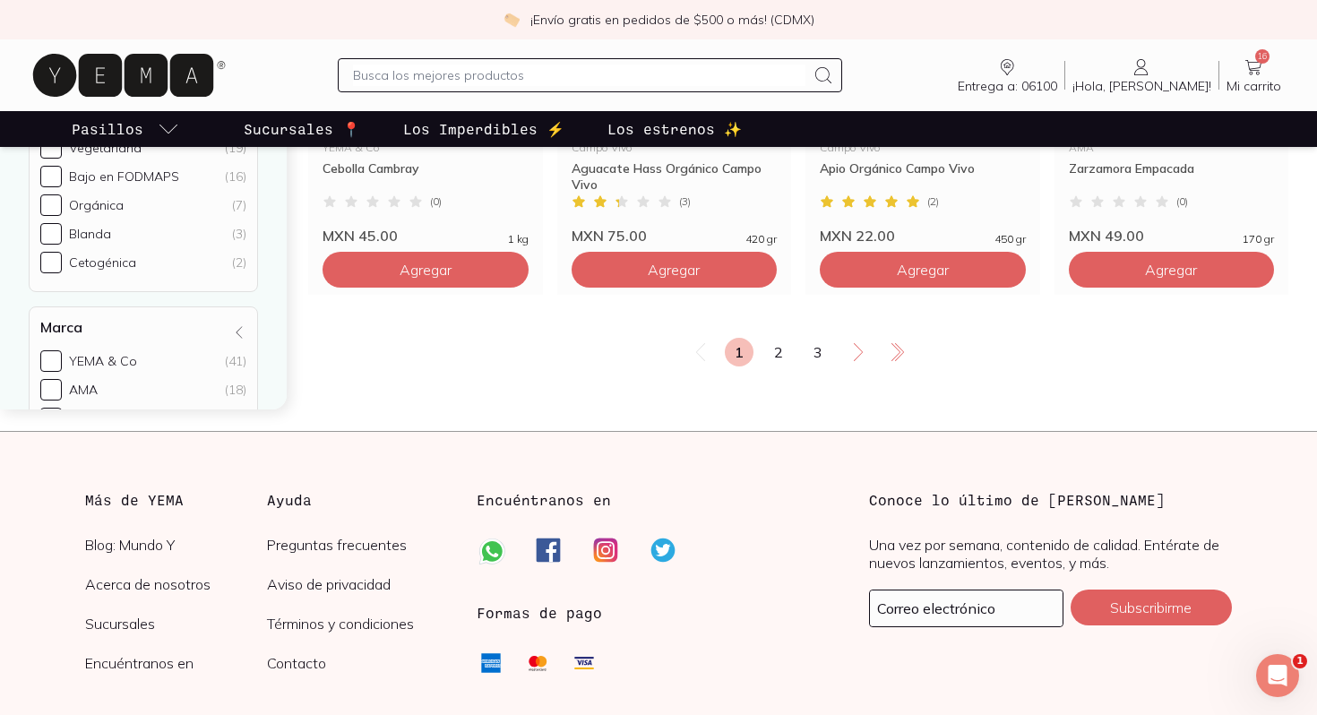
click at [1259, 76] on icon at bounding box center [1252, 66] width 21 height 21
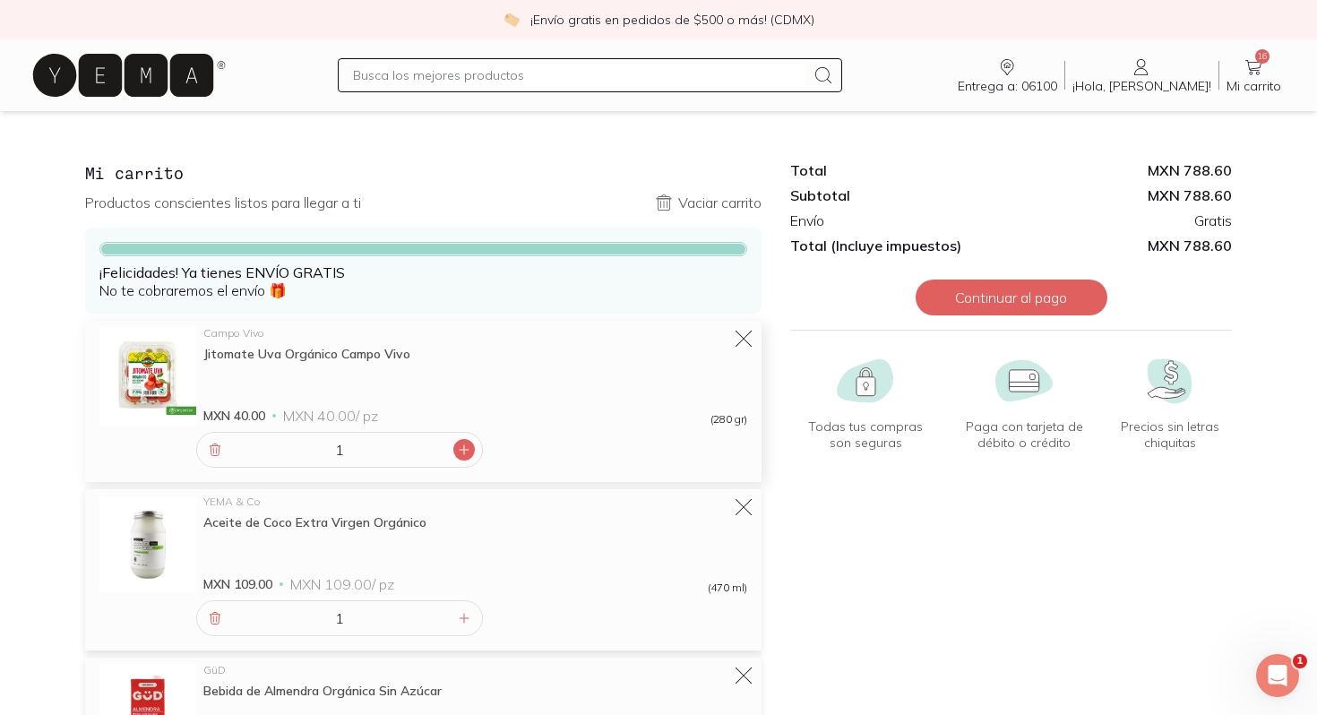
click at [463, 450] on icon at bounding box center [463, 449] width 9 height 9
type input "2"
click at [497, 66] on input "text" at bounding box center [578, 74] width 451 height 21
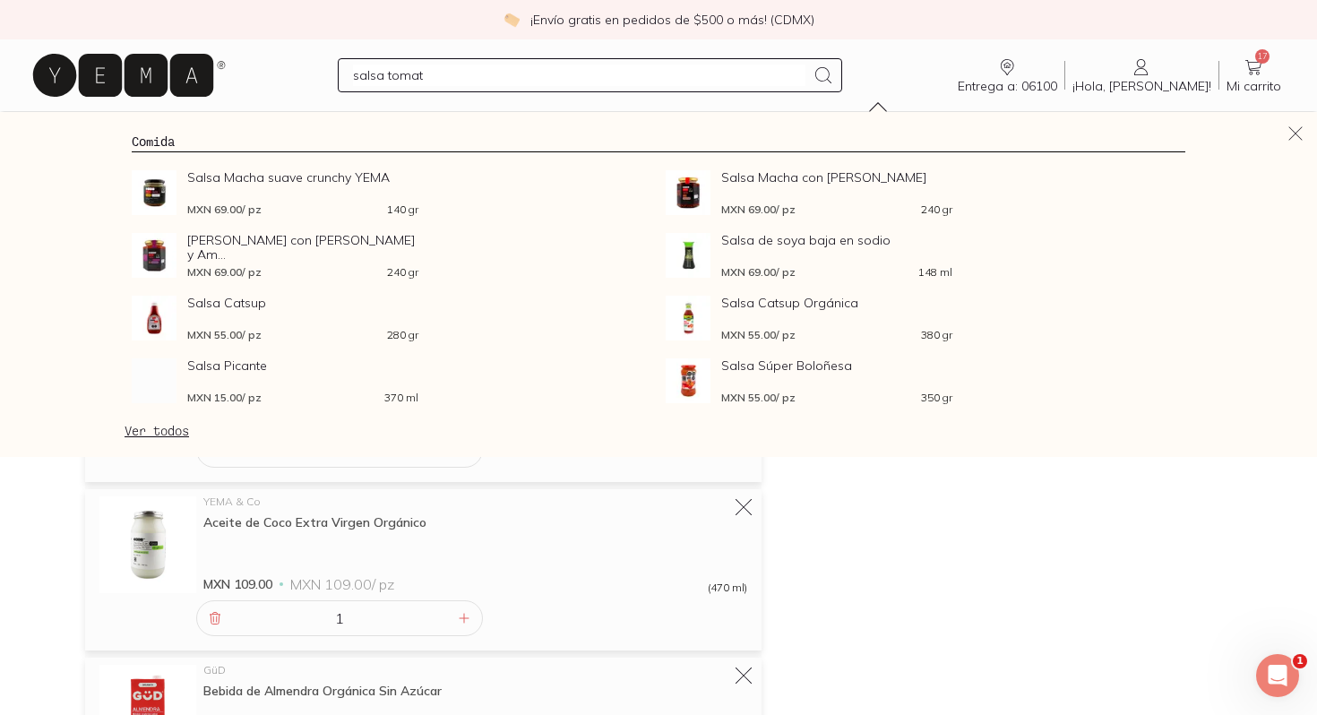
type input "salsa tomate"
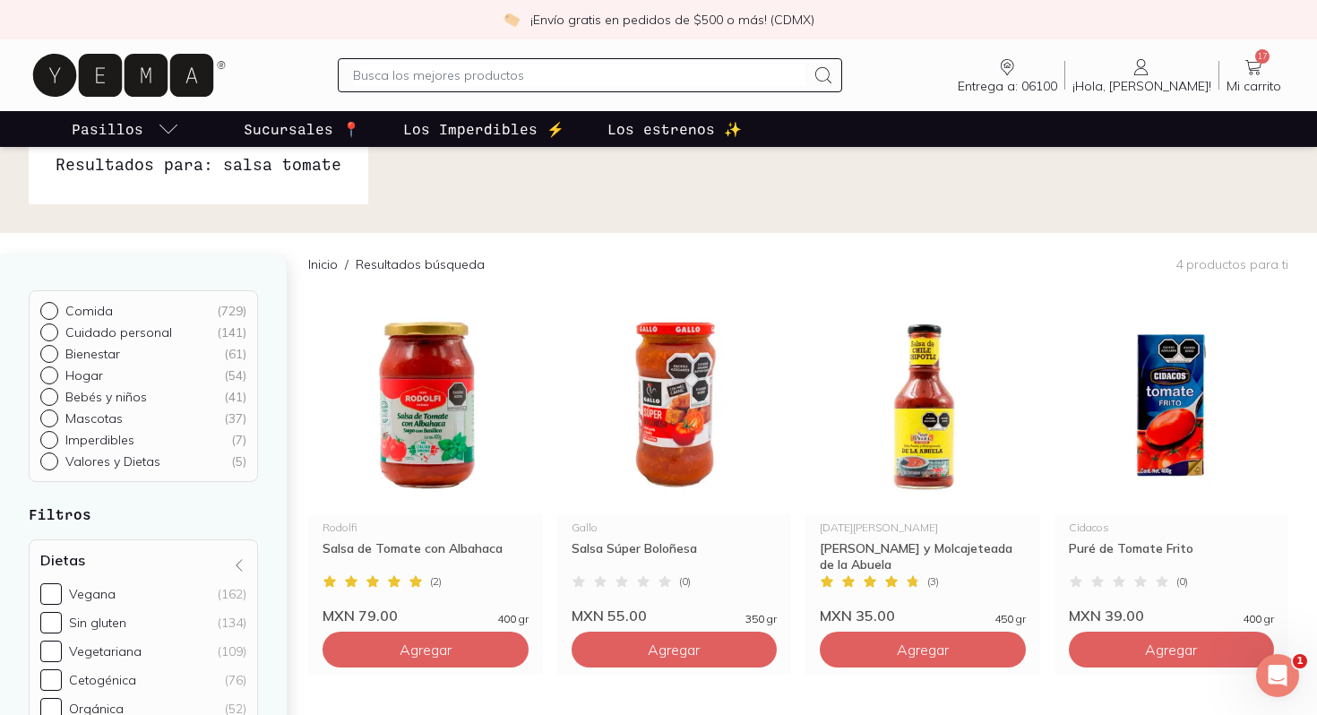
scroll to position [32, 0]
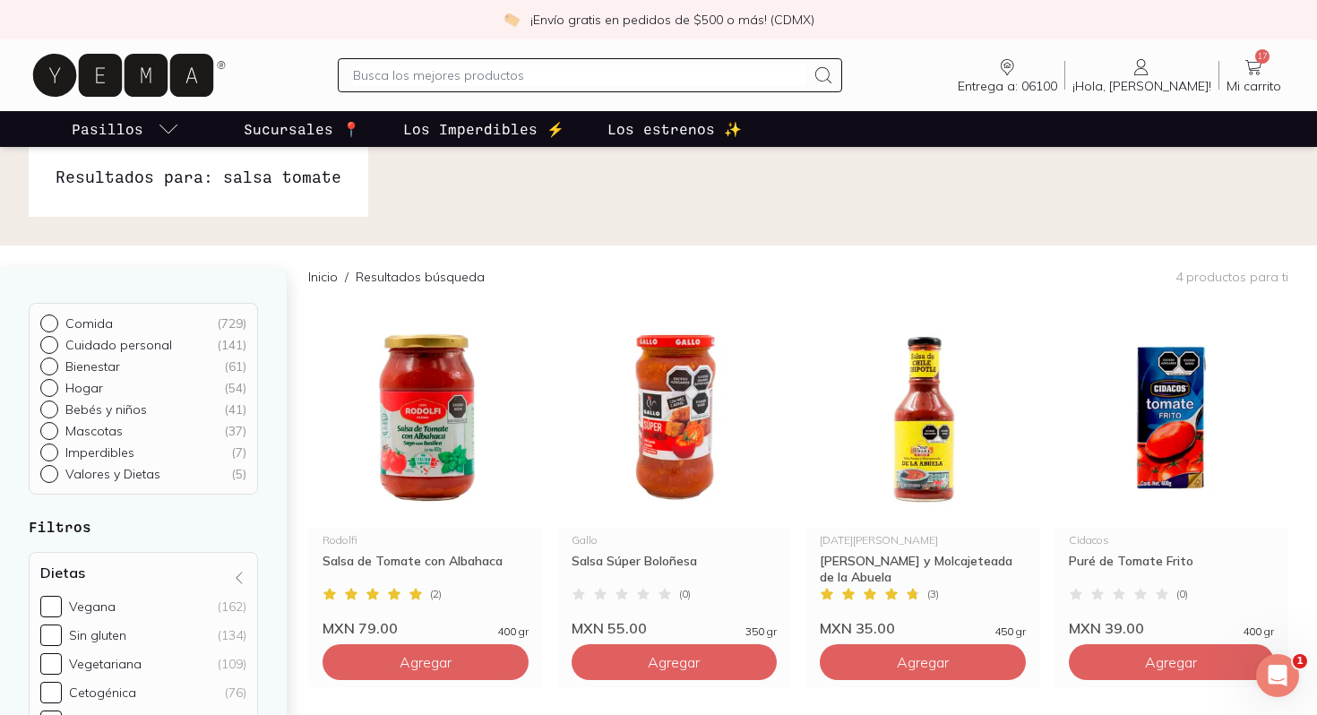
click at [544, 75] on input "text" at bounding box center [578, 74] width 451 height 21
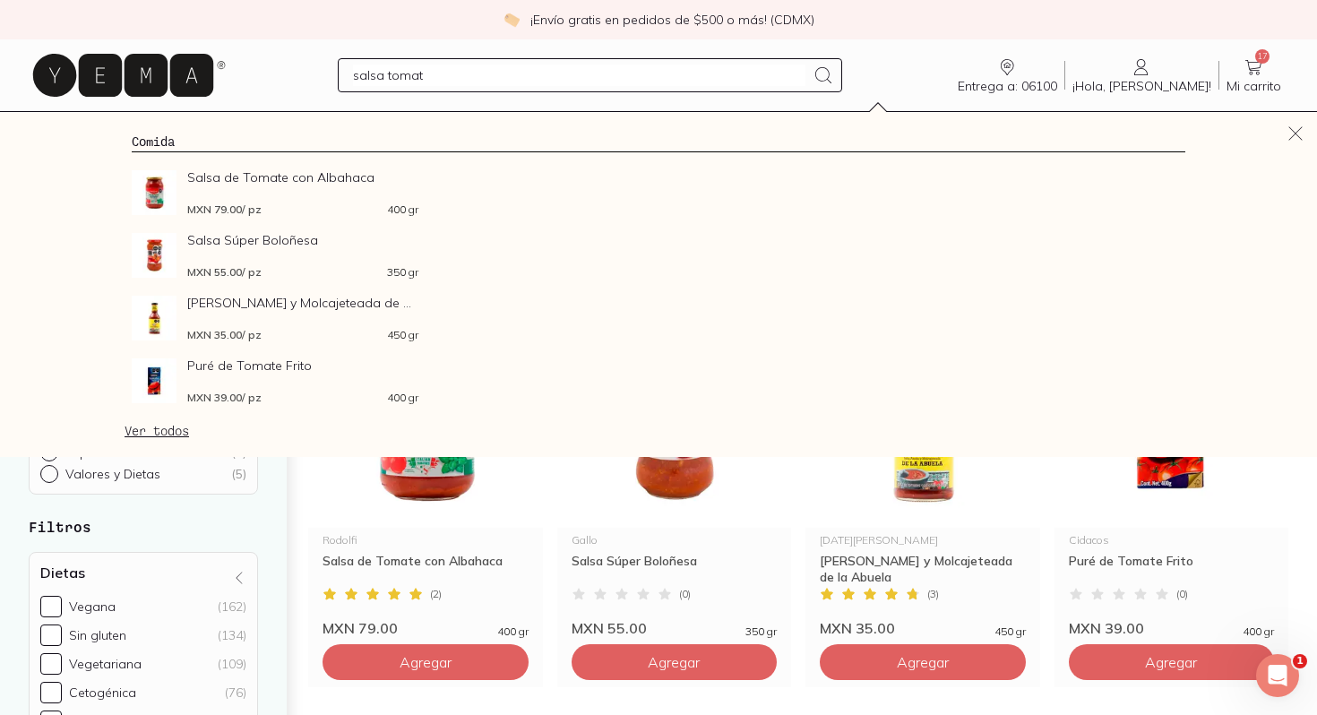
type input "salsa tomate"
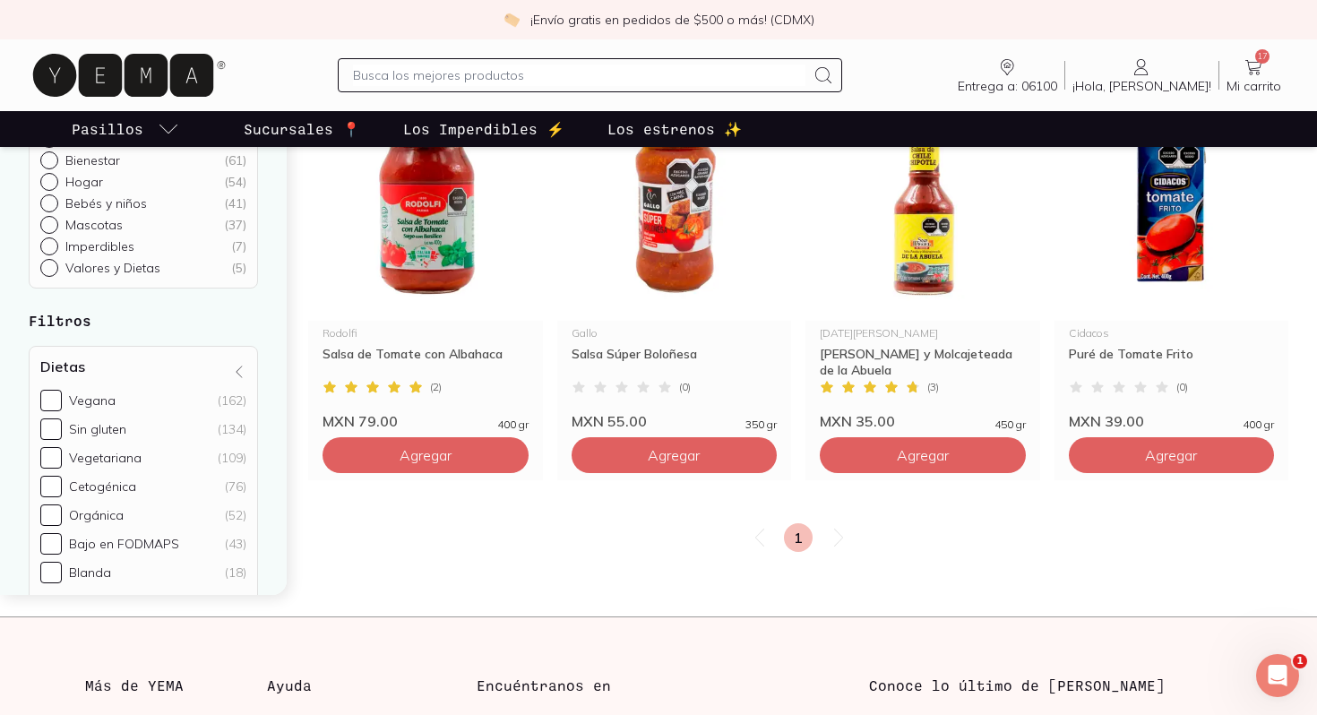
scroll to position [193, 0]
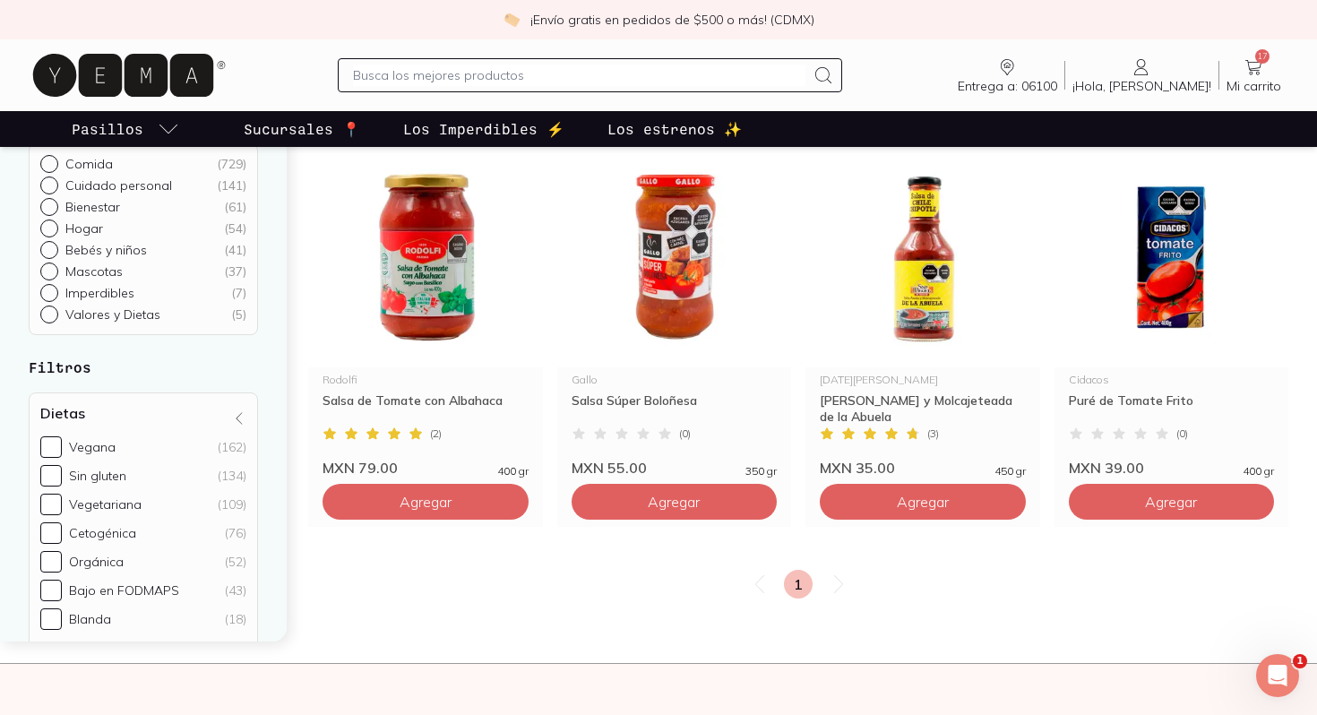
click at [157, 64] on icon at bounding box center [123, 75] width 180 height 43
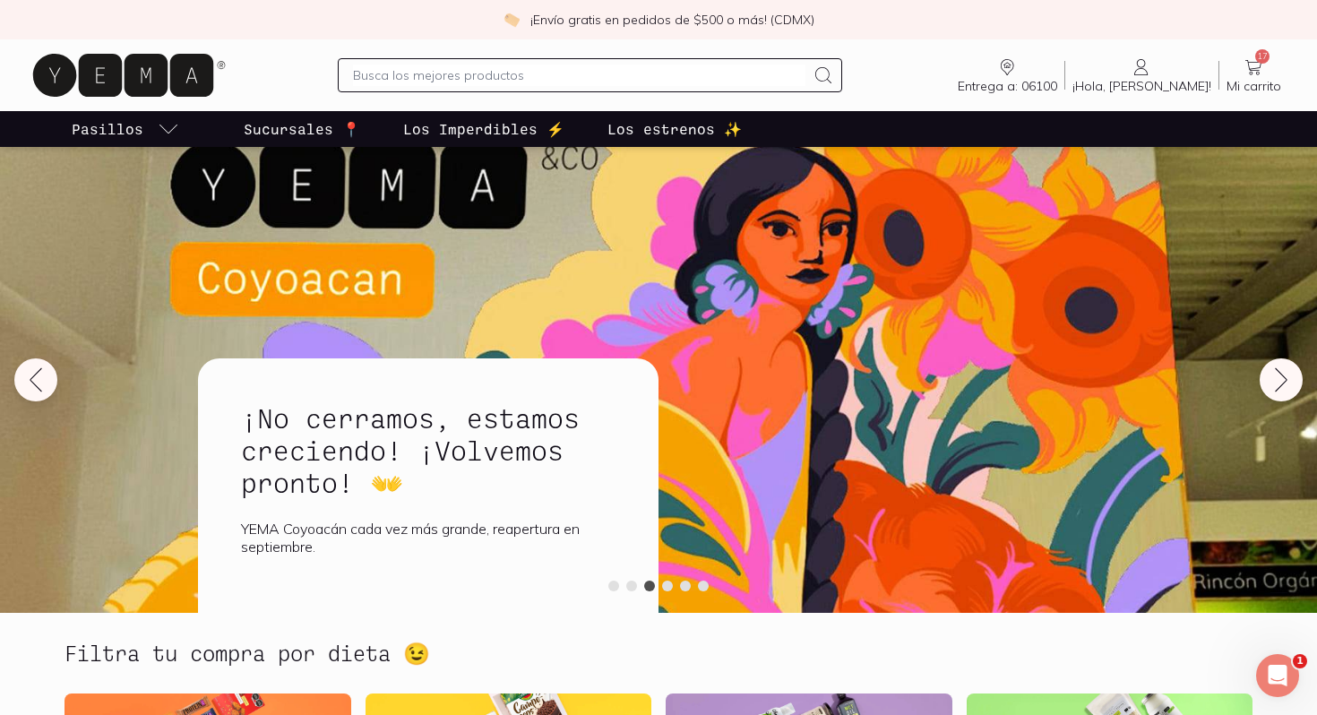
click at [459, 82] on input "text" at bounding box center [578, 74] width 451 height 21
type input "aceite"
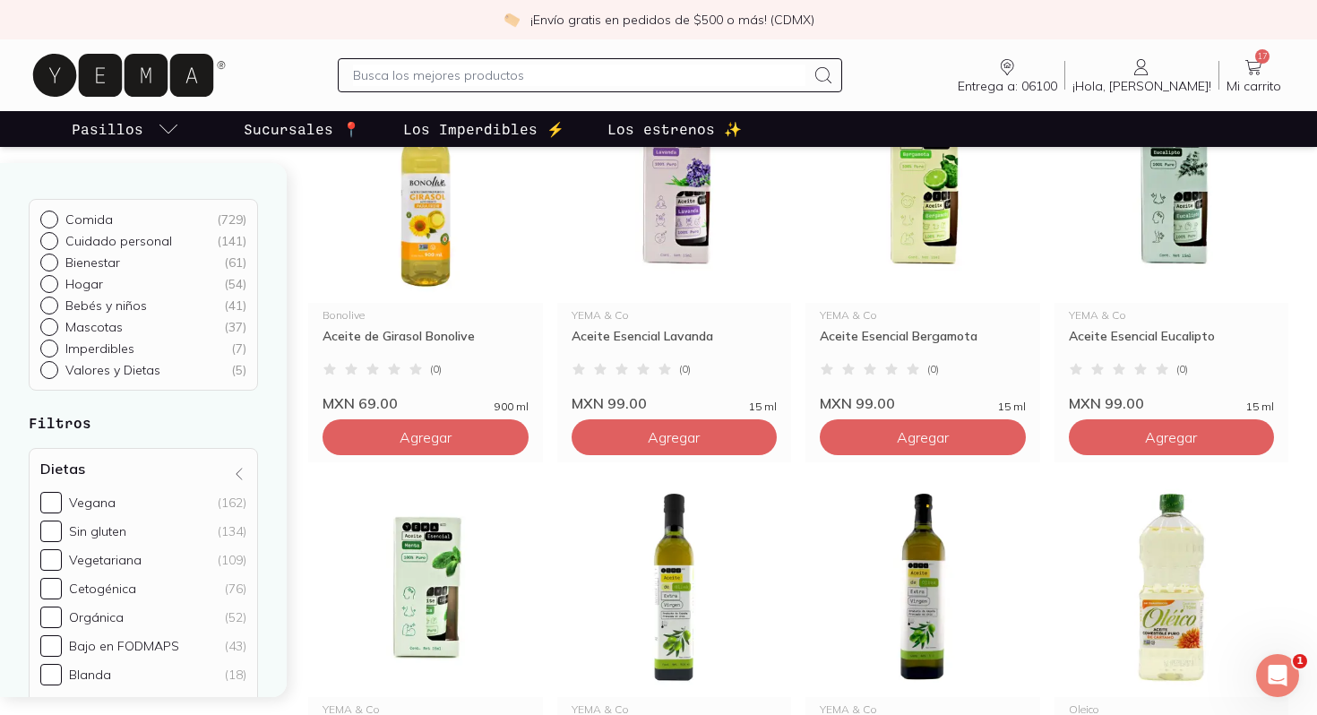
scroll to position [241, 0]
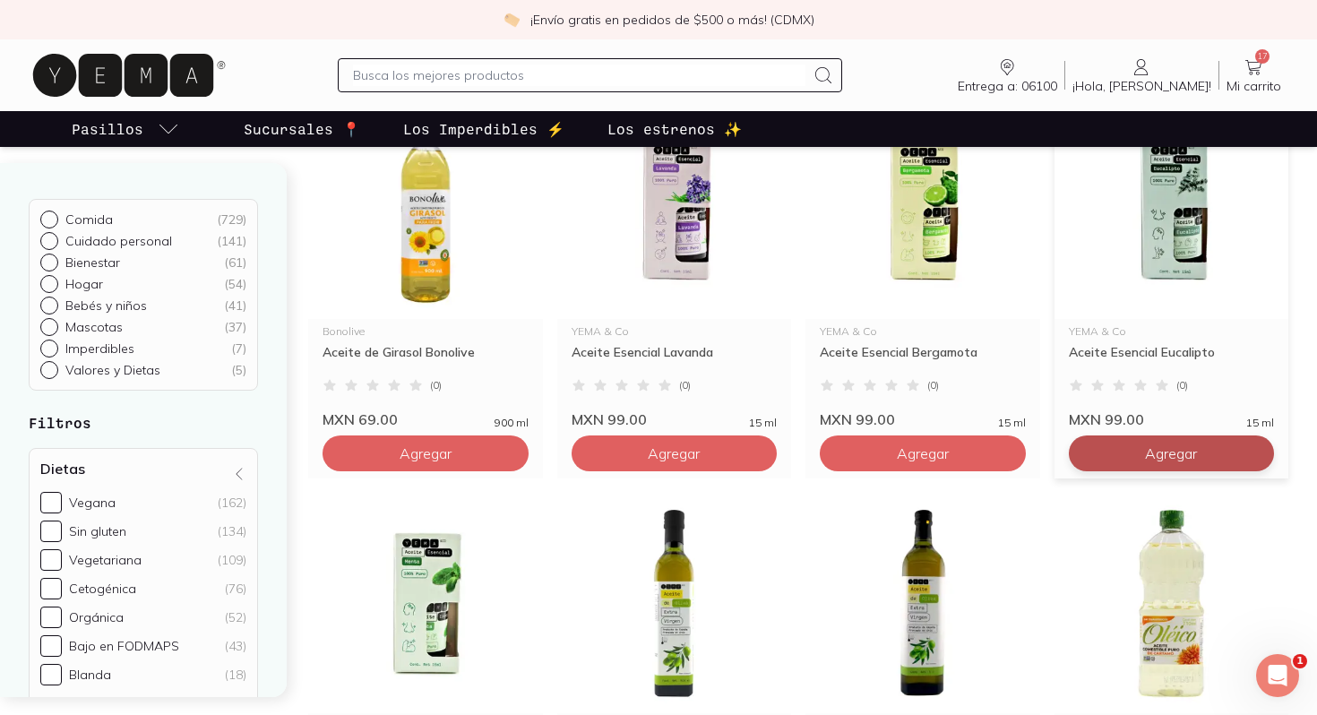
click at [1101, 459] on button "Agregar" at bounding box center [1171, 453] width 206 height 36
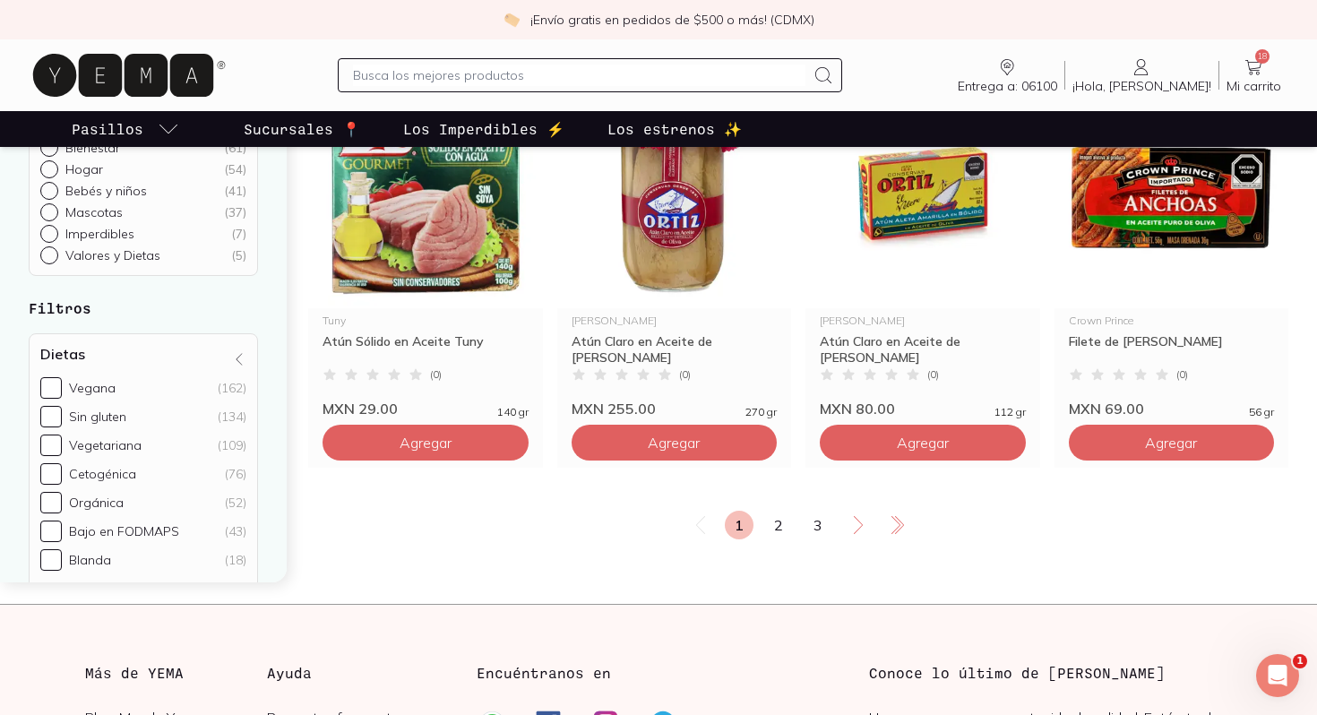
scroll to position [3016, 0]
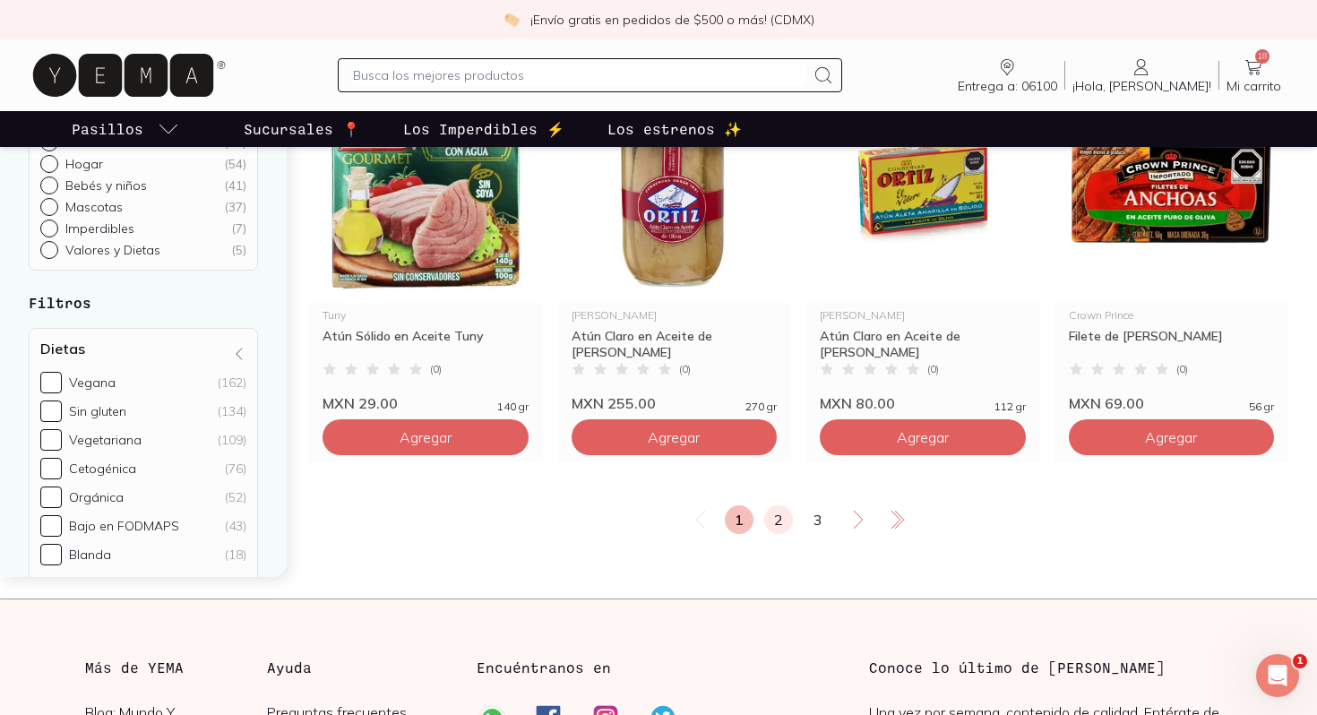
click at [773, 522] on link "2" at bounding box center [778, 519] width 29 height 29
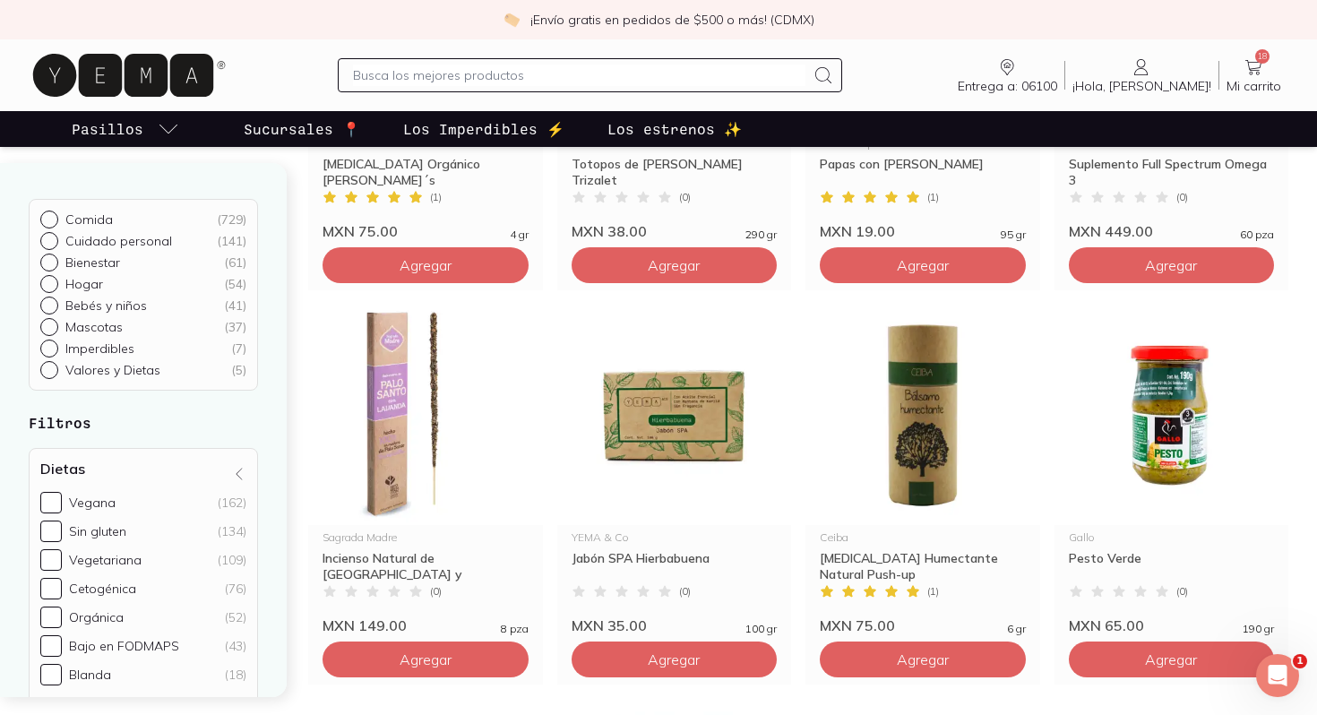
scroll to position [832, 0]
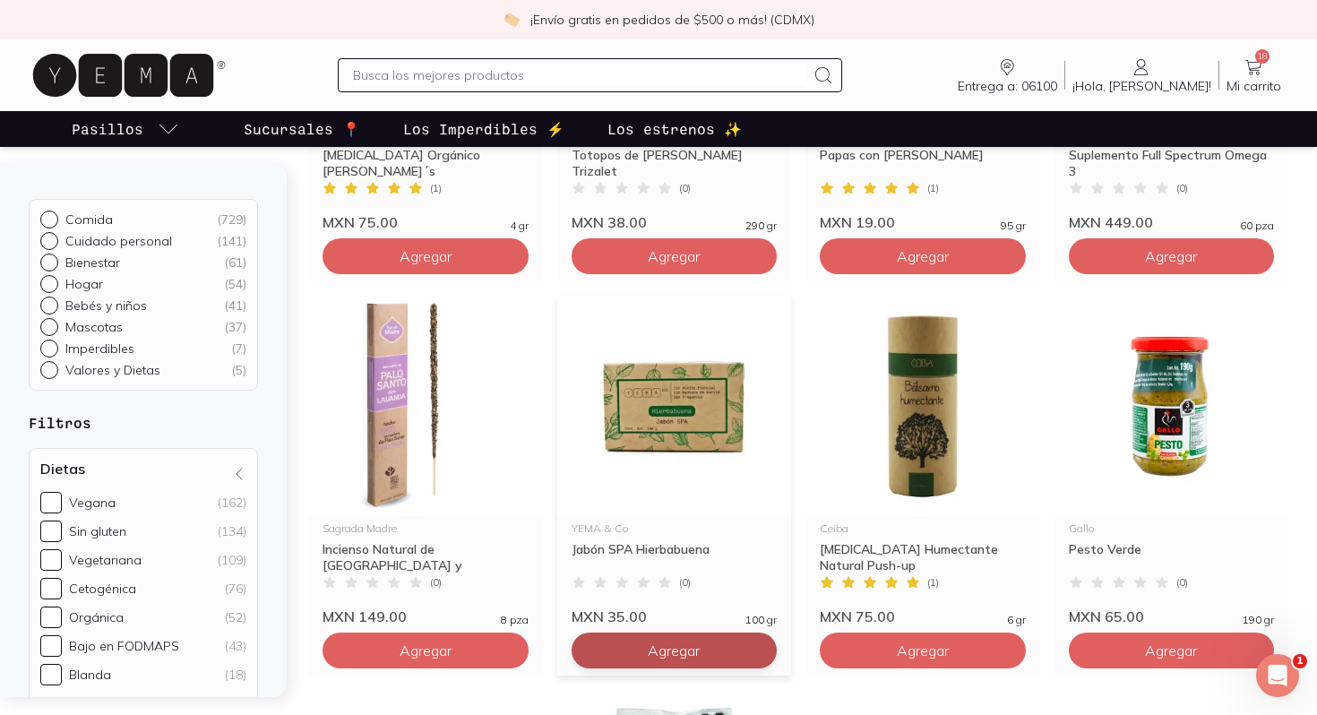
click at [707, 655] on button "Agregar" at bounding box center [674, 650] width 206 height 36
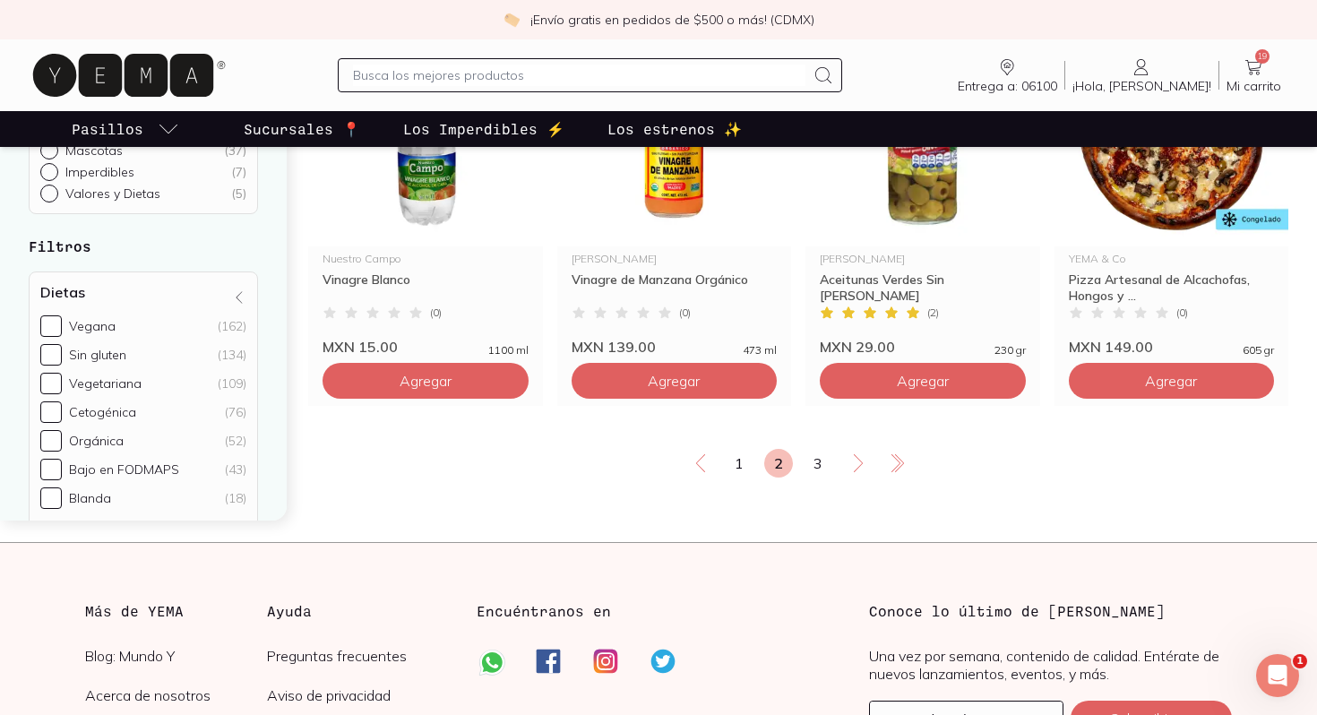
scroll to position [3076, 0]
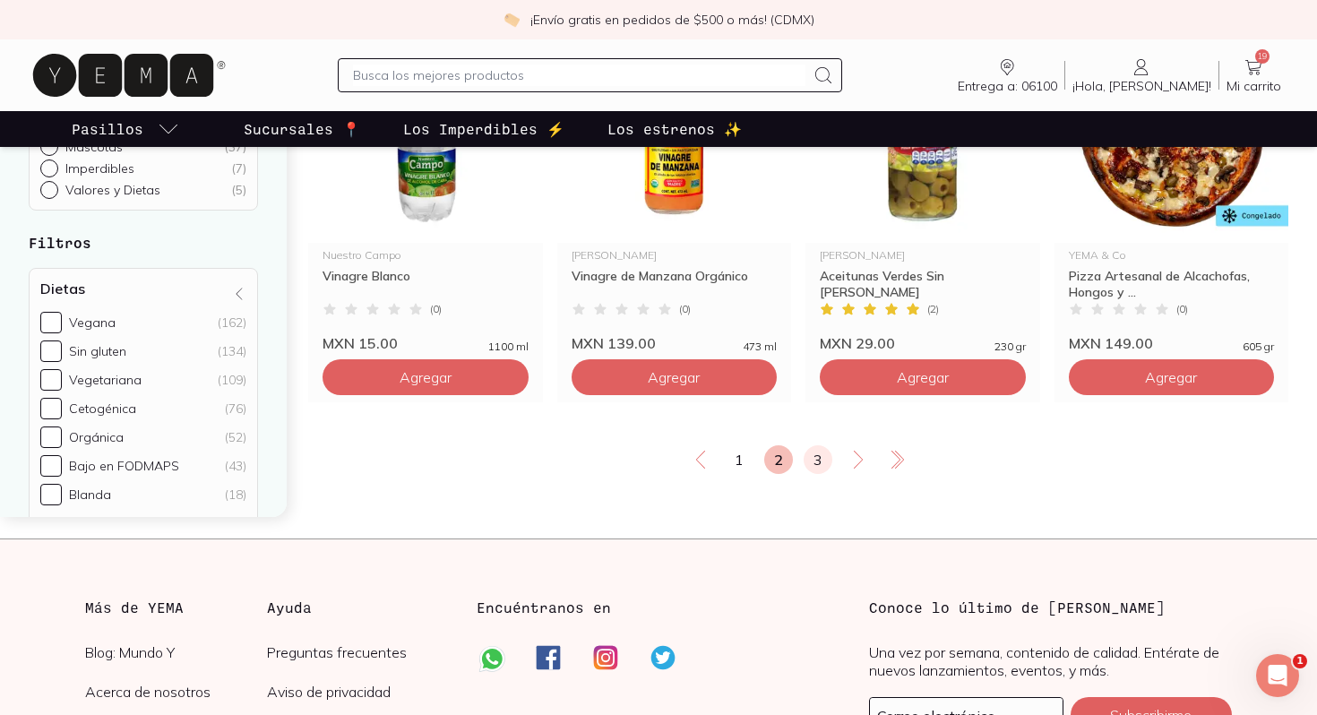
click at [811, 463] on link "3" at bounding box center [817, 459] width 29 height 29
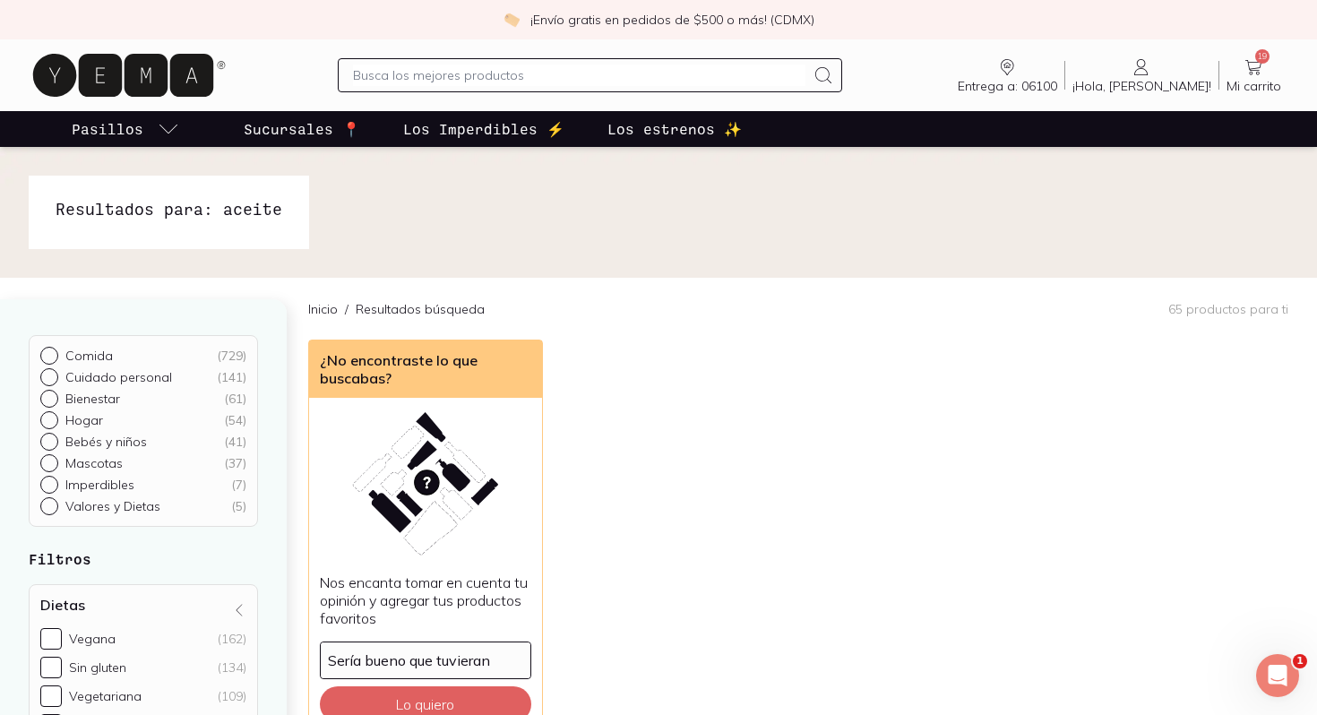
click at [1252, 60] on icon at bounding box center [1252, 66] width 21 height 21
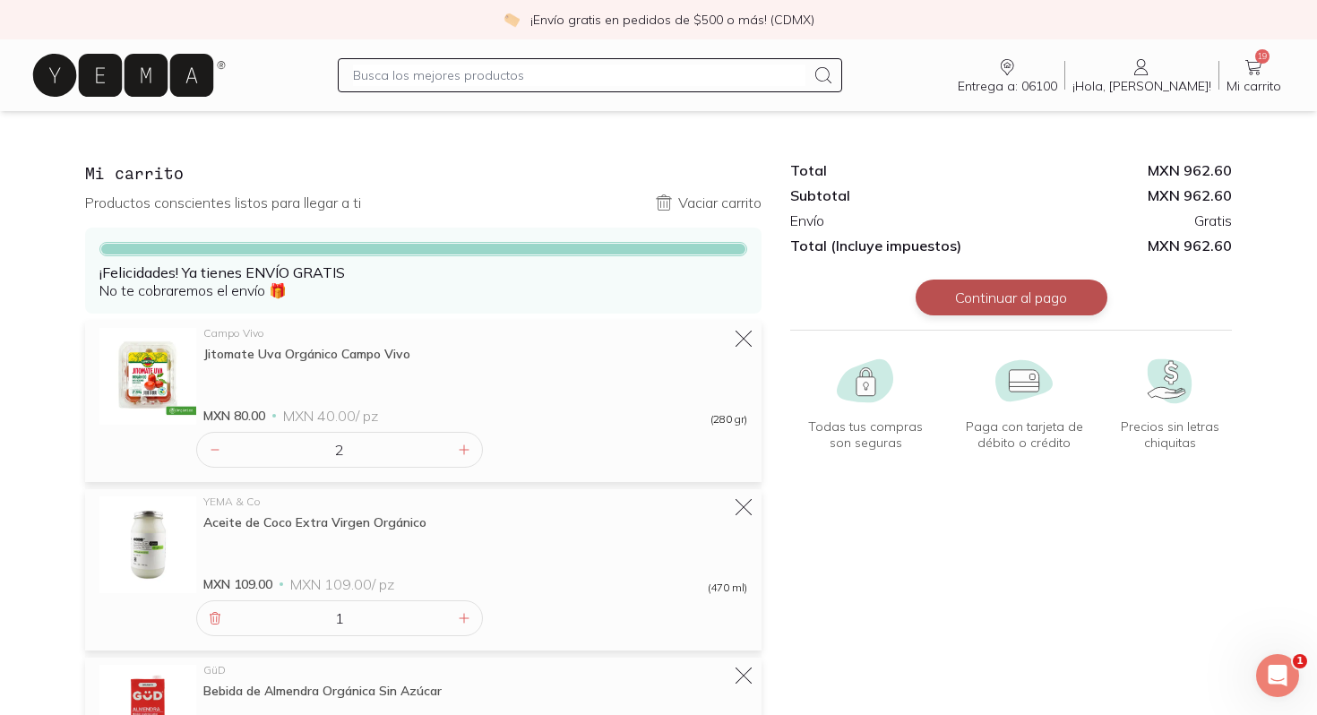
click at [1077, 291] on button "Continuar al pago" at bounding box center [1011, 297] width 192 height 36
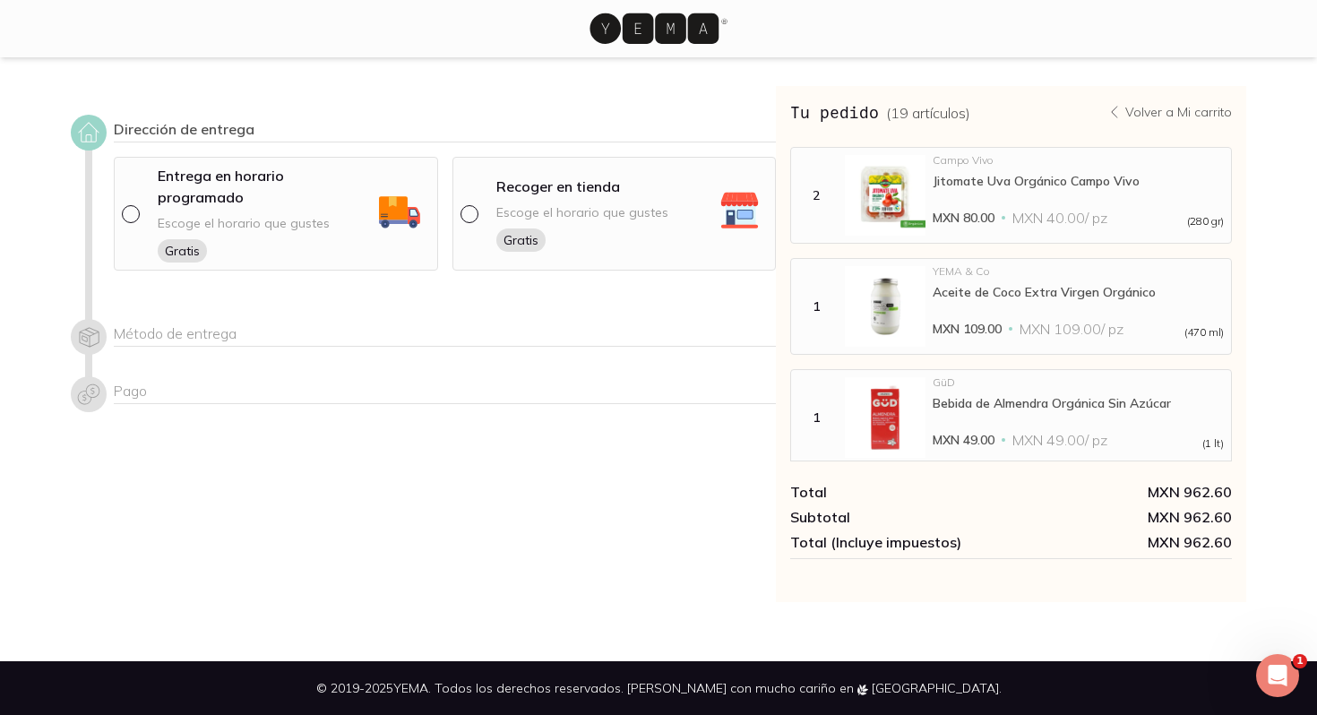
click at [612, 156] on div "Dirección de entrega Entrega en horario programado Escoge el horario que gustes…" at bounding box center [445, 206] width 662 height 183
click at [605, 184] on p "Recoger en tienda" at bounding box center [558, 186] width 124 height 21
select select "204"
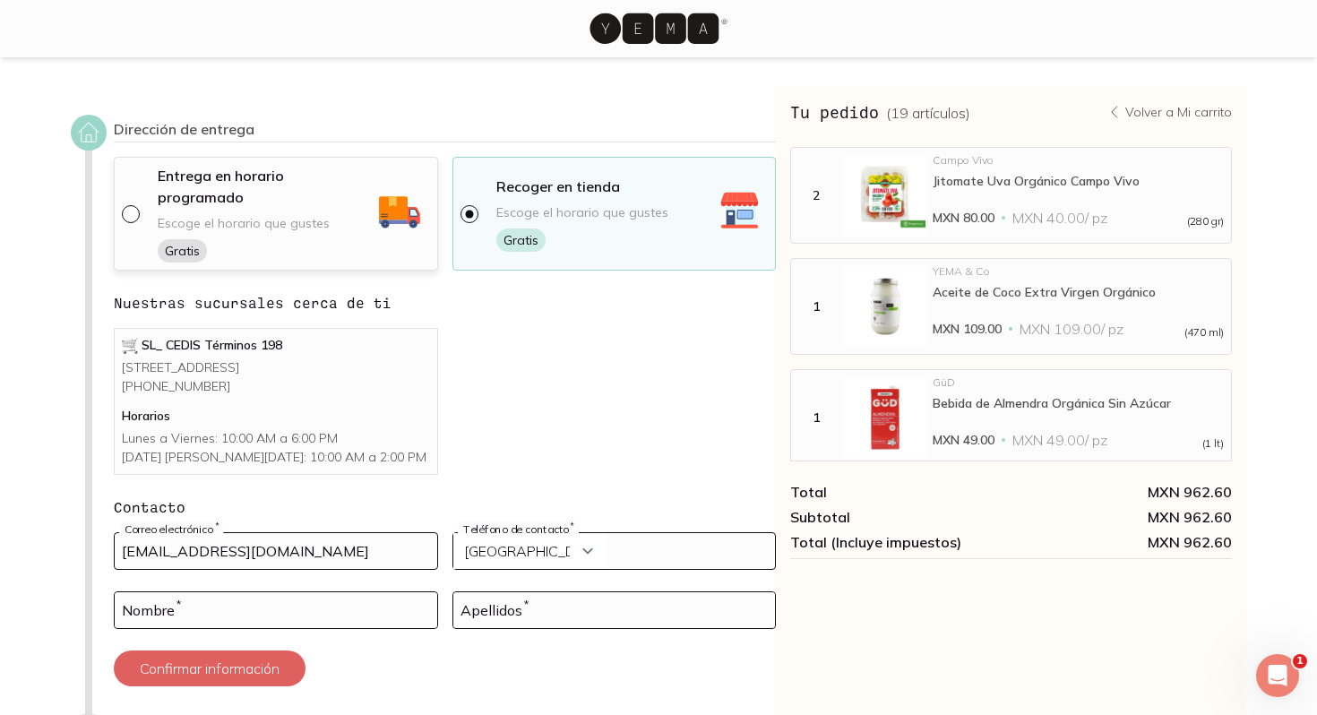
click at [369, 180] on p "Entrega en horario programado" at bounding box center [265, 186] width 215 height 43
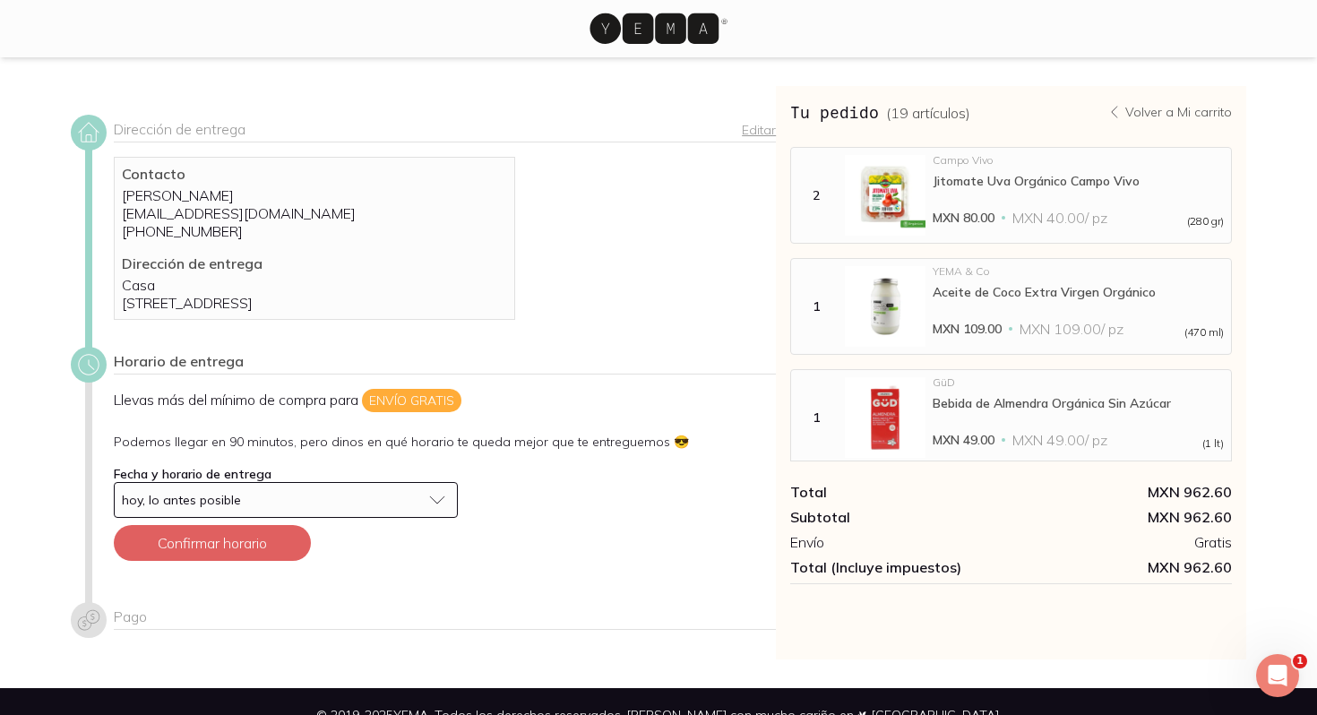
click at [347, 518] on button "hoy, lo antes posible" at bounding box center [286, 500] width 344 height 36
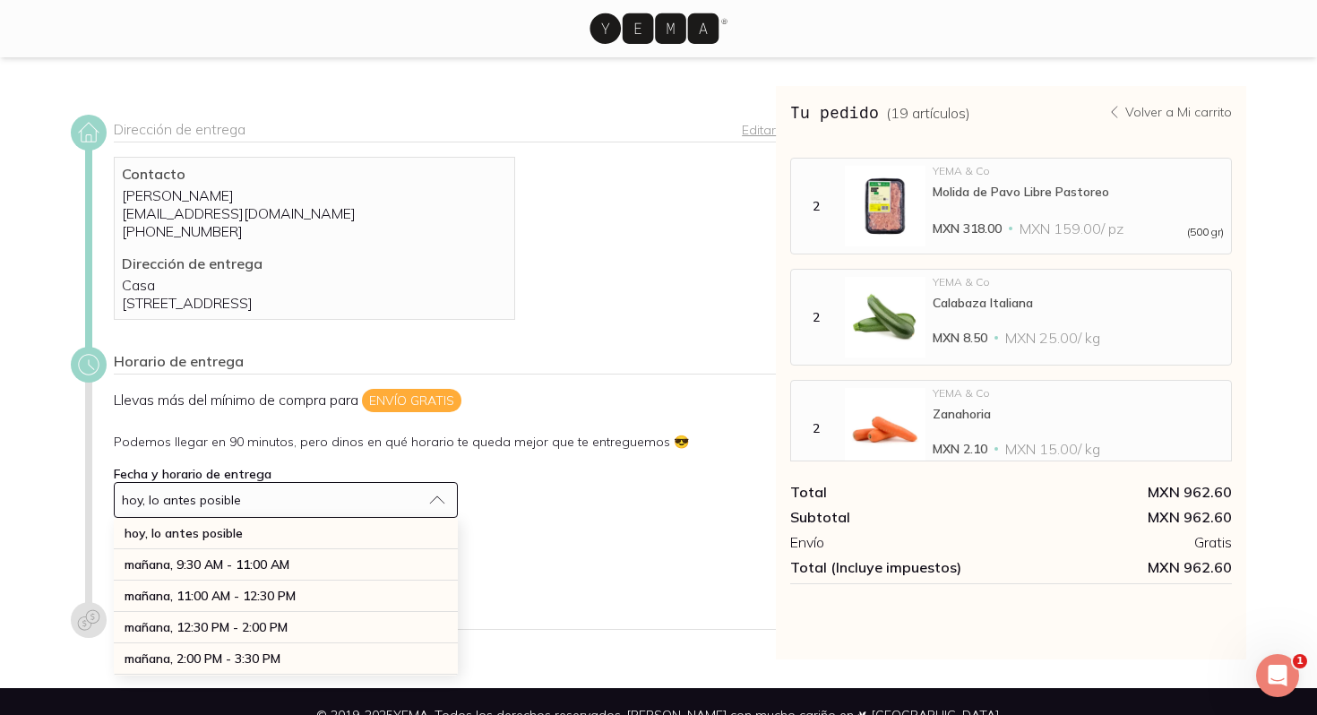
scroll to position [339, 0]
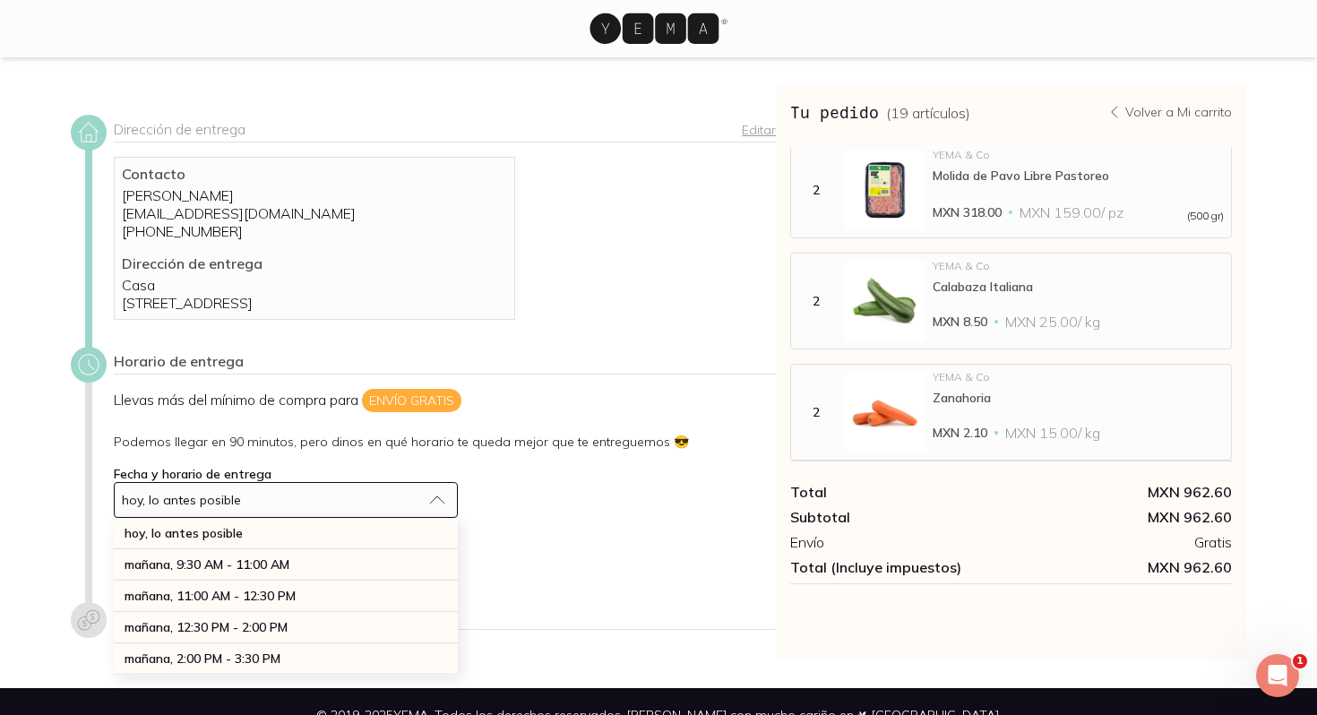
click at [674, 24] on icon at bounding box center [654, 28] width 106 height 11
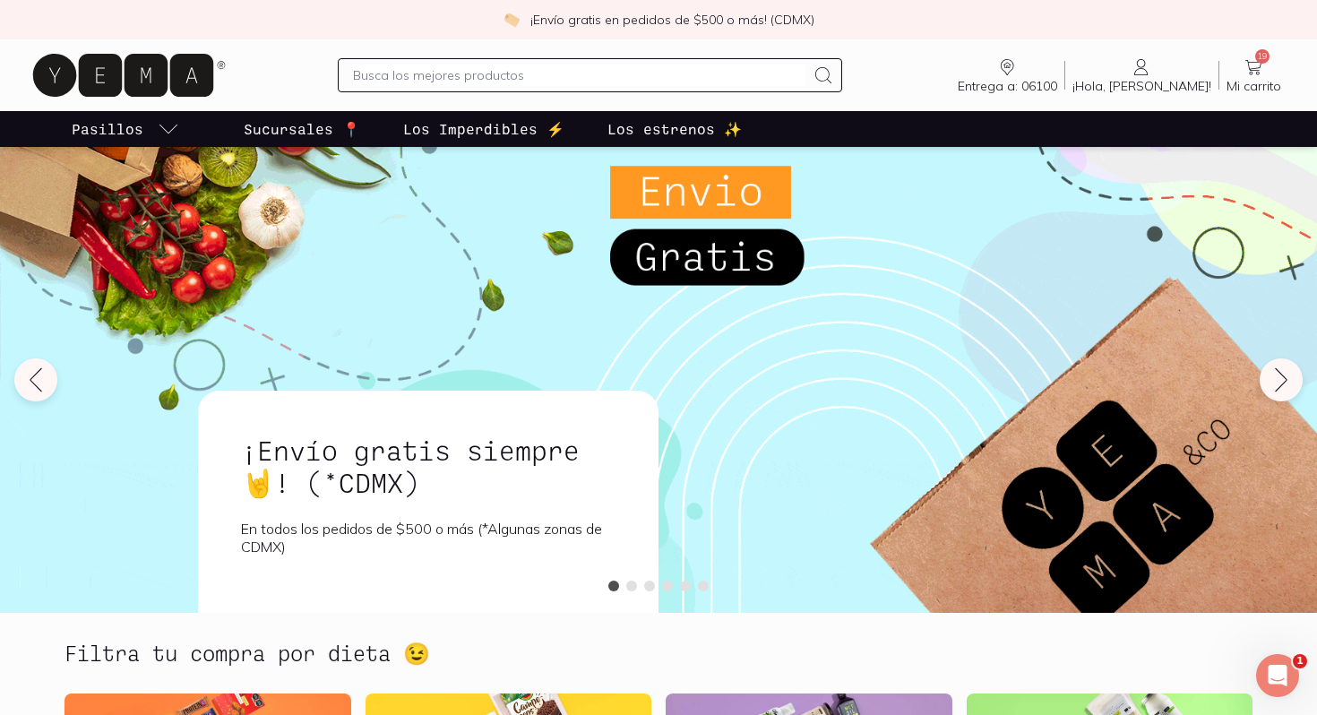
click at [1259, 70] on icon at bounding box center [1252, 66] width 21 height 21
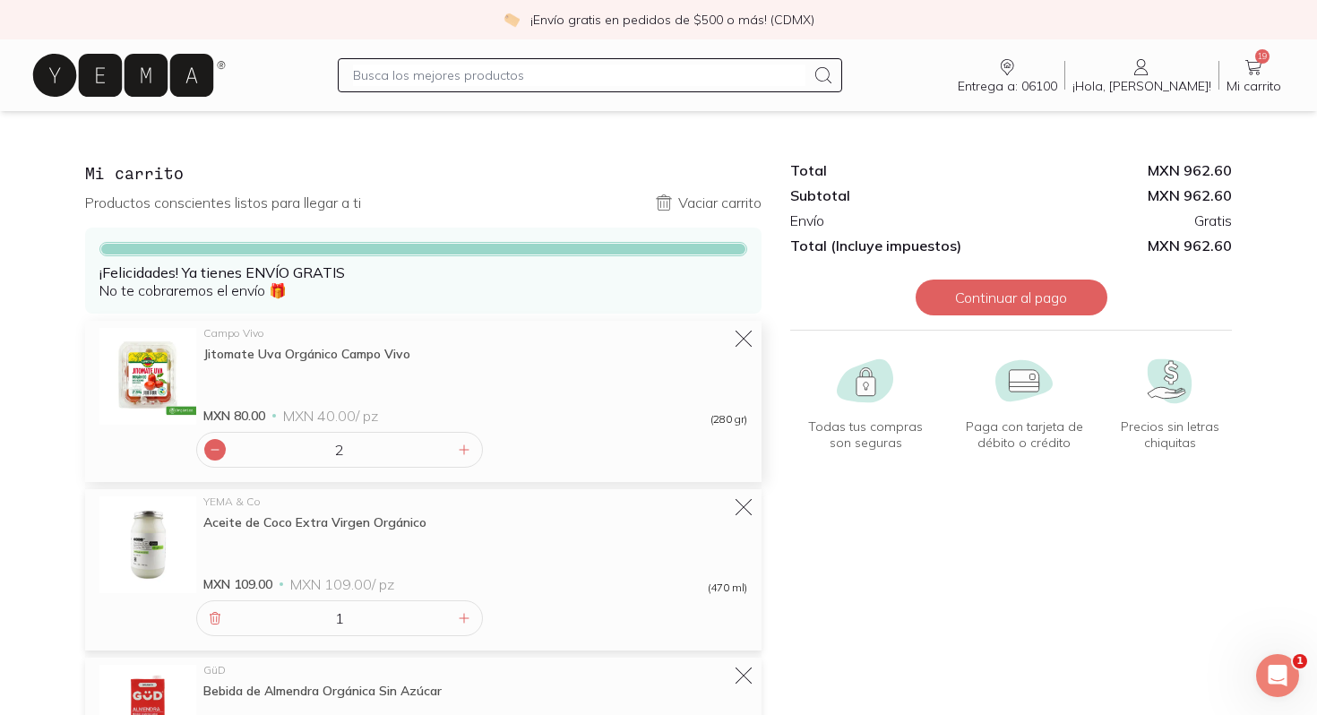
click at [210, 448] on icon at bounding box center [215, 449] width 14 height 14
type input "1"
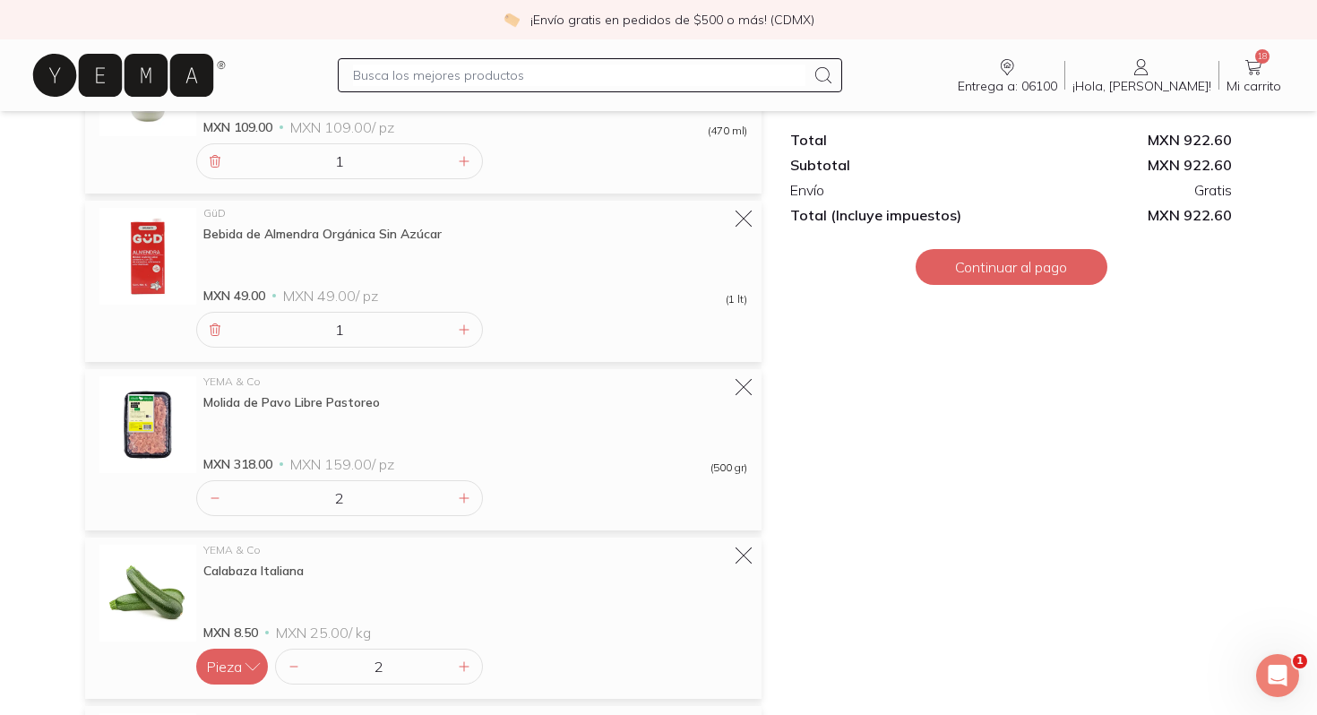
scroll to position [470, 0]
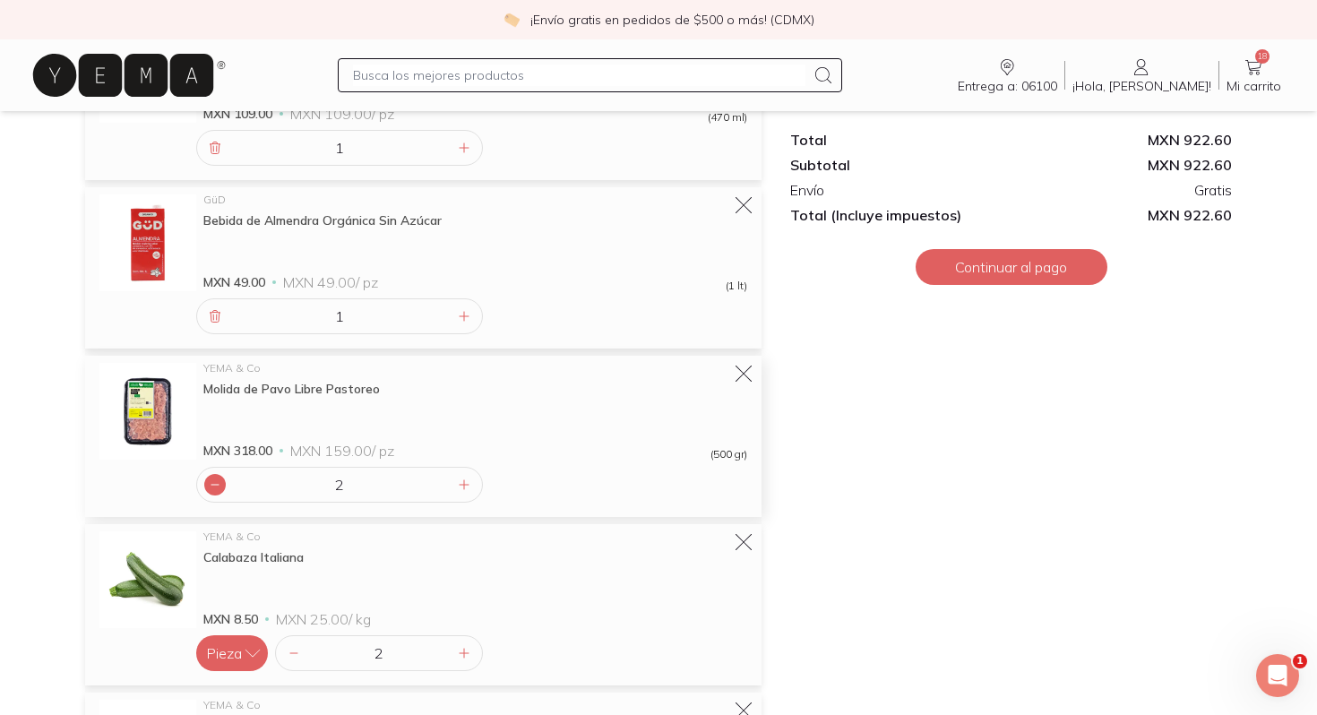
click at [211, 493] on div at bounding box center [214, 484] width 21 height 21
type input "1"
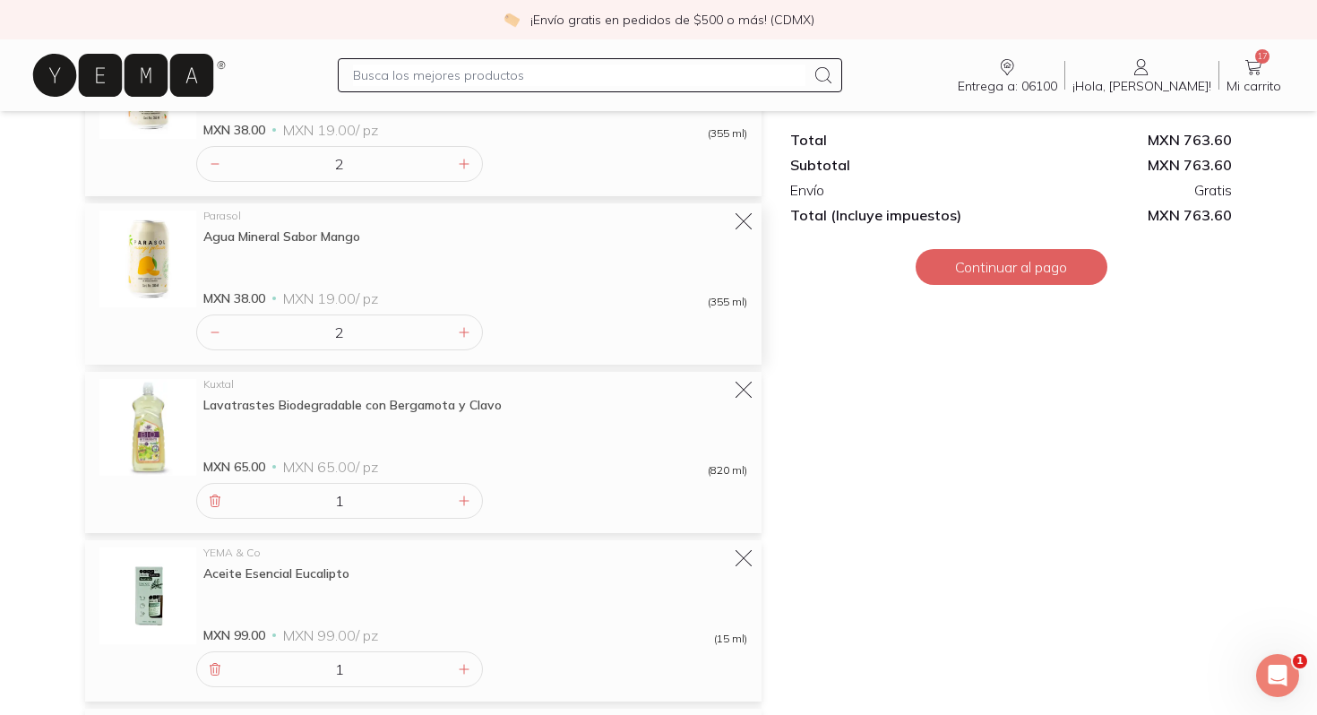
scroll to position [2074, 0]
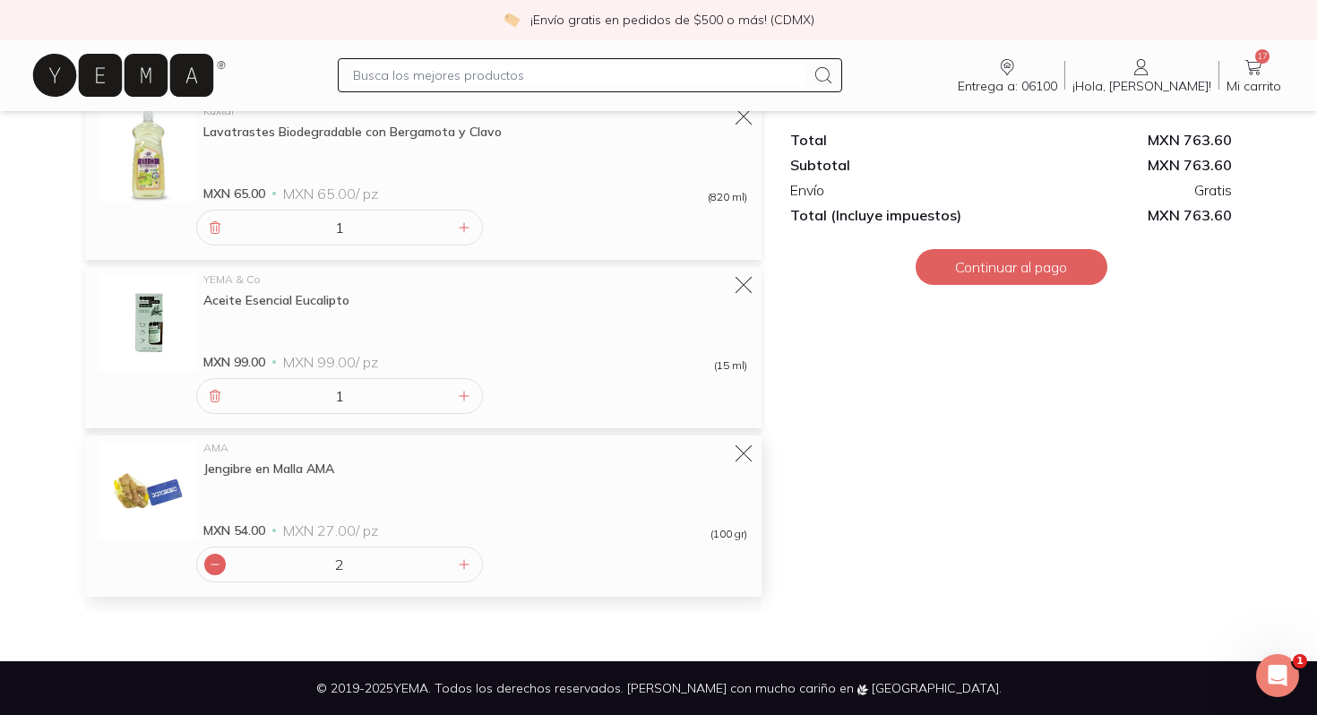
click at [212, 557] on icon at bounding box center [215, 564] width 14 height 14
type input "1"
click at [1025, 270] on button "Continuar al pago" at bounding box center [1011, 267] width 192 height 36
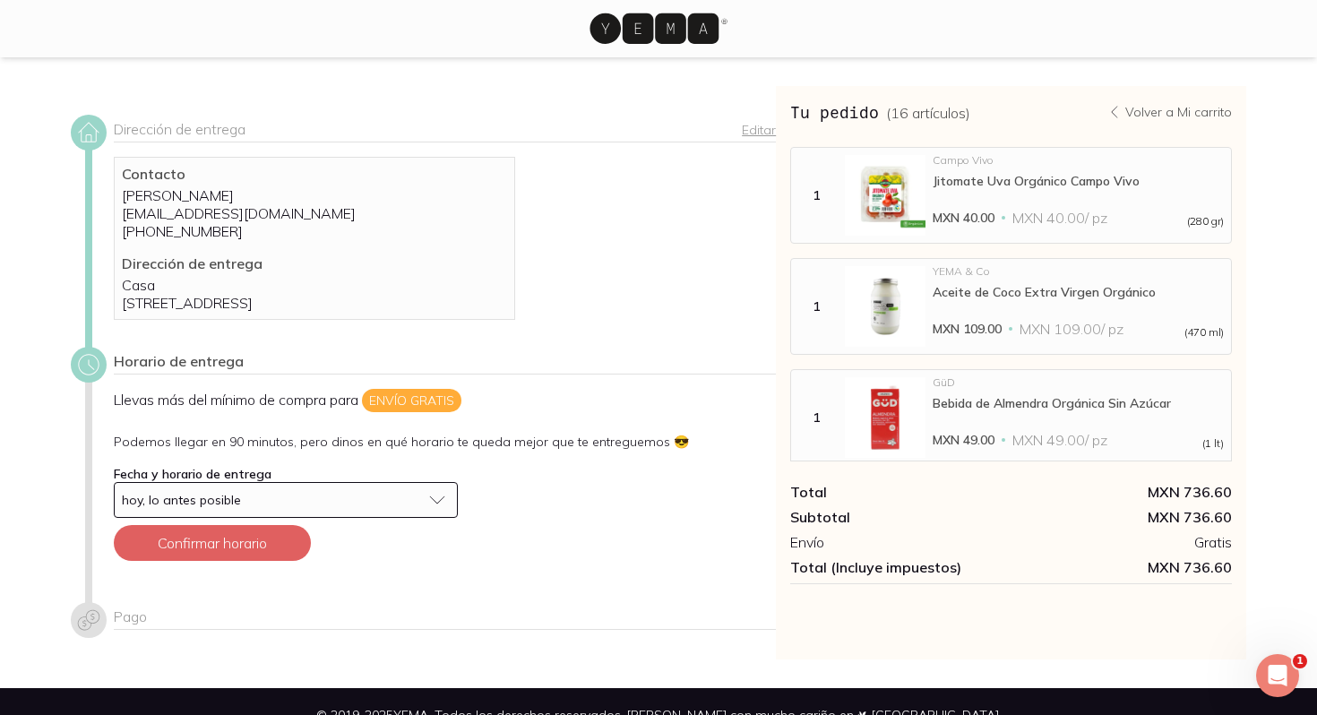
click at [346, 508] on div "hoy, lo antes posible" at bounding box center [271, 500] width 299 height 16
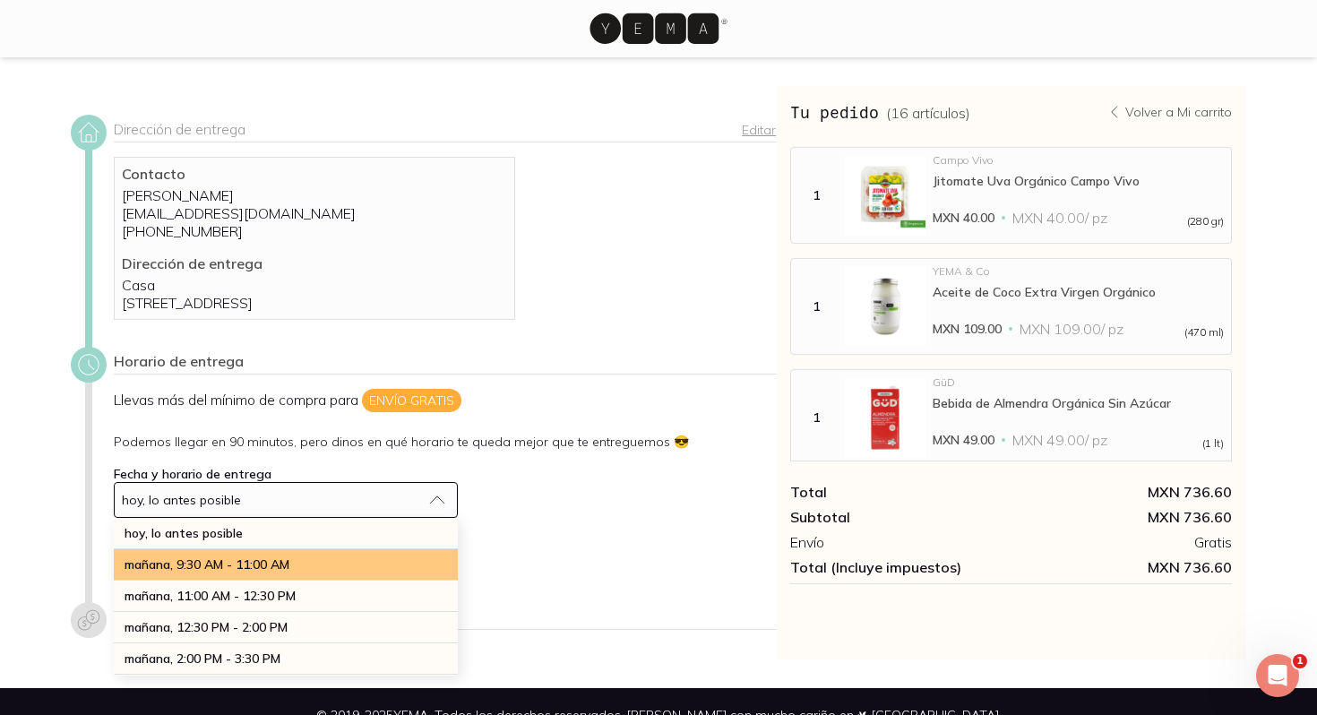
click at [321, 573] on div "mañana, 9:30 AM - 11:00 AM" at bounding box center [286, 564] width 344 height 31
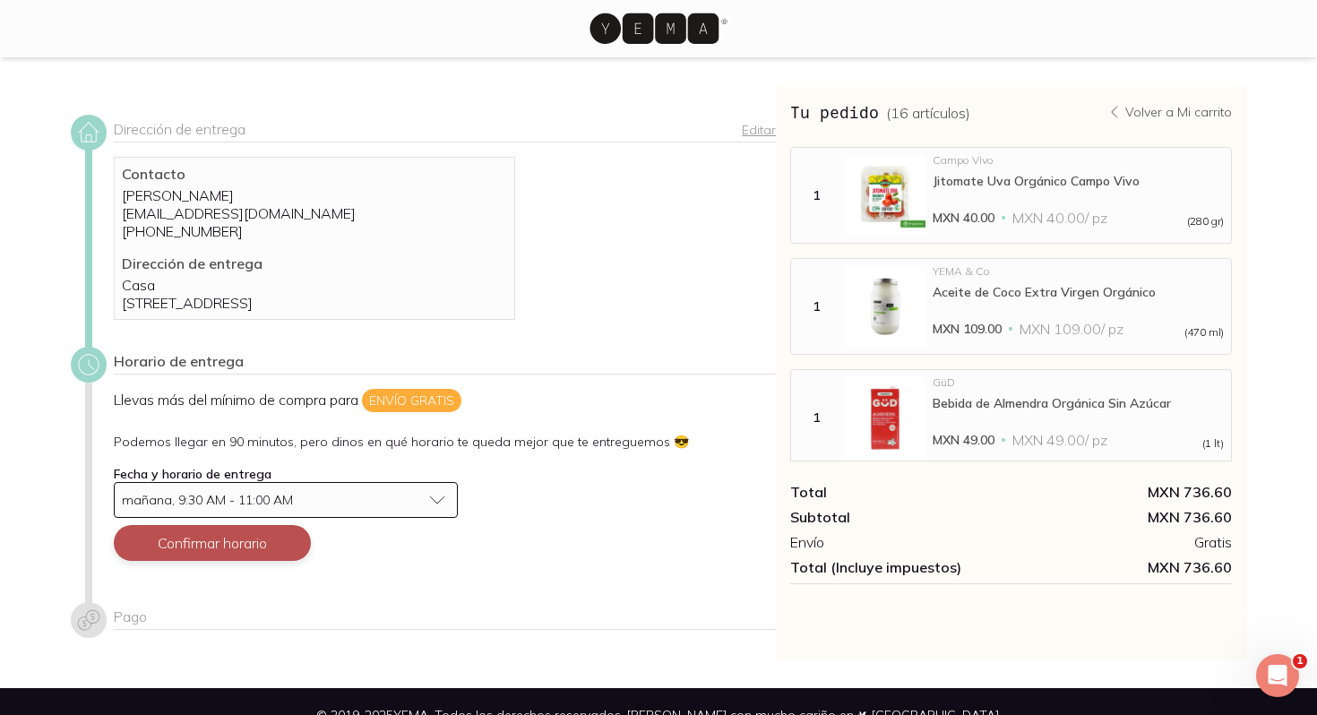
click at [267, 555] on button "Confirmar horario" at bounding box center [212, 543] width 197 height 36
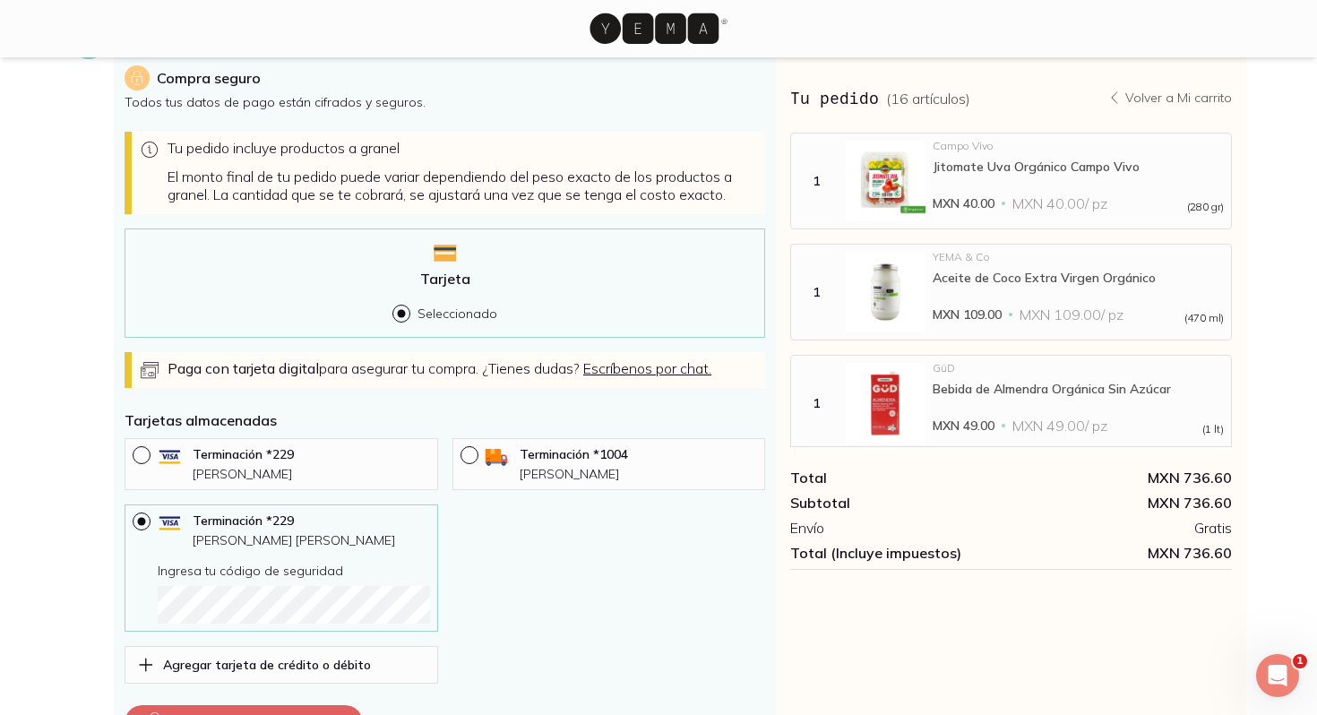
scroll to position [644, 0]
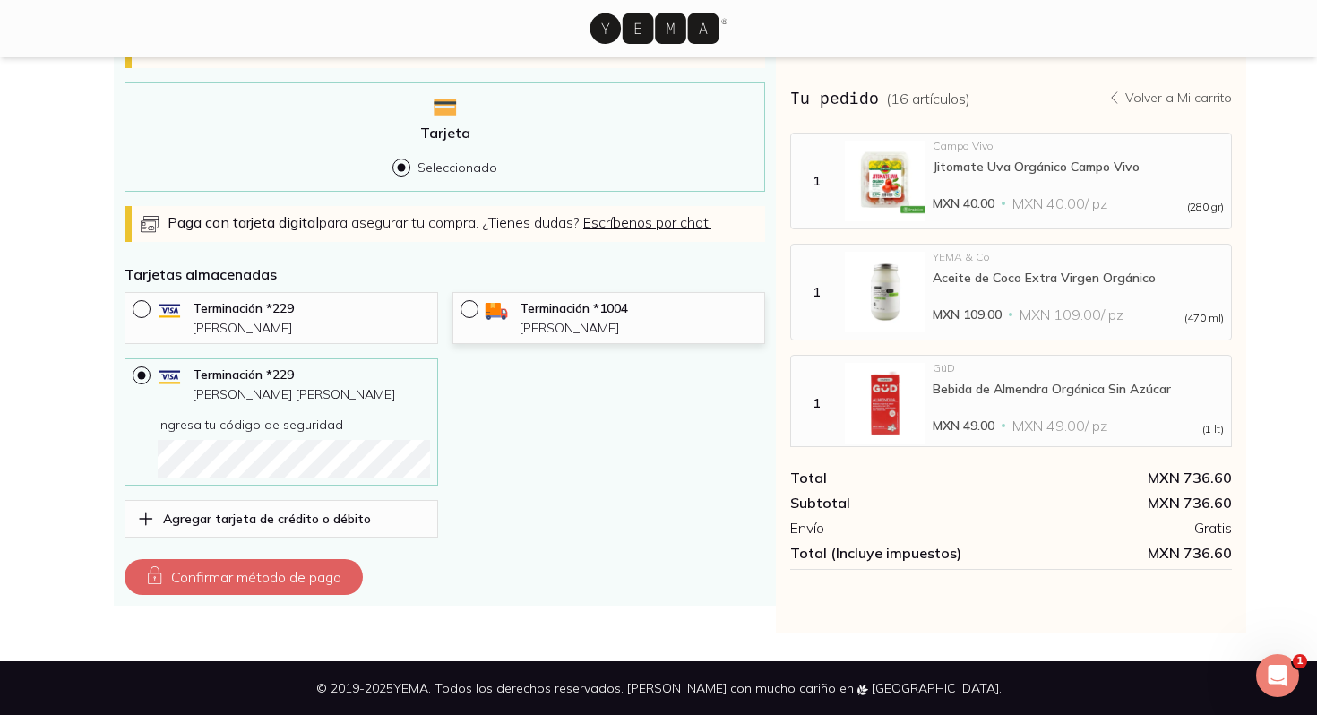
click at [544, 343] on div "Terminación * 1004 [PERSON_NAME]" at bounding box center [608, 318] width 313 height 52
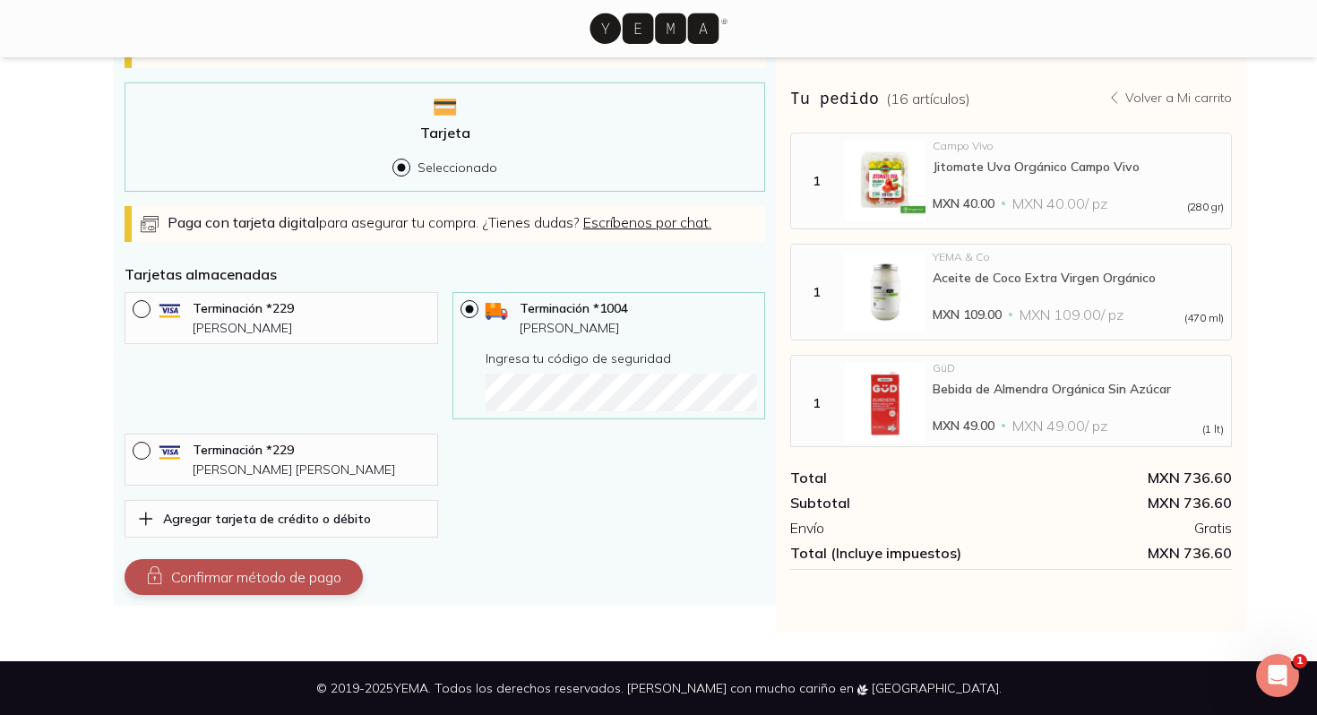
click at [312, 585] on button "Confirmar método de pago" at bounding box center [243, 577] width 238 height 36
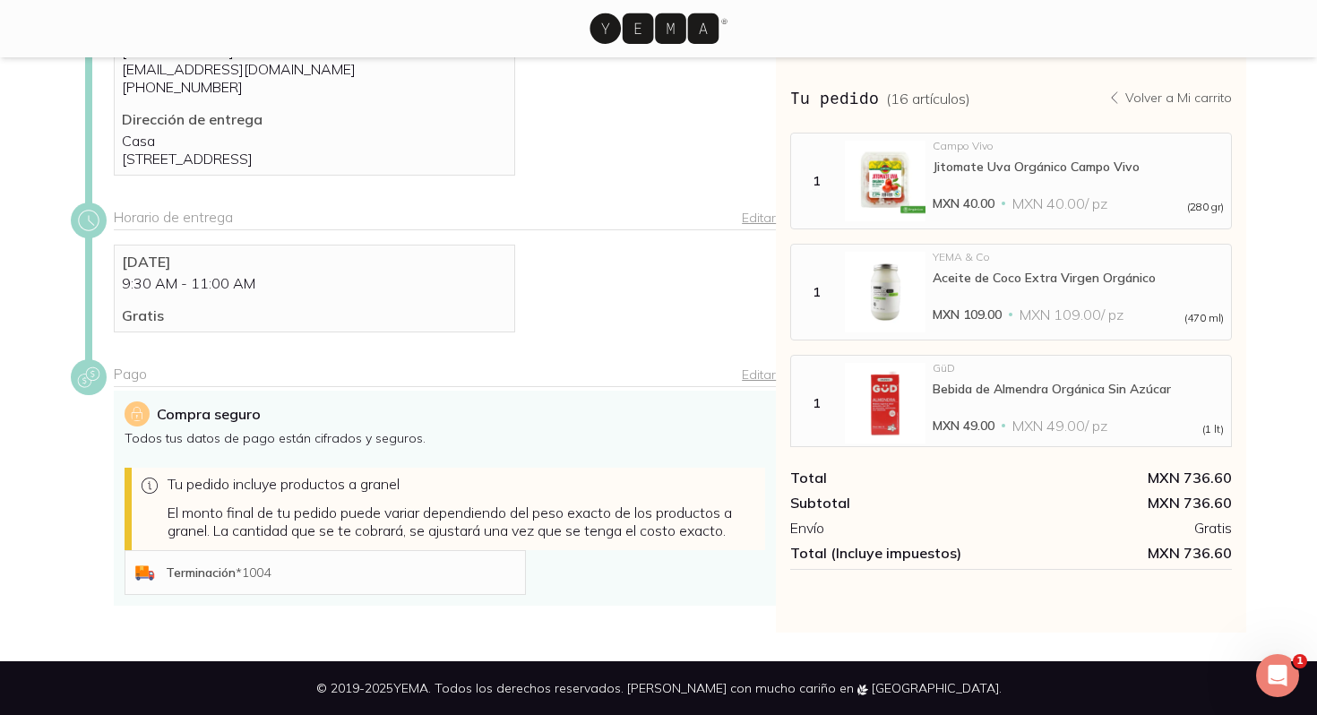
scroll to position [359, 0]
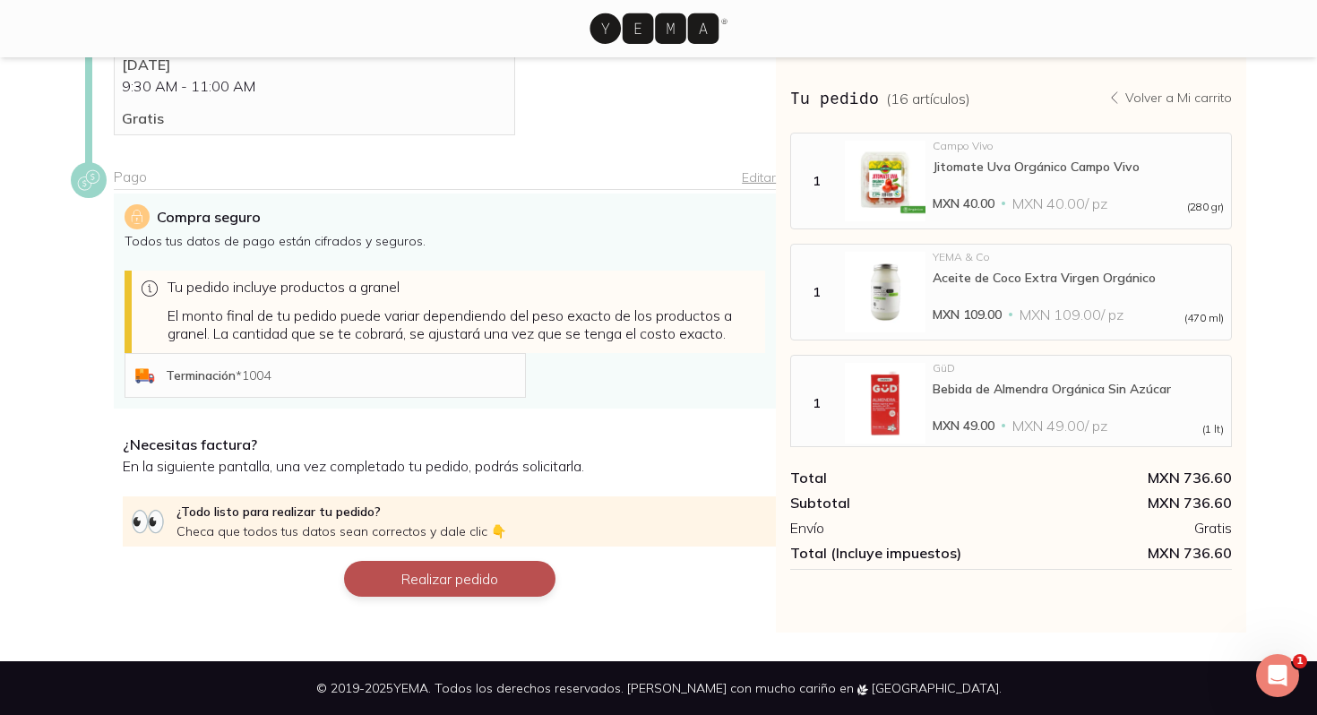
click at [429, 579] on button "Realizar pedido" at bounding box center [449, 579] width 211 height 36
